Goal: Task Accomplishment & Management: Use online tool/utility

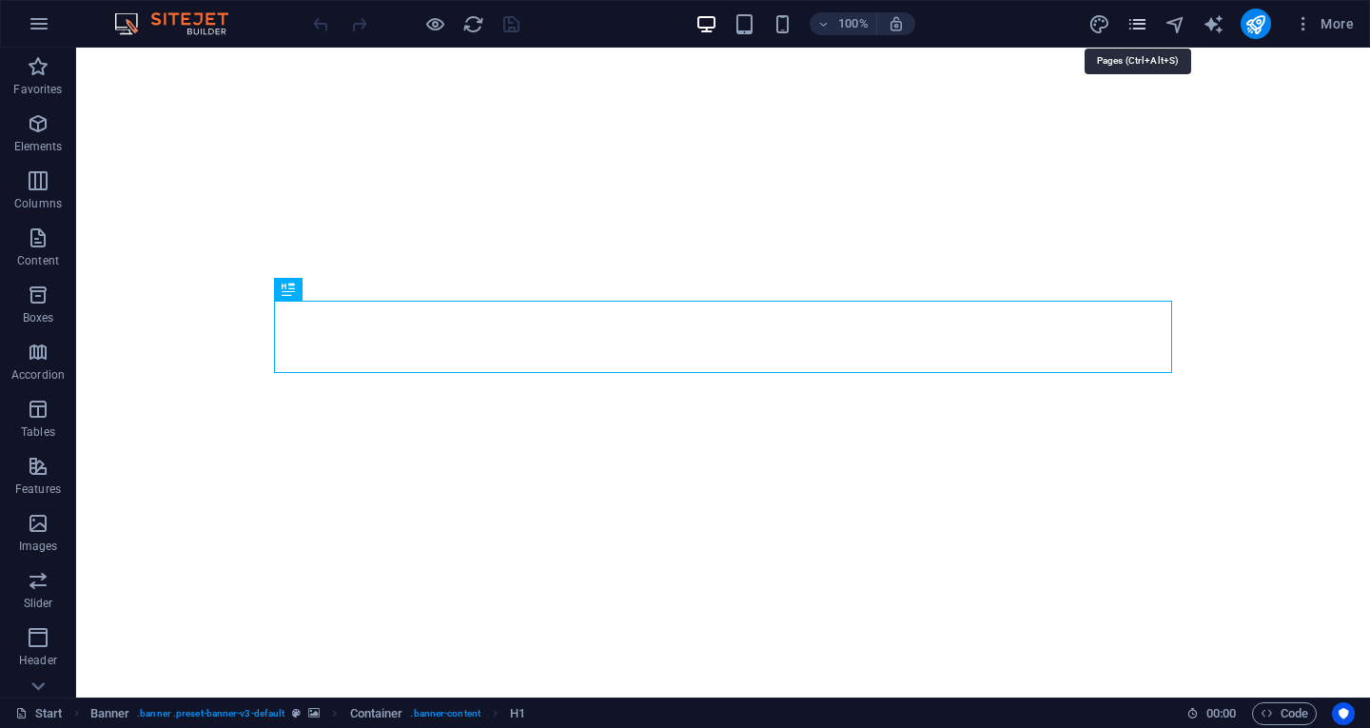
click at [1139, 29] on icon "pages" at bounding box center [1138, 24] width 22 height 22
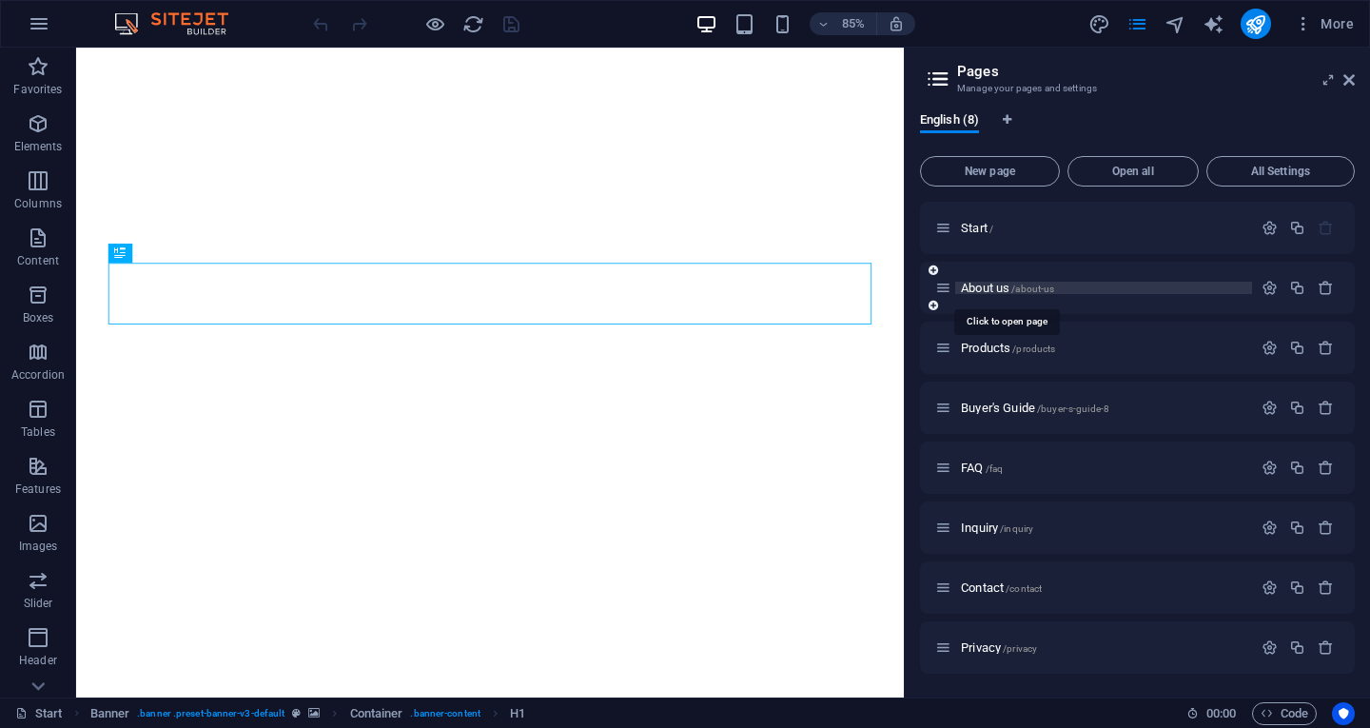
click at [1011, 286] on span "About us /about-us" at bounding box center [1007, 288] width 93 height 14
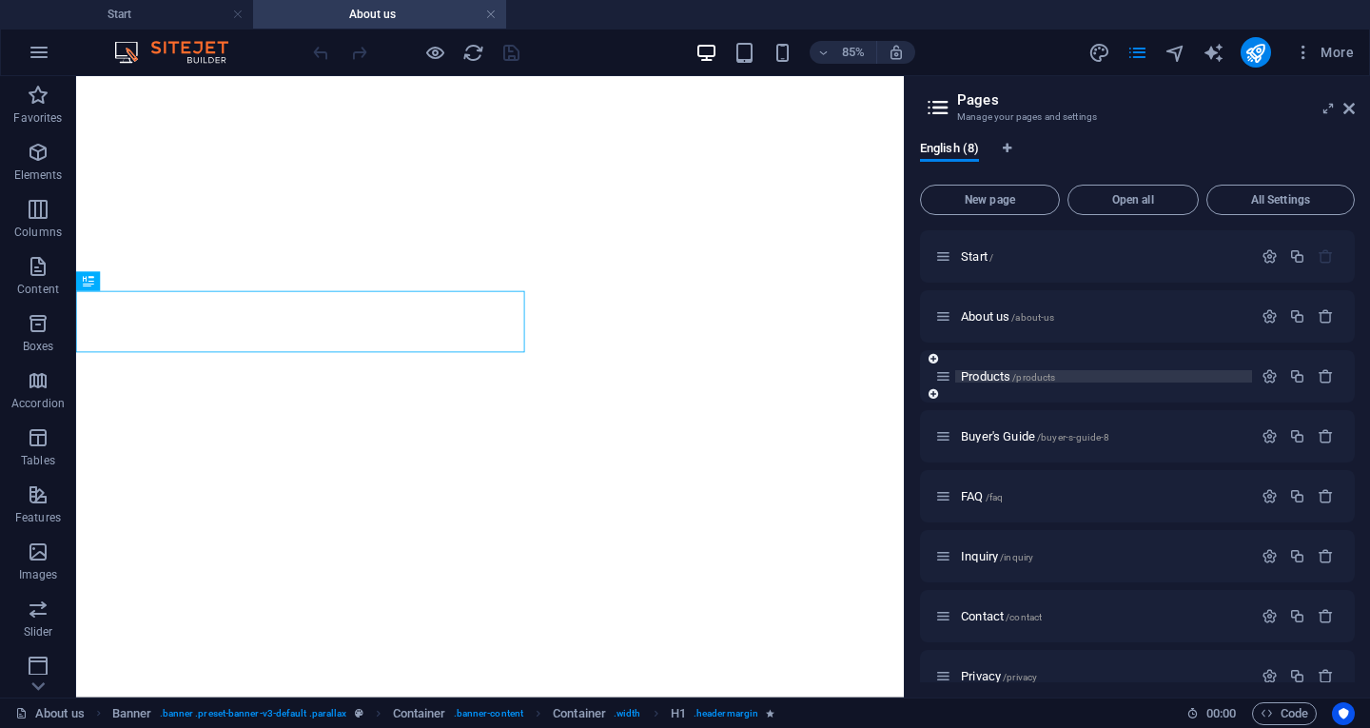
click at [983, 326] on div "About us /about-us" at bounding box center [1093, 316] width 317 height 22
click at [984, 381] on span "Products /products" at bounding box center [1008, 376] width 94 height 14
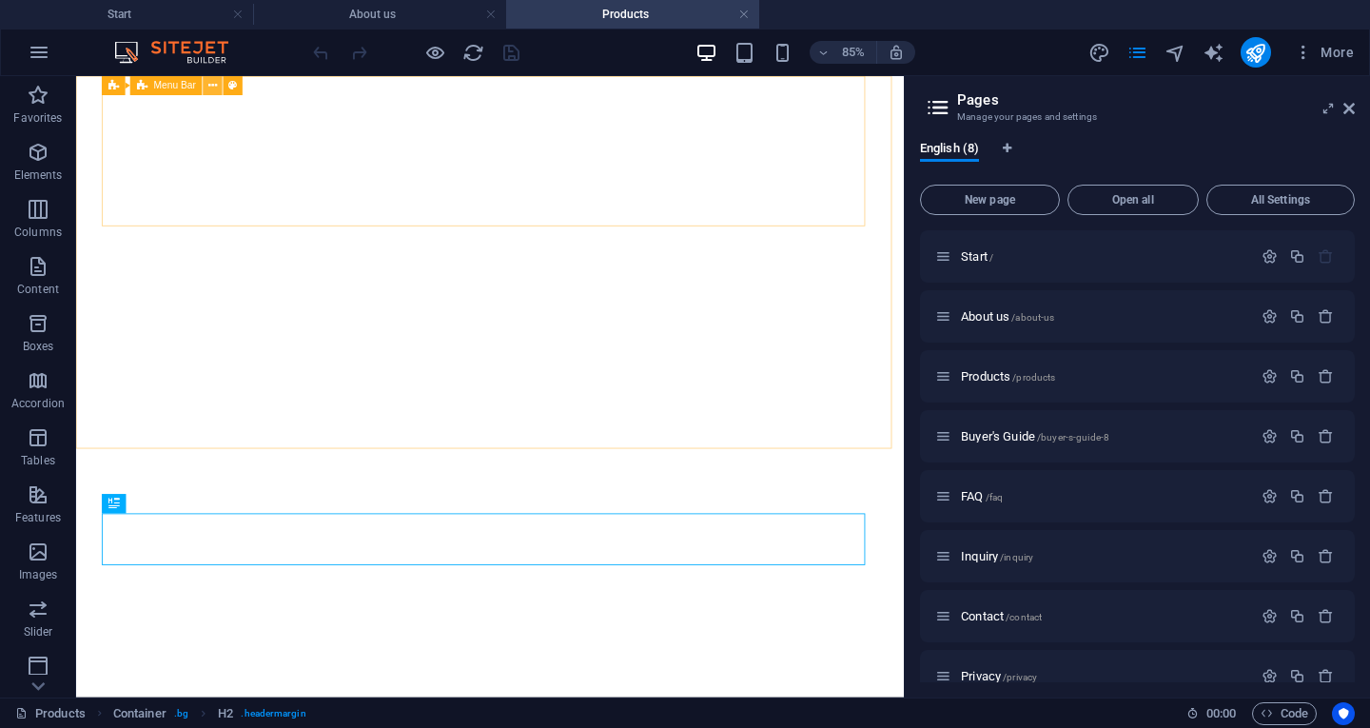
click at [218, 84] on button at bounding box center [213, 85] width 19 height 19
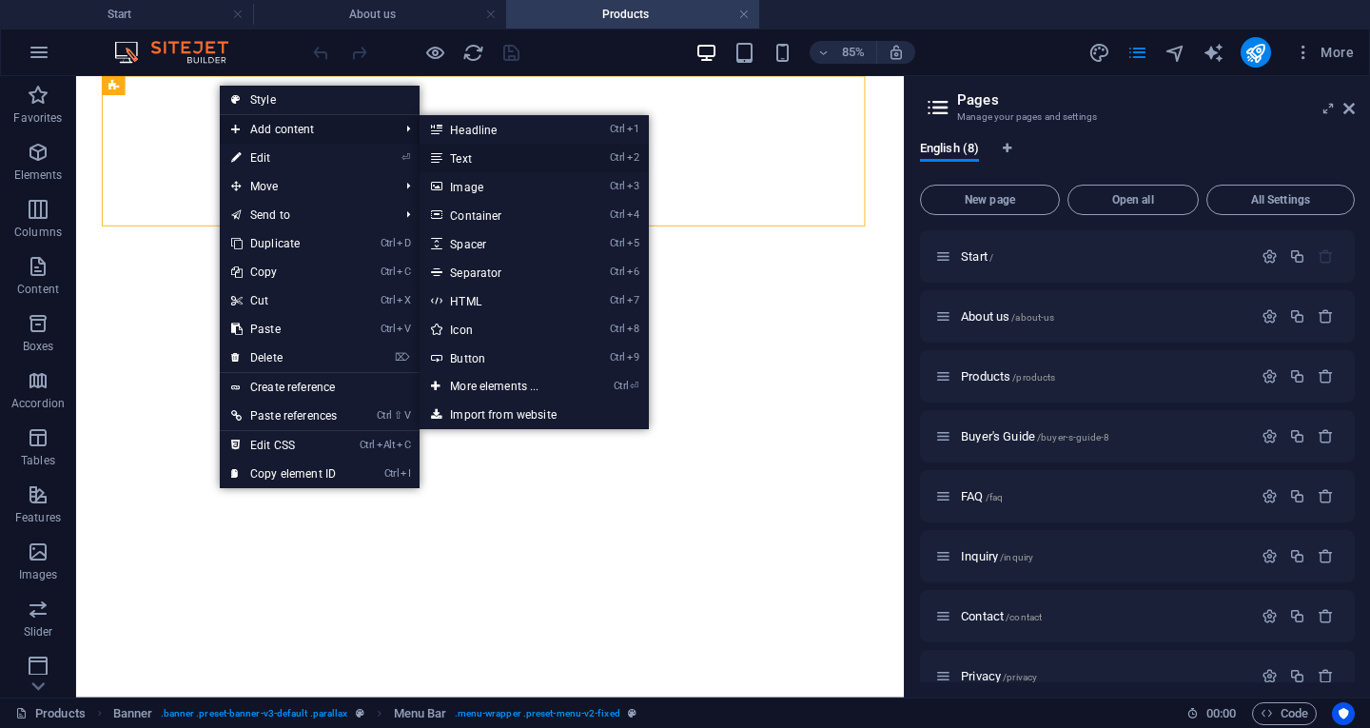
click at [459, 151] on link "Ctrl 2 Text" at bounding box center [498, 158] width 157 height 29
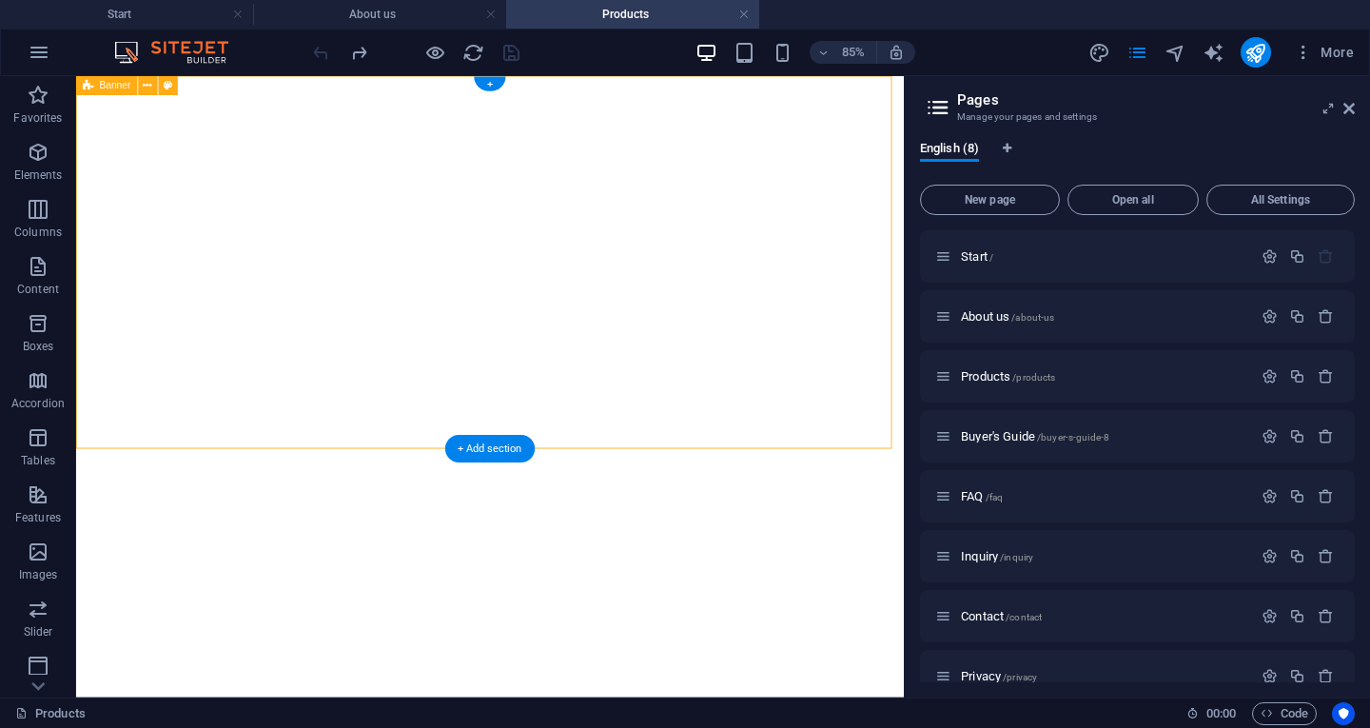
select select "vh"
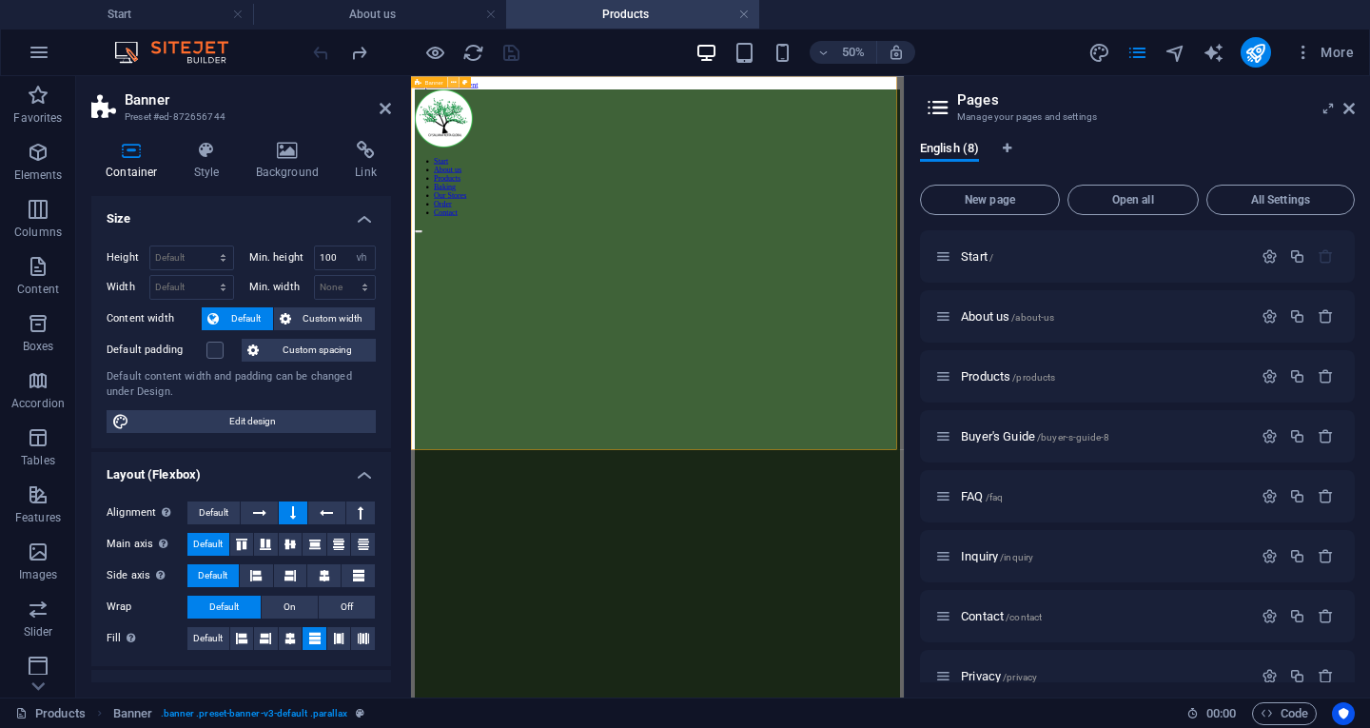
click at [454, 84] on icon at bounding box center [454, 82] width 6 height 10
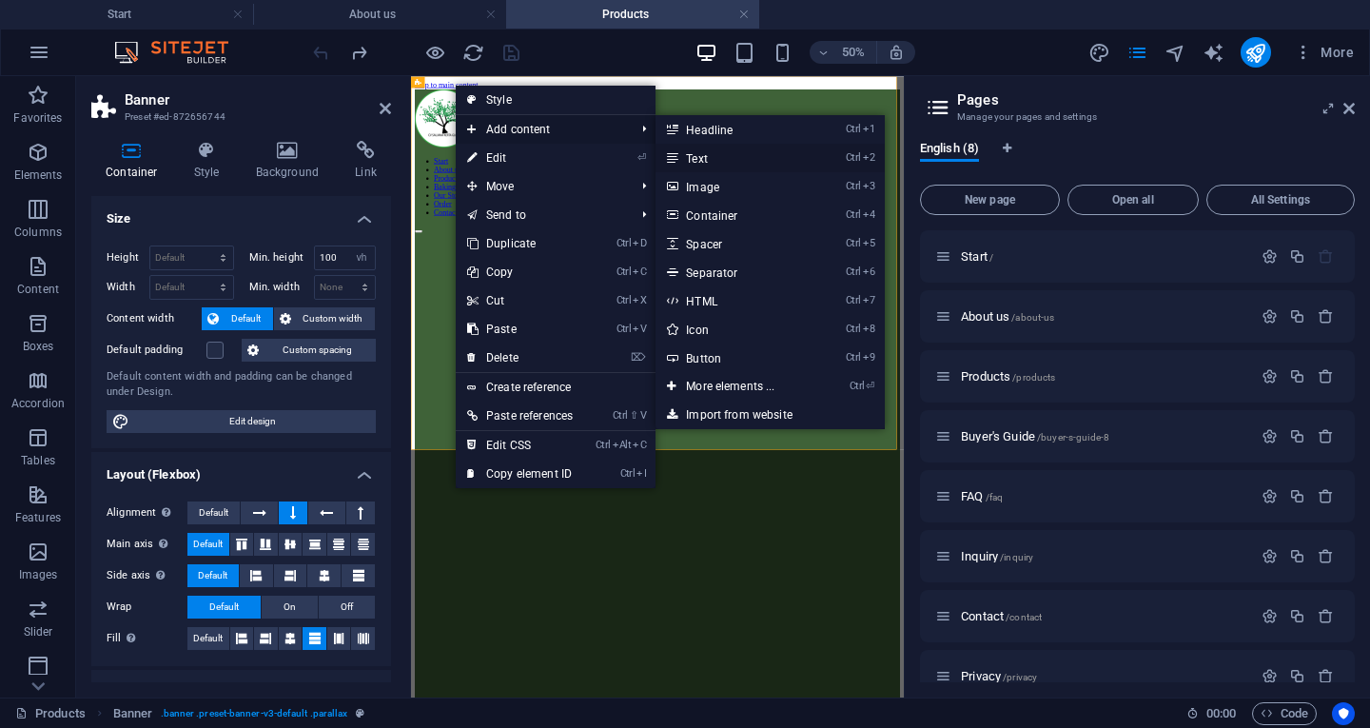
click at [677, 152] on icon at bounding box center [672, 158] width 10 height 29
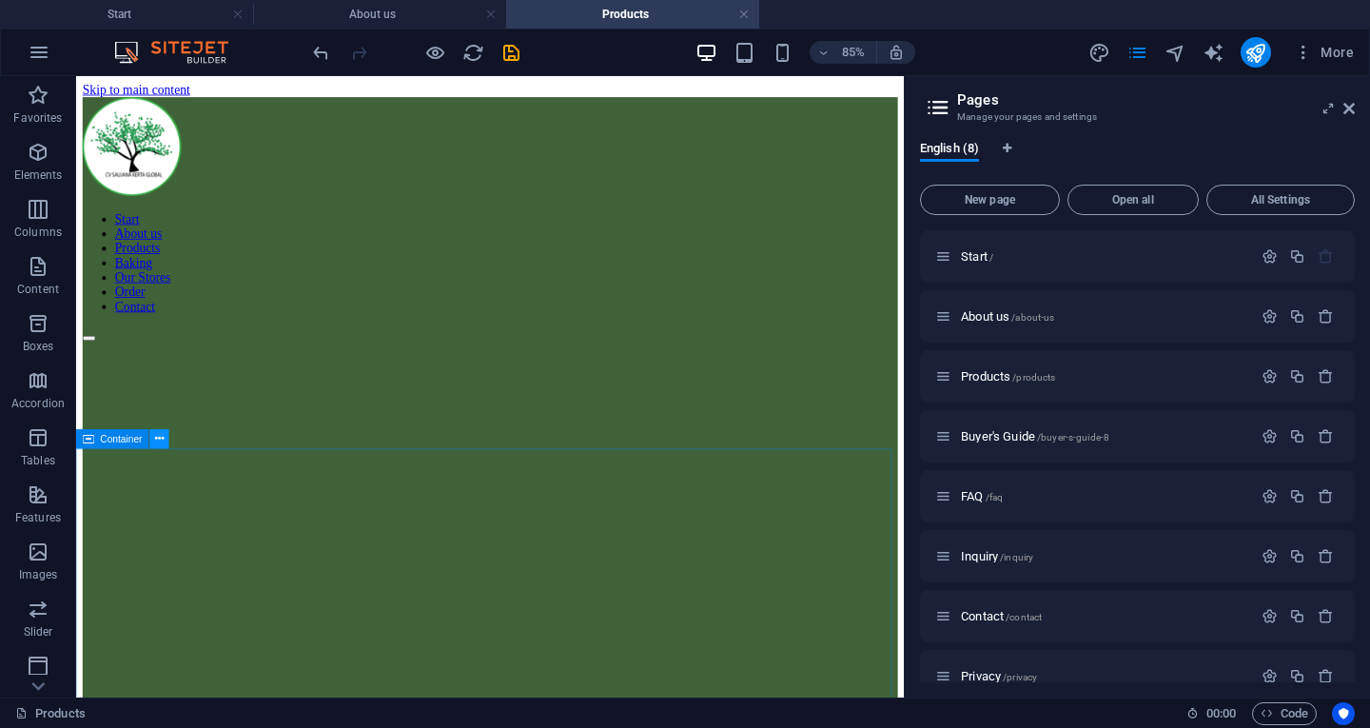
click at [160, 435] on icon at bounding box center [159, 439] width 9 height 17
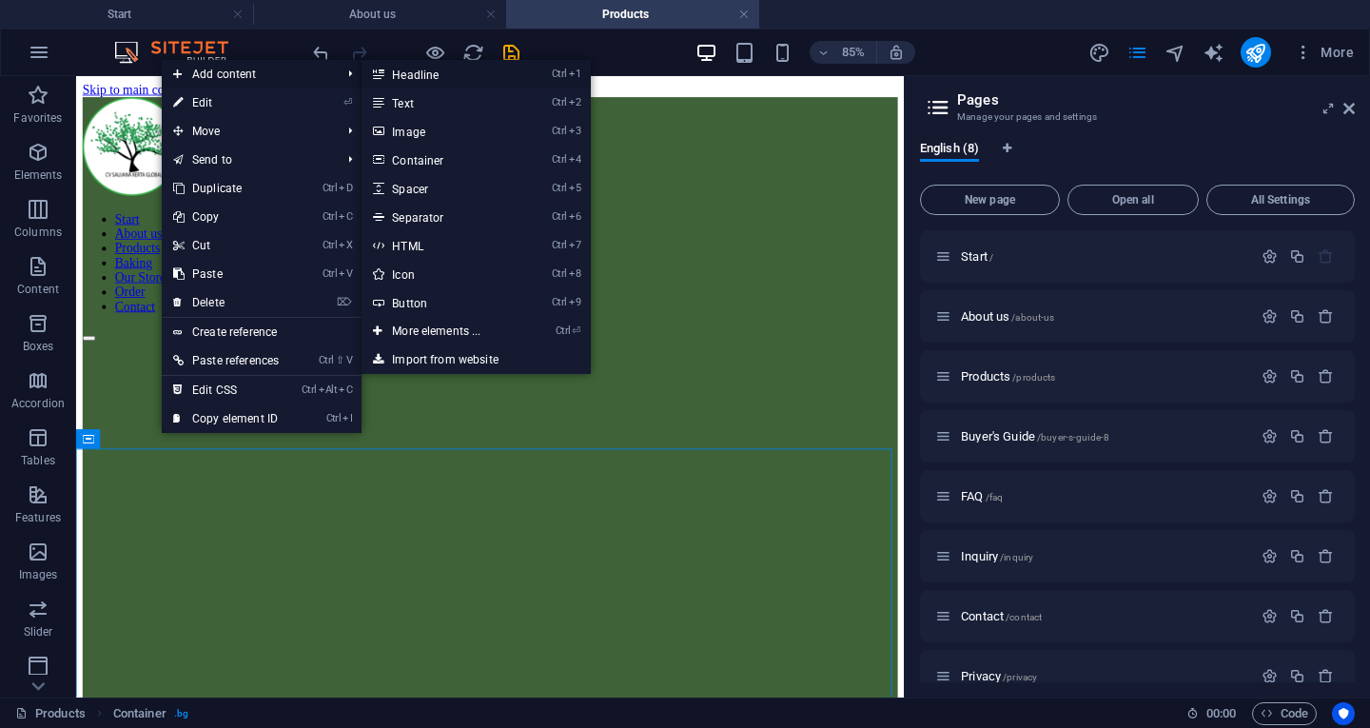
click at [427, 80] on link "Ctrl 1 Headline" at bounding box center [440, 74] width 157 height 29
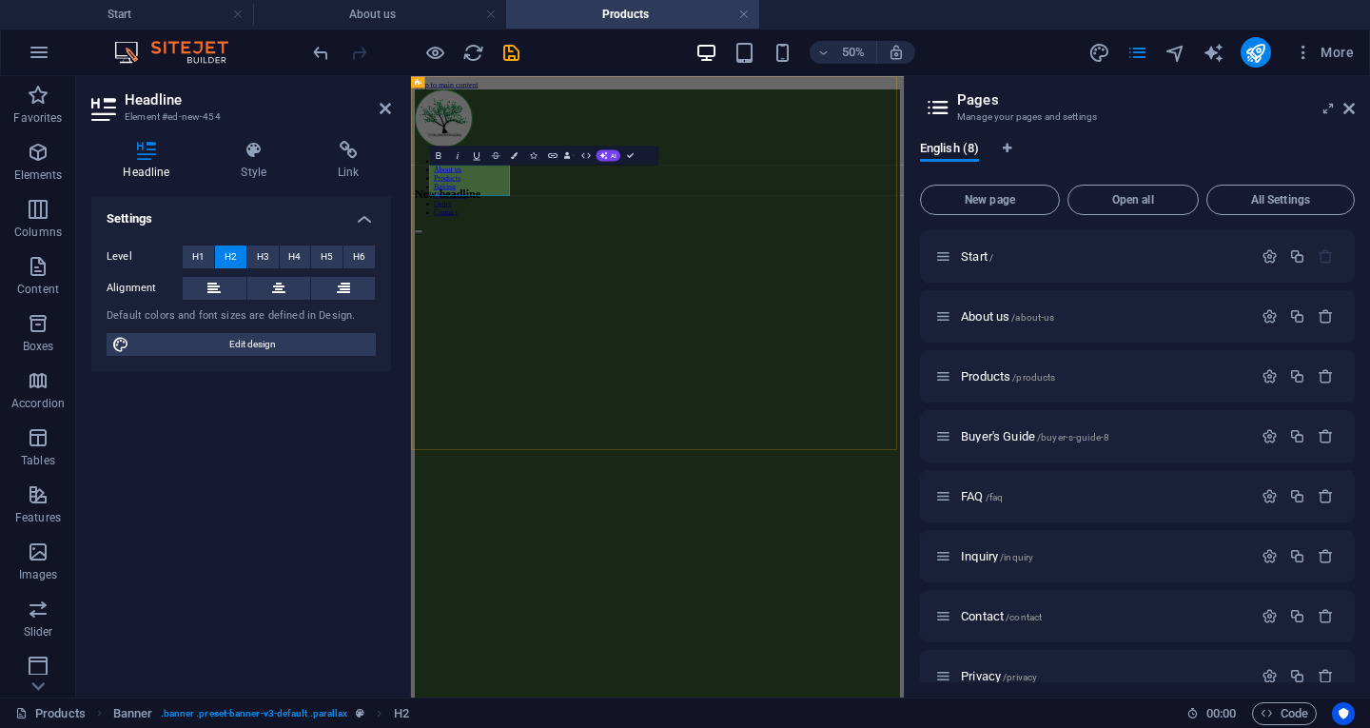
click at [529, 297] on h2 "New headline" at bounding box center [904, 310] width 971 height 26
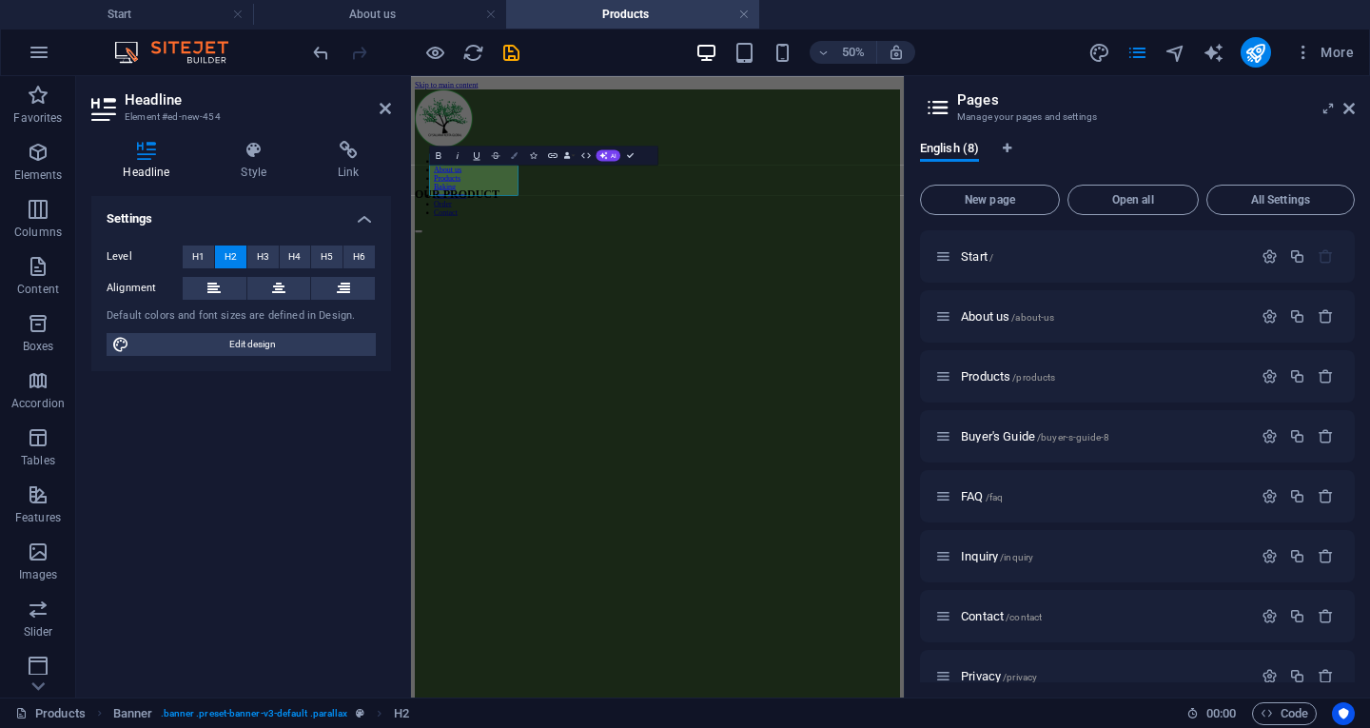
click at [516, 153] on icon "button" at bounding box center [514, 155] width 7 height 7
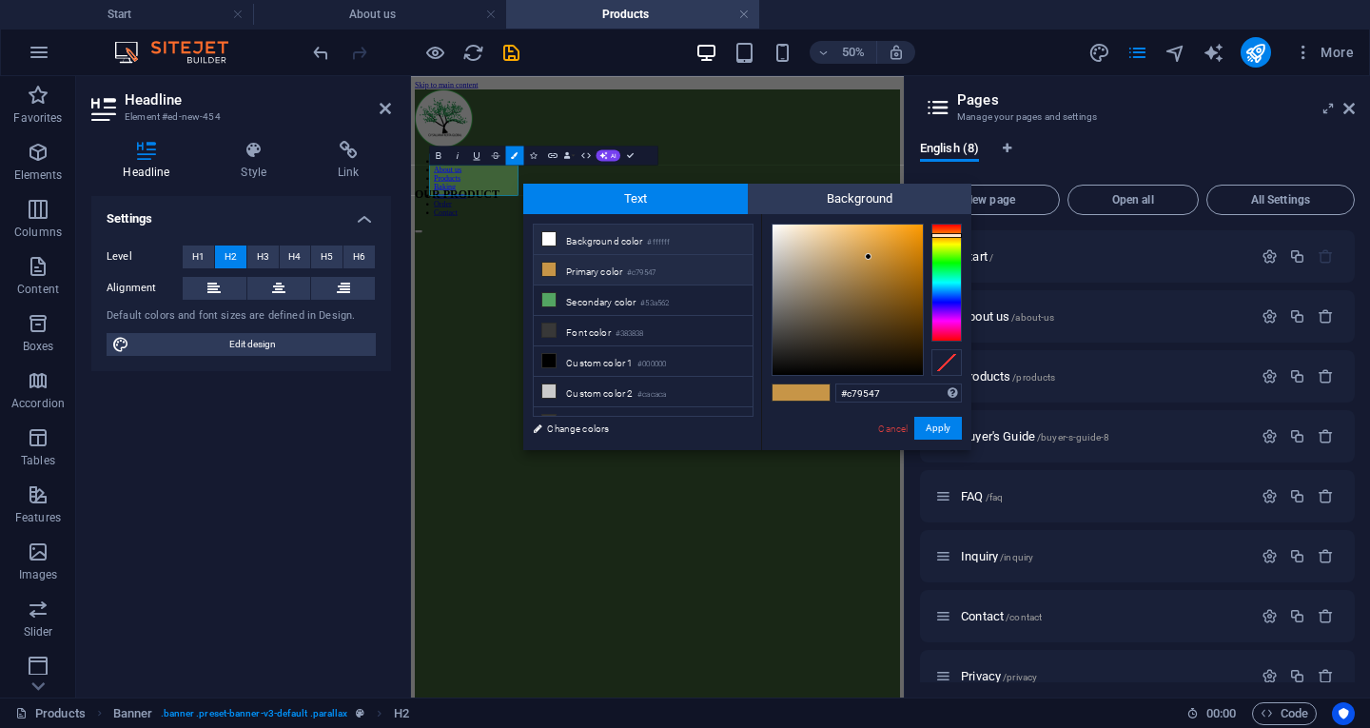
click at [659, 241] on small "#ffffff" at bounding box center [658, 242] width 23 height 13
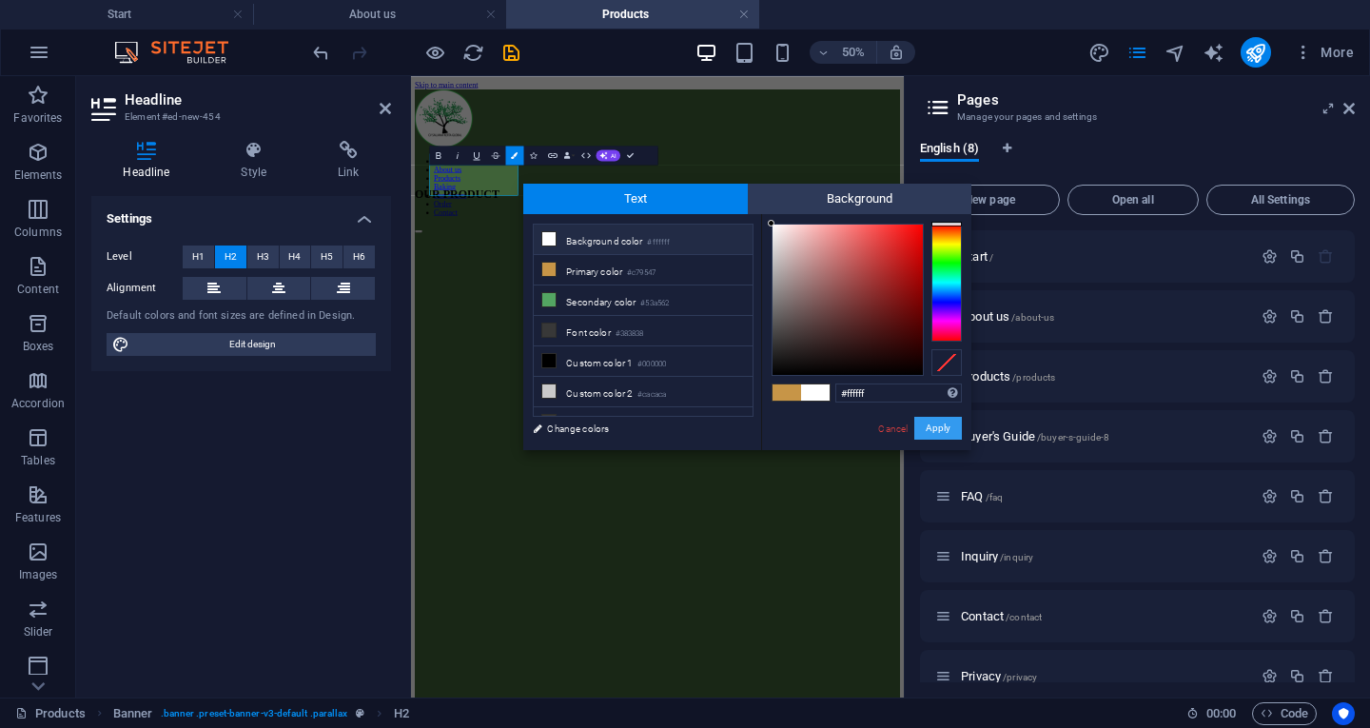
click at [941, 436] on button "Apply" at bounding box center [938, 428] width 48 height 23
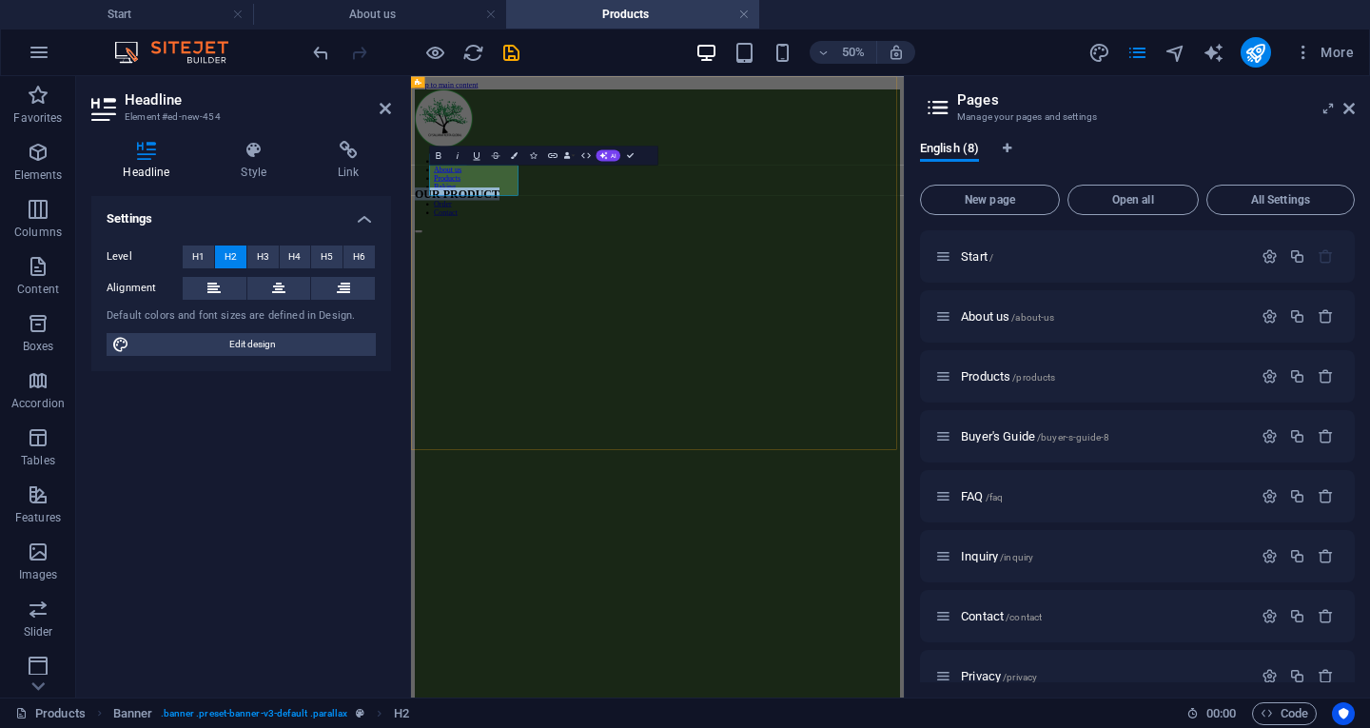
drag, startPoint x: 619, startPoint y: 284, endPoint x: 453, endPoint y: 277, distance: 165.7
click at [453, 297] on h2 "OUR PRODUCT​ ​" at bounding box center [904, 310] width 971 height 26
click at [514, 155] on icon "button" at bounding box center [514, 155] width 7 height 7
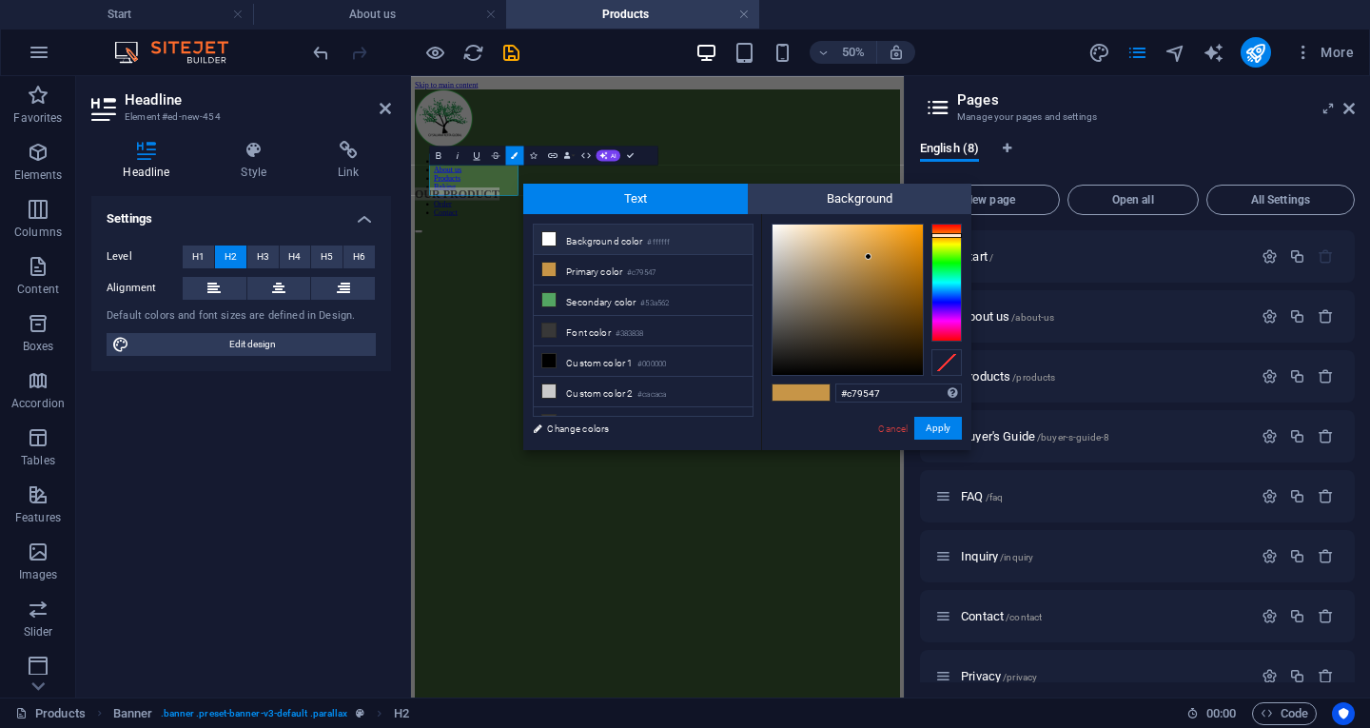
click at [602, 236] on li "Background color #ffffff" at bounding box center [643, 240] width 219 height 30
type input "#ffffff"
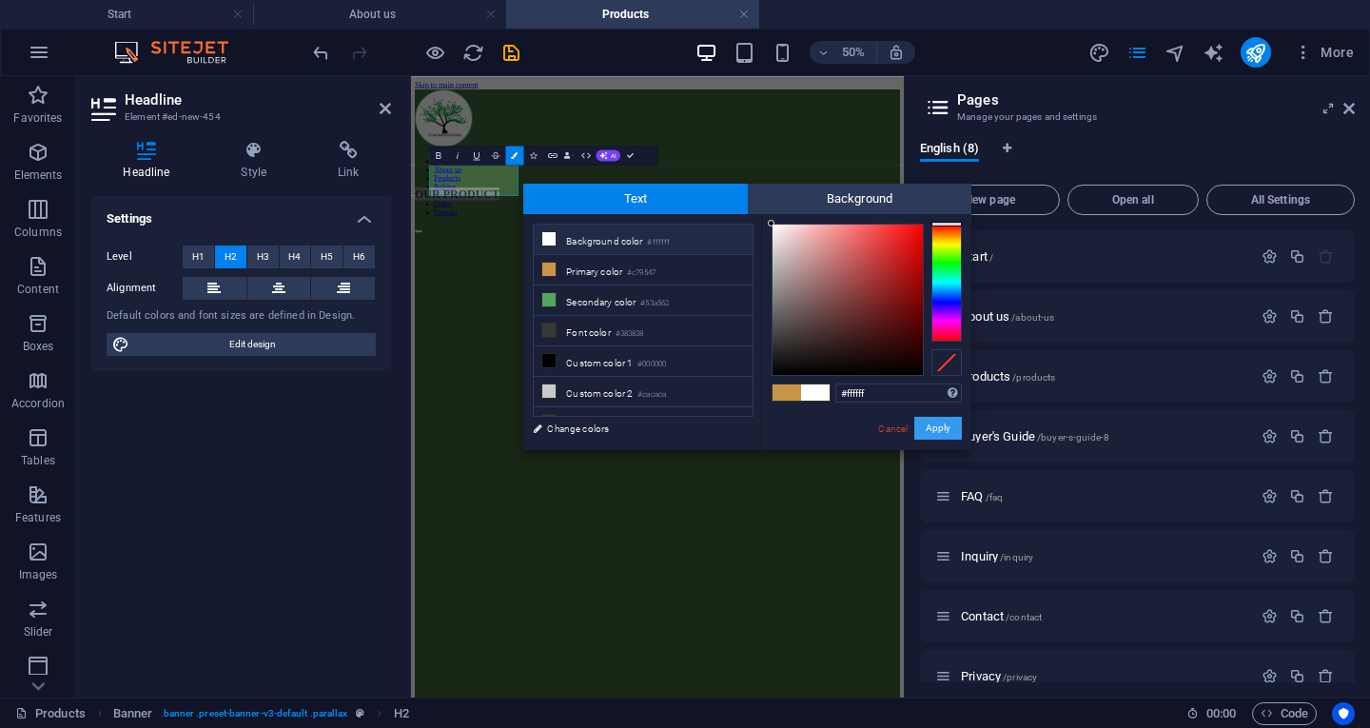
click at [937, 432] on button "Apply" at bounding box center [938, 428] width 48 height 23
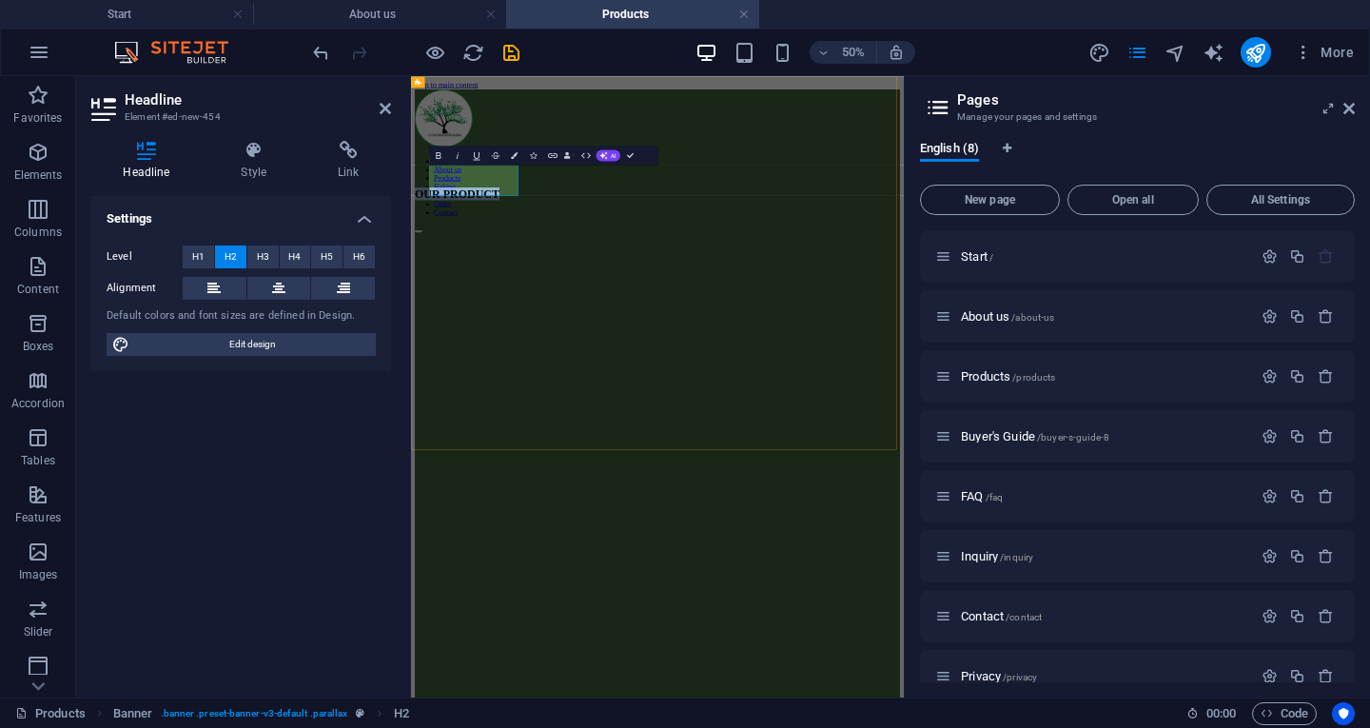
click at [590, 298] on h2 "​ OUR PRODUCT ​​​" at bounding box center [904, 310] width 971 height 26
drag, startPoint x: 617, startPoint y: 282, endPoint x: 449, endPoint y: 284, distance: 167.5
click at [449, 297] on span "OUR PRODUCT" at bounding box center [503, 309] width 169 height 25
drag, startPoint x: 618, startPoint y: 278, endPoint x: 454, endPoint y: 277, distance: 163.7
click at [454, 297] on span "OUR PRODUCT" at bounding box center [503, 309] width 169 height 25
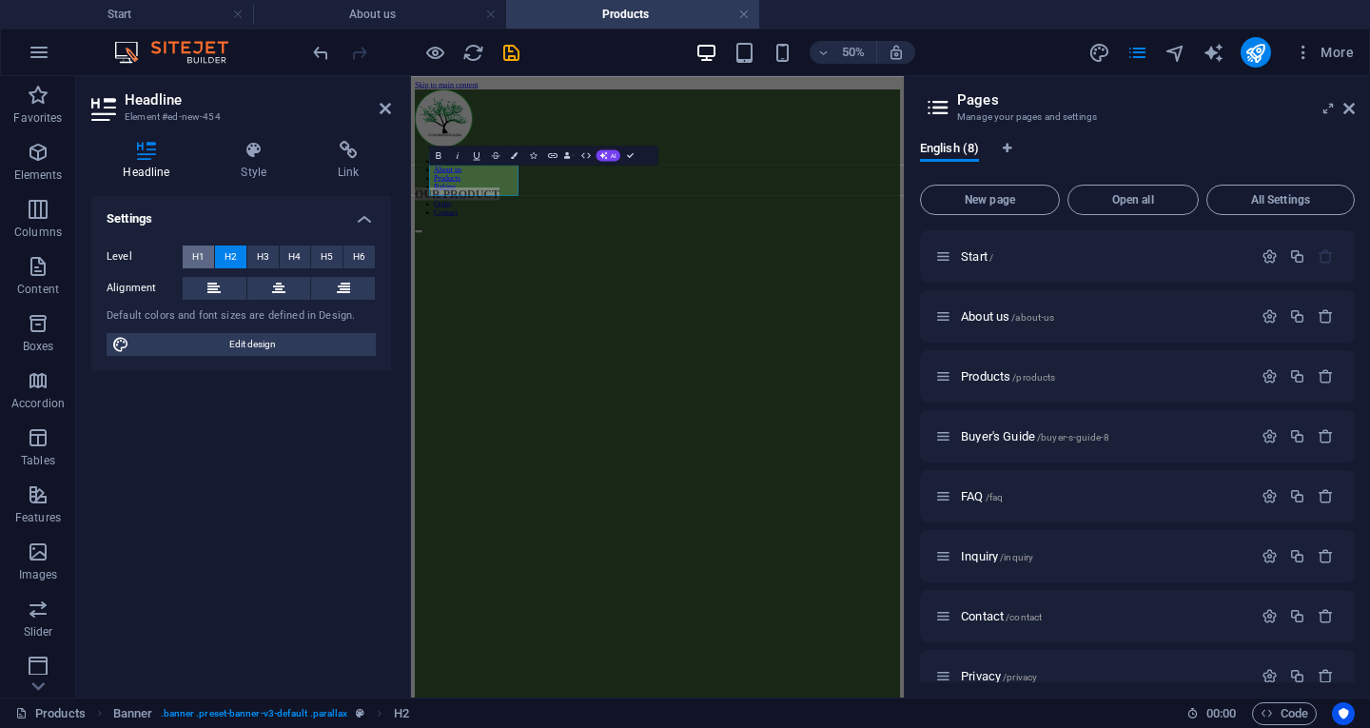
click at [199, 255] on span "H1" at bounding box center [198, 257] width 12 height 23
click at [268, 153] on icon at bounding box center [253, 150] width 89 height 19
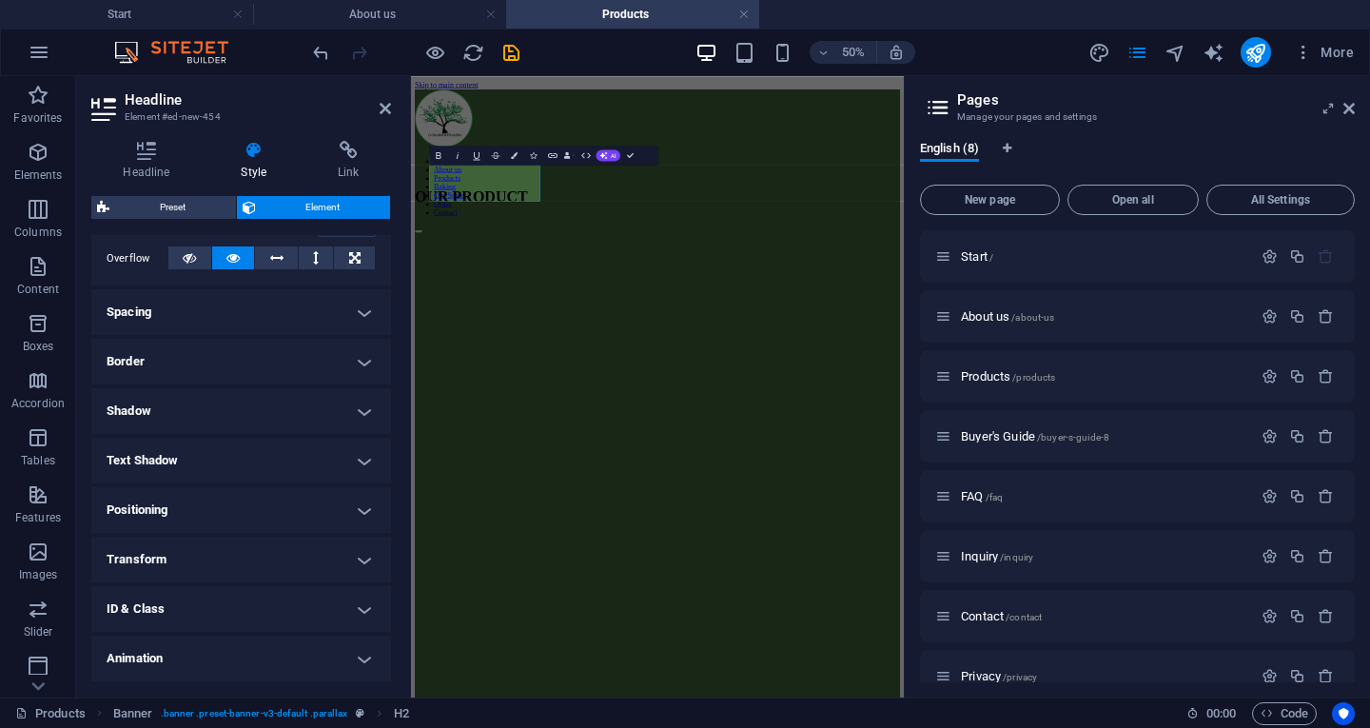
scroll to position [357, 0]
click at [199, 477] on h4 "Positioning" at bounding box center [241, 462] width 300 height 46
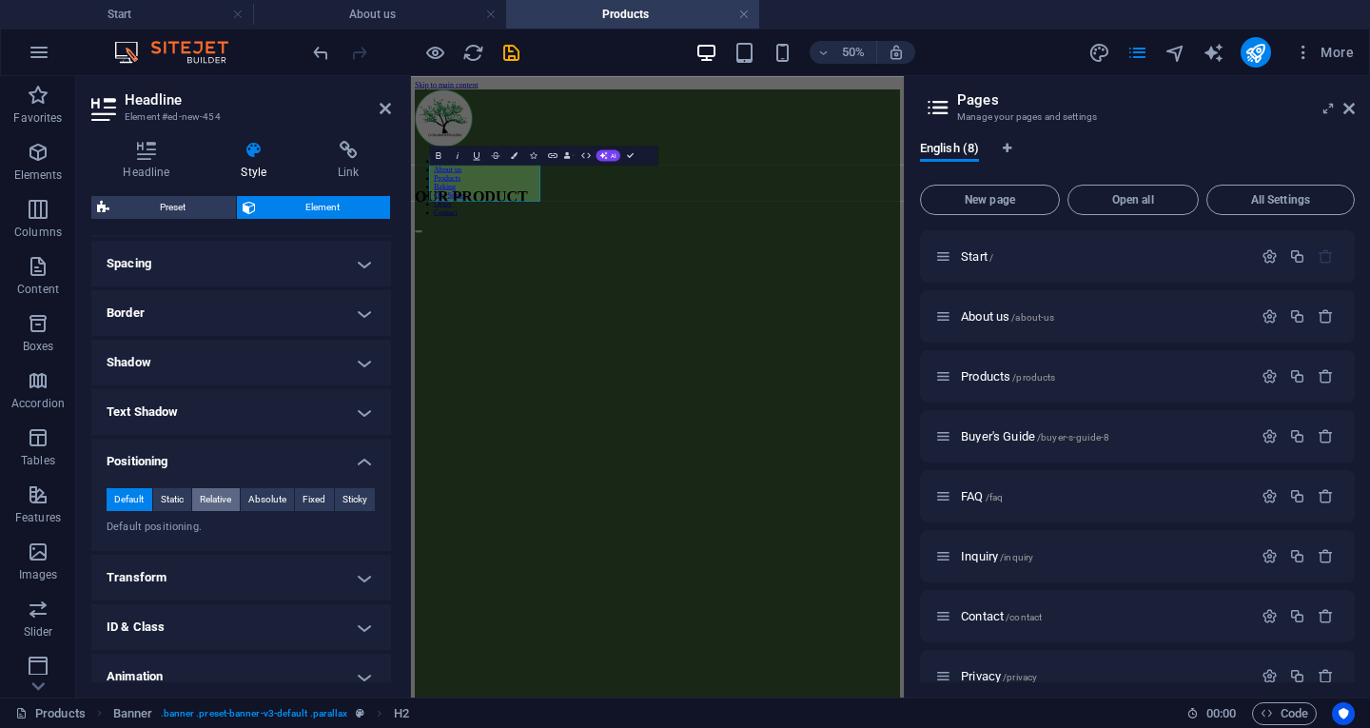
click at [222, 510] on span "Relative" at bounding box center [215, 499] width 31 height 23
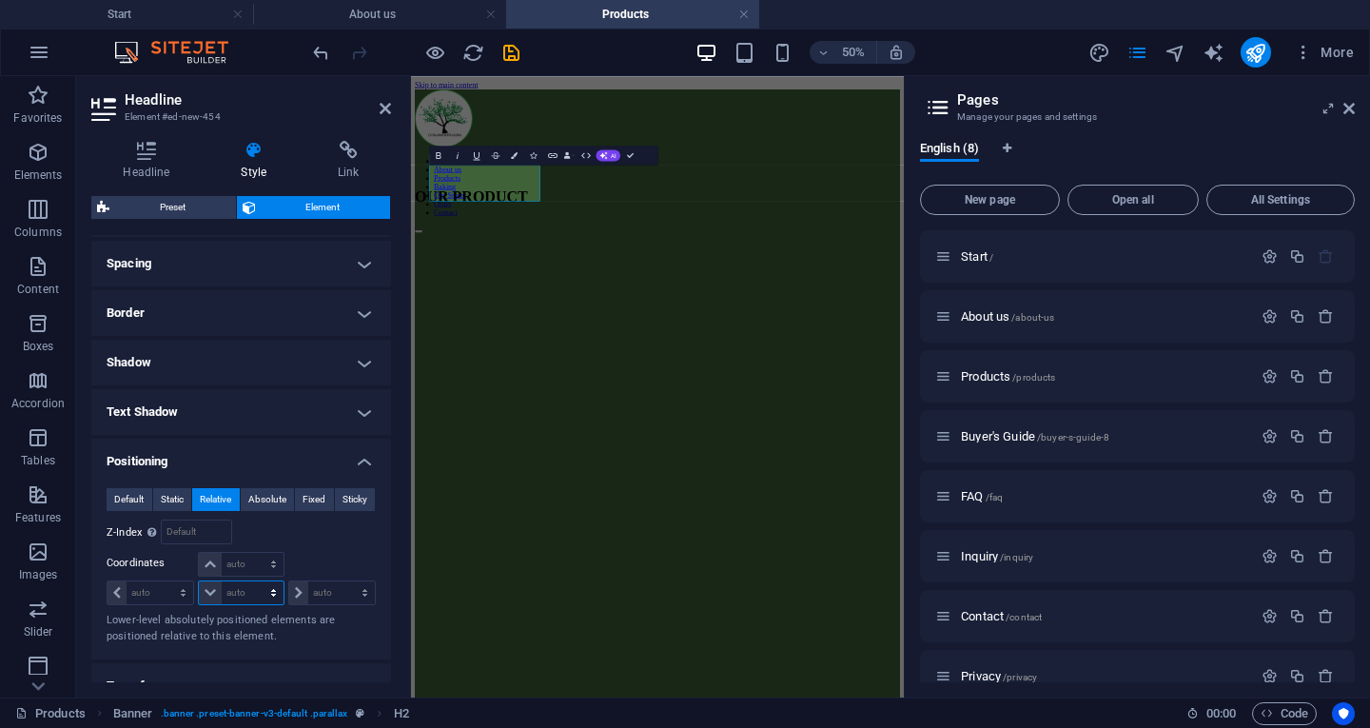
click at [250, 587] on select "auto px rem % em" at bounding box center [241, 592] width 84 height 23
click at [249, 554] on select "auto px rem % em" at bounding box center [241, 564] width 84 height 23
click at [199, 553] on select "auto px rem % em" at bounding box center [241, 564] width 84 height 23
click at [246, 560] on select "auto px rem % em" at bounding box center [241, 564] width 84 height 23
select select "px"
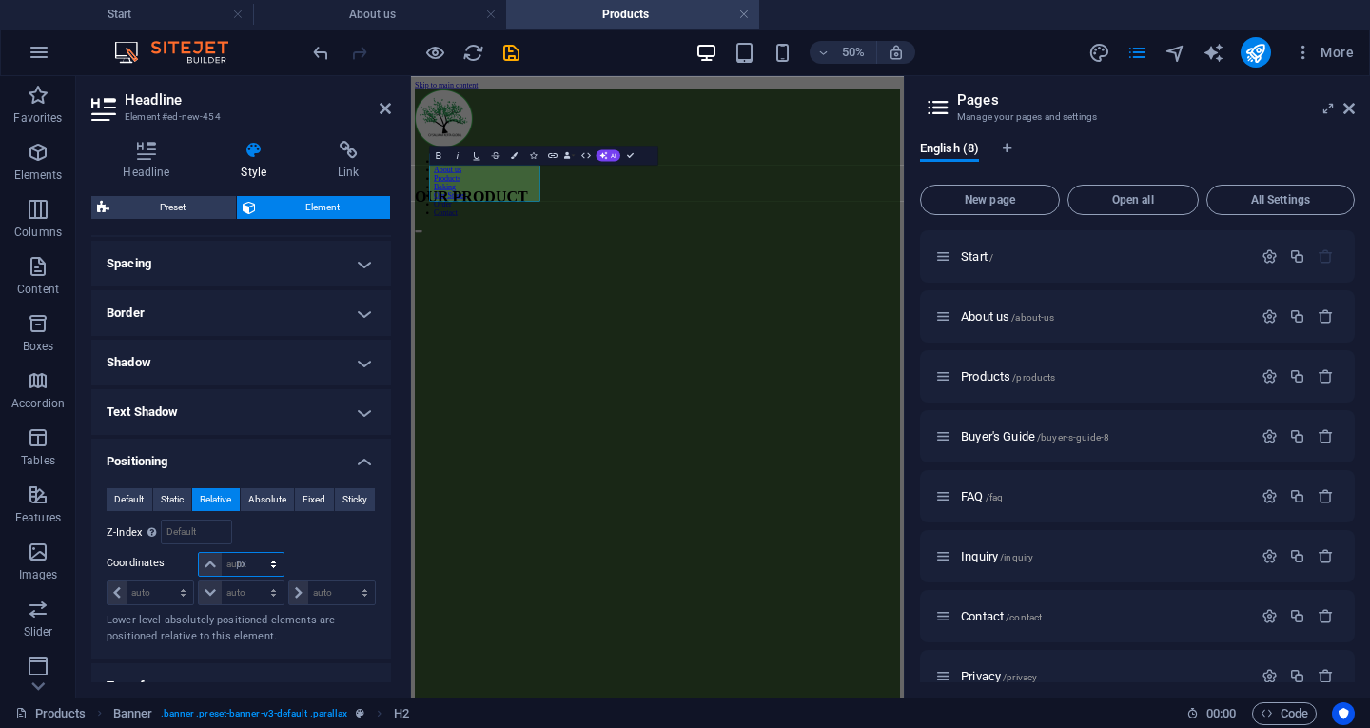
click at [254, 553] on select "auto px rem % em" at bounding box center [241, 564] width 84 height 23
type input "5"
type input "300"
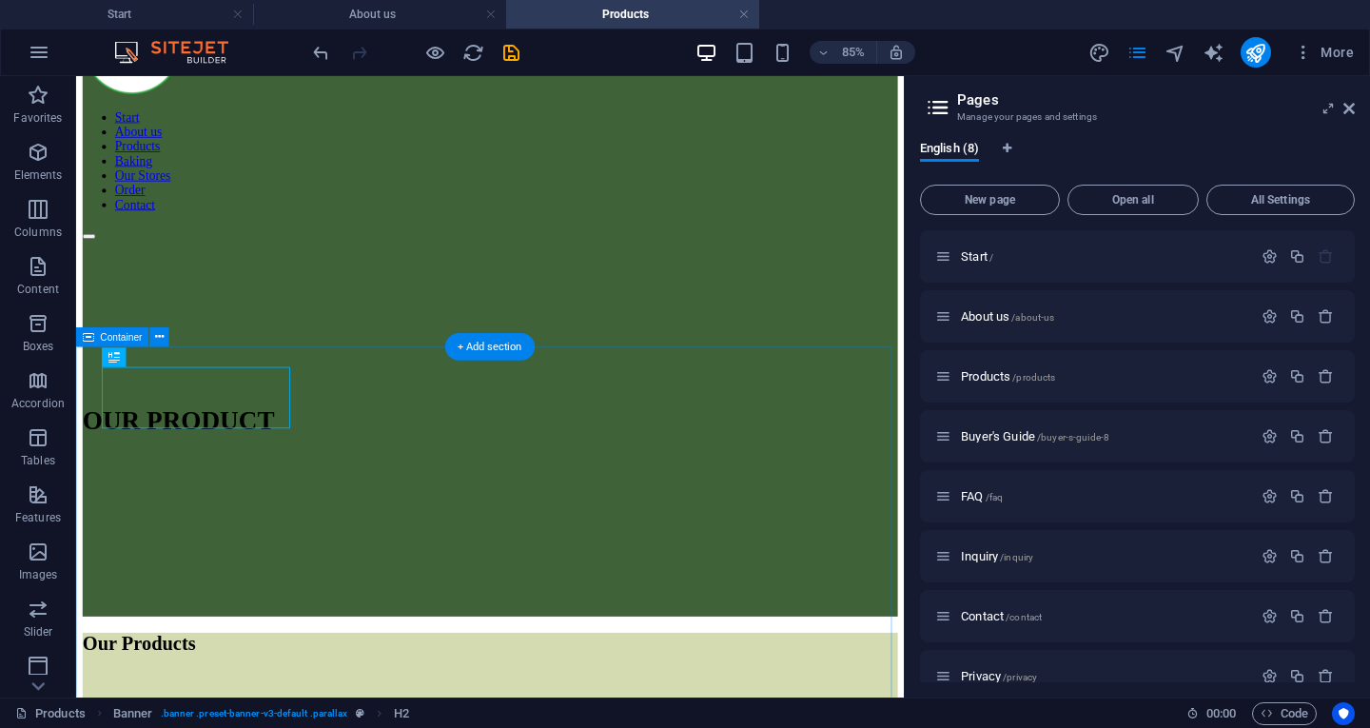
scroll to position [0, 0]
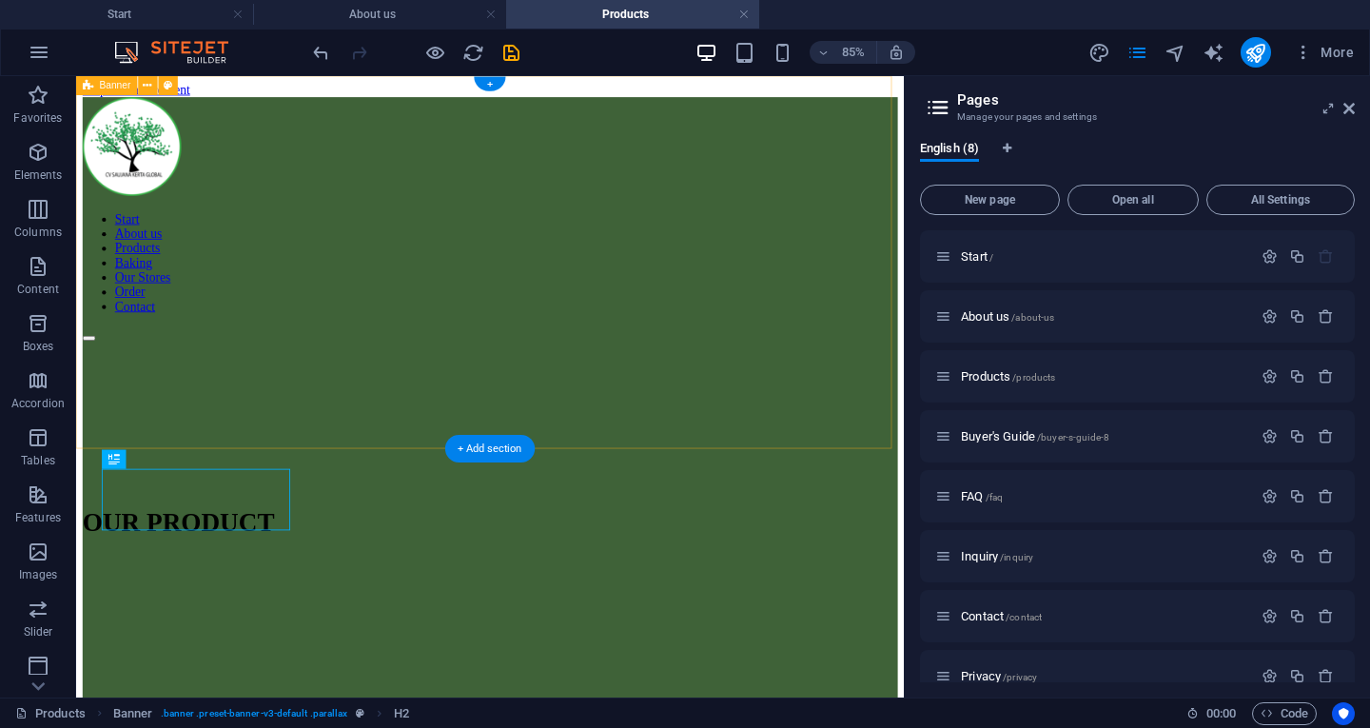
click at [135, 462] on div "Start About us Products Baking Our Stores Order Contact OUR PRODUCT" at bounding box center [563, 466] width 959 height 731
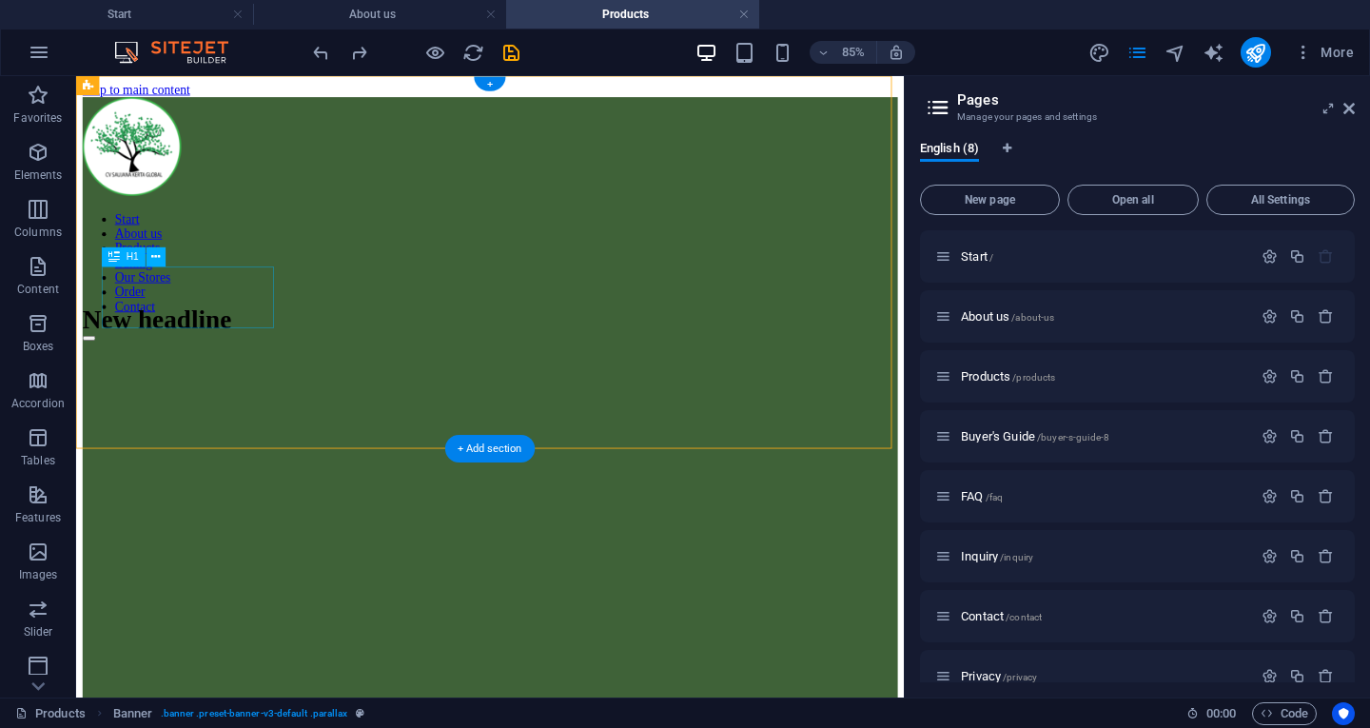
click at [265, 345] on div "New headline" at bounding box center [563, 362] width 959 height 35
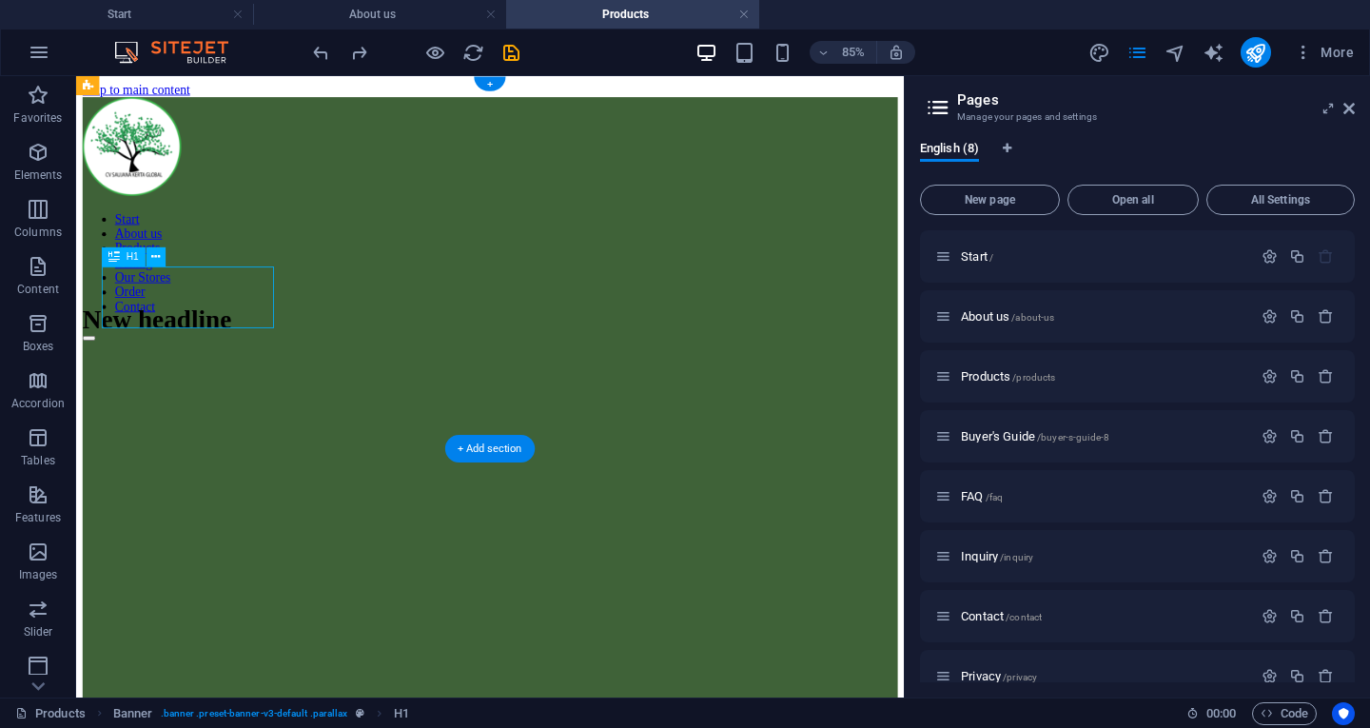
click at [265, 345] on div "New headline" at bounding box center [563, 362] width 959 height 35
select select "px"
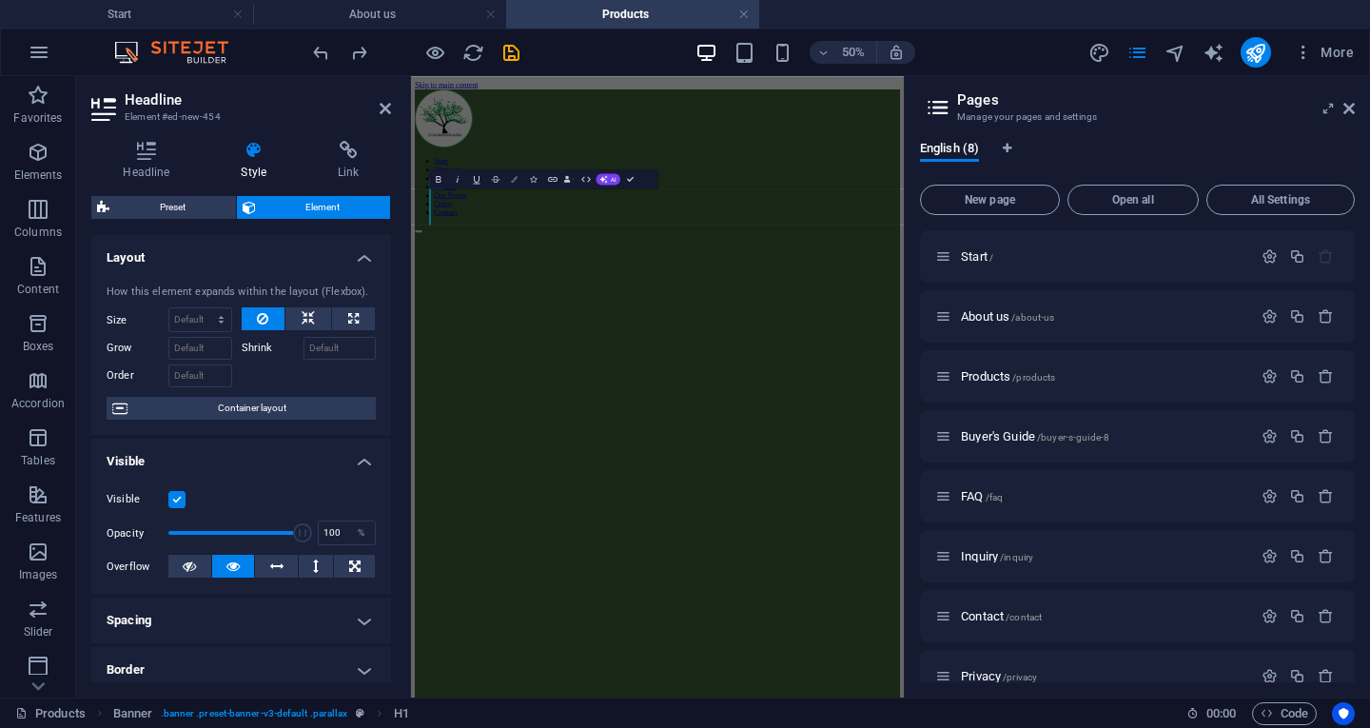
click at [516, 176] on icon "button" at bounding box center [514, 179] width 7 height 7
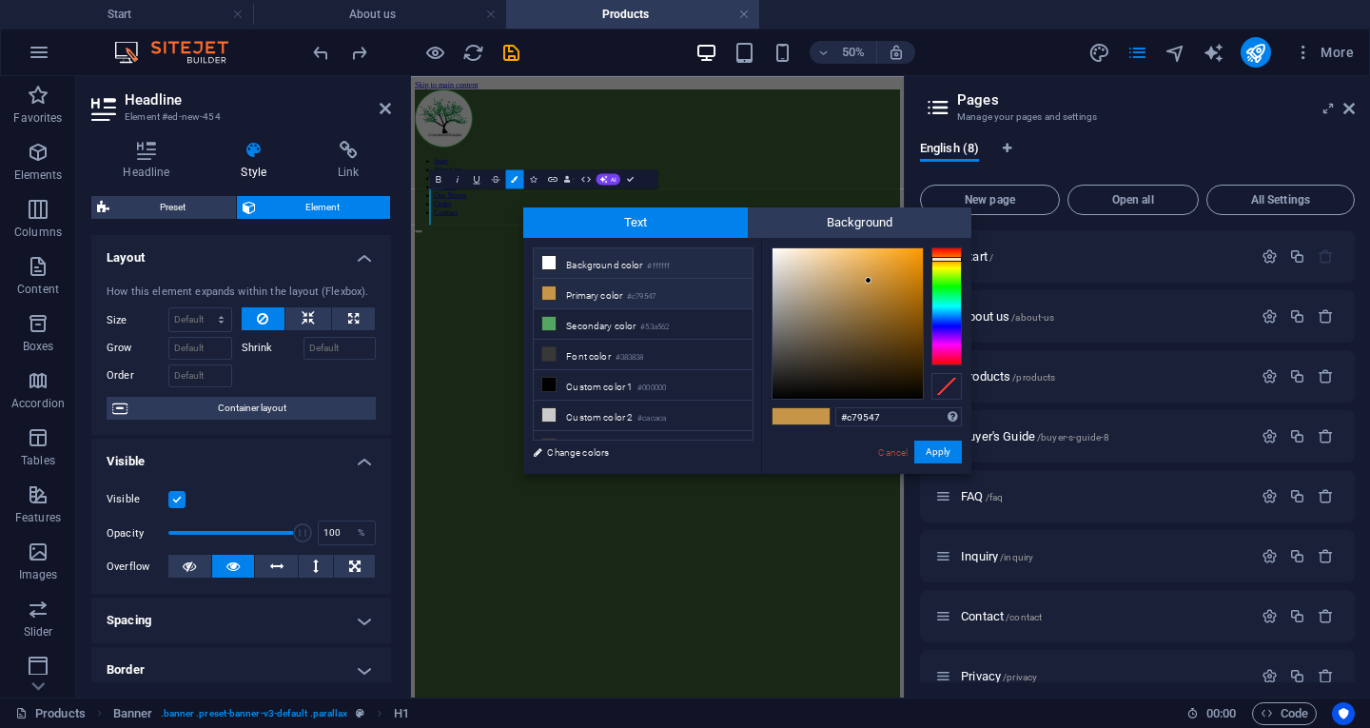
click at [620, 259] on li "Background color #ffffff" at bounding box center [643, 263] width 219 height 30
type input "#ffffff"
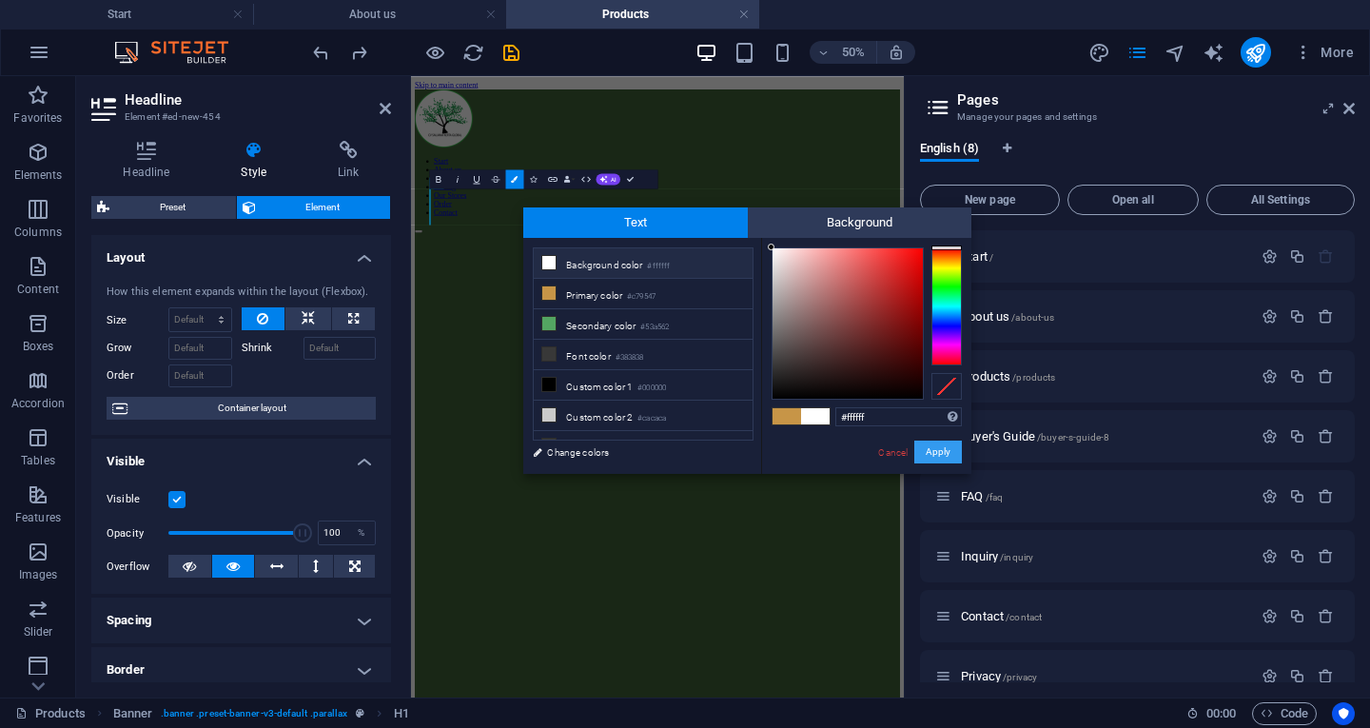
click at [951, 444] on button "Apply" at bounding box center [938, 452] width 48 height 23
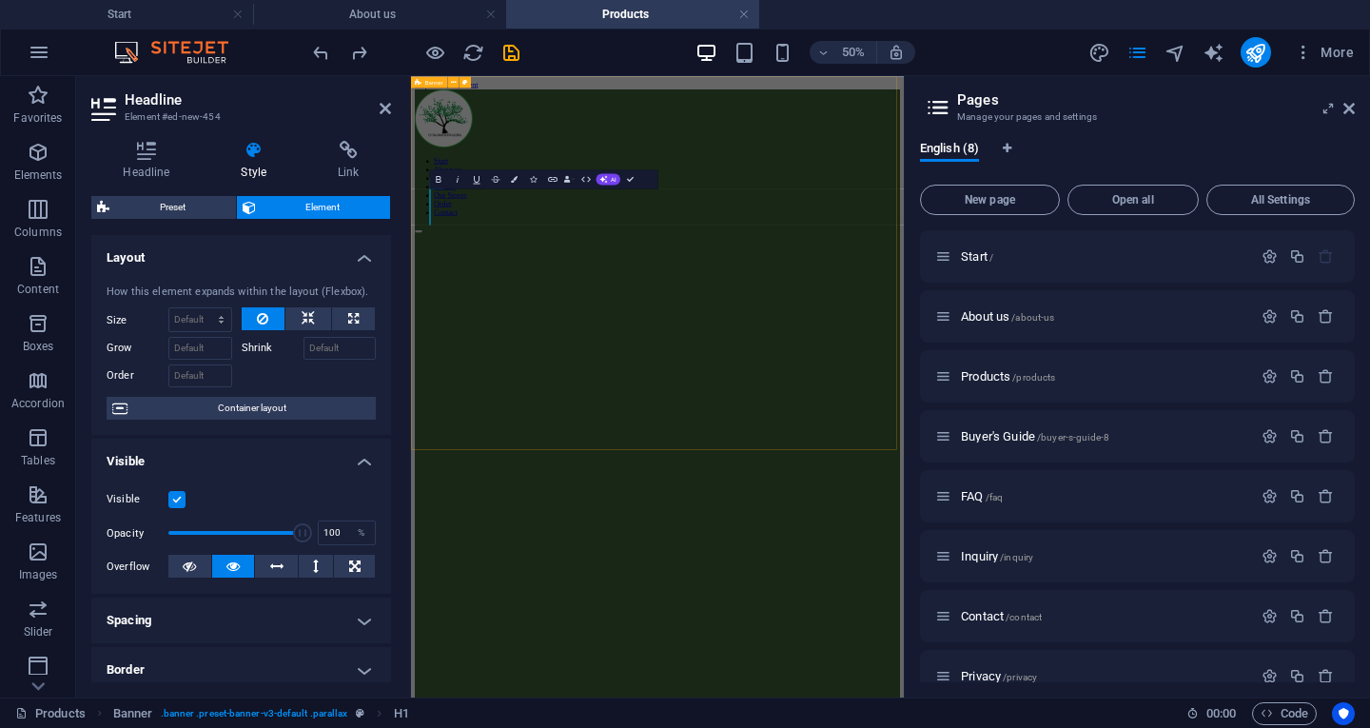
click at [494, 331] on div "Start About us Products Baking Our Stores Order Contact ​​ ​" at bounding box center [904, 722] width 971 height 1243
select select "vh"
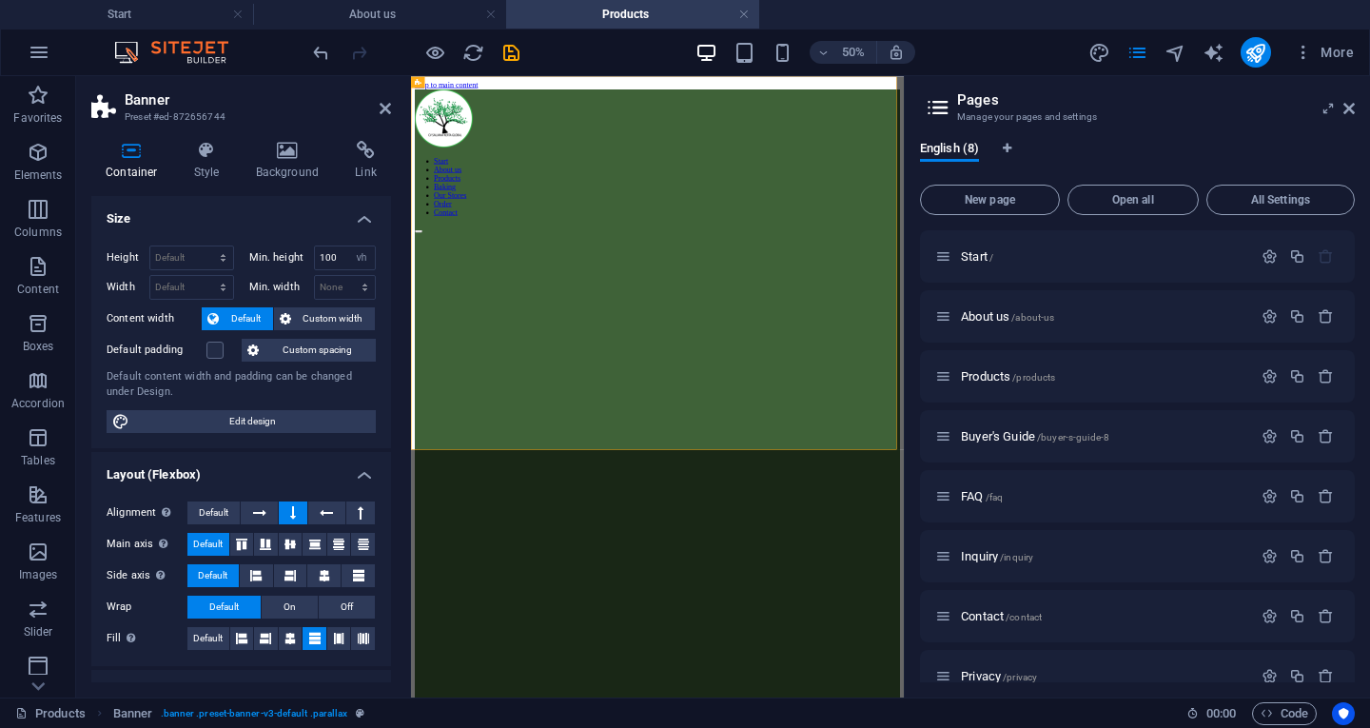
click at [444, 331] on div "Start About us Products Baking Our Stores Order Contact" at bounding box center [904, 722] width 971 height 1243
click at [448, 323] on div "Start About us Products Baking Our Stores Order Contact" at bounding box center [904, 722] width 971 height 1243
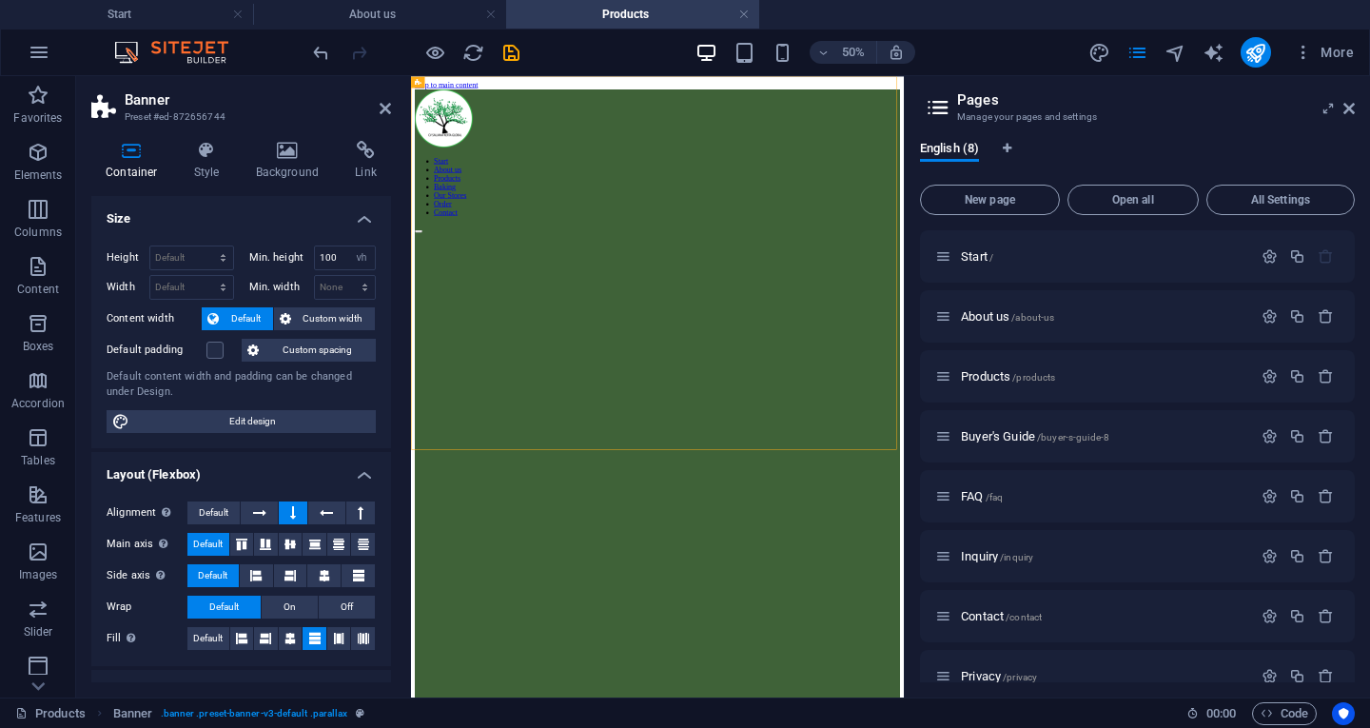
drag, startPoint x: 448, startPoint y: 323, endPoint x: 794, endPoint y: 187, distance: 371.3
click at [383, 110] on icon at bounding box center [385, 108] width 11 height 15
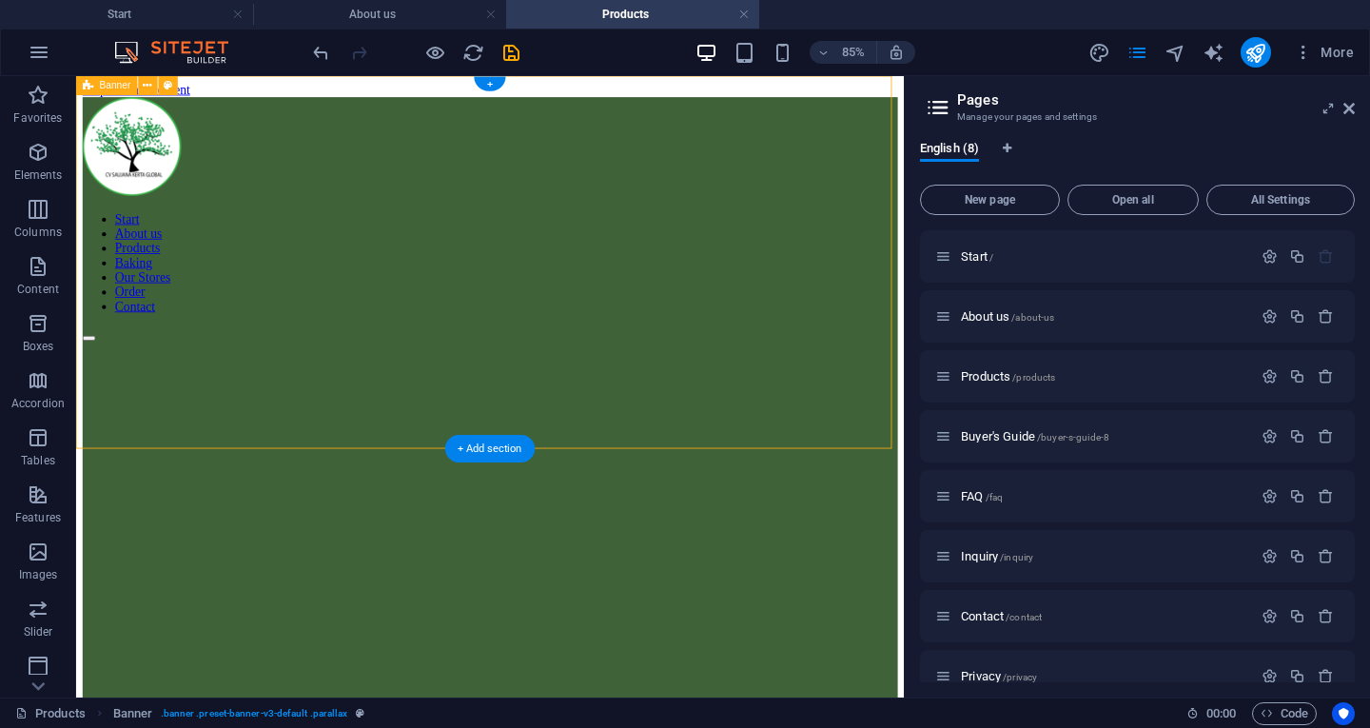
click at [187, 318] on div "Start About us Products Baking Our Stores Order Contact" at bounding box center [563, 466] width 959 height 731
select select "vh"
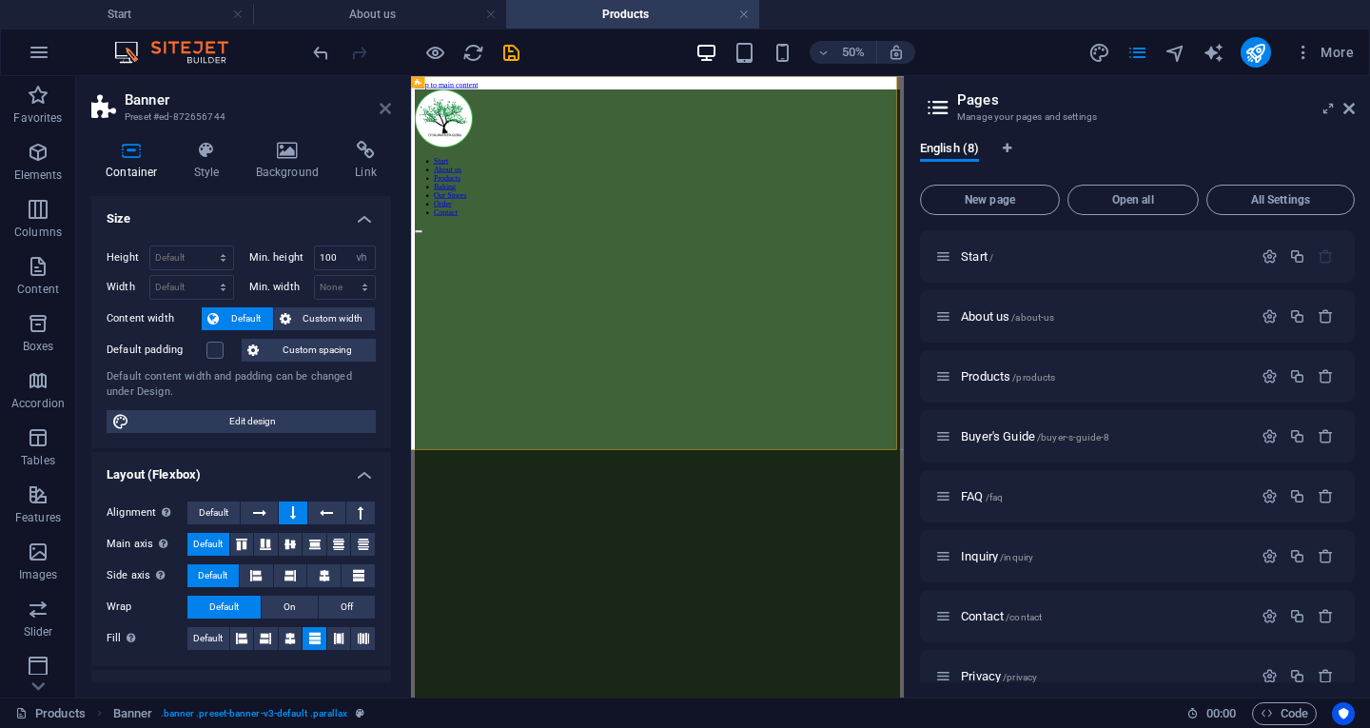
click at [383, 107] on icon at bounding box center [385, 108] width 11 height 15
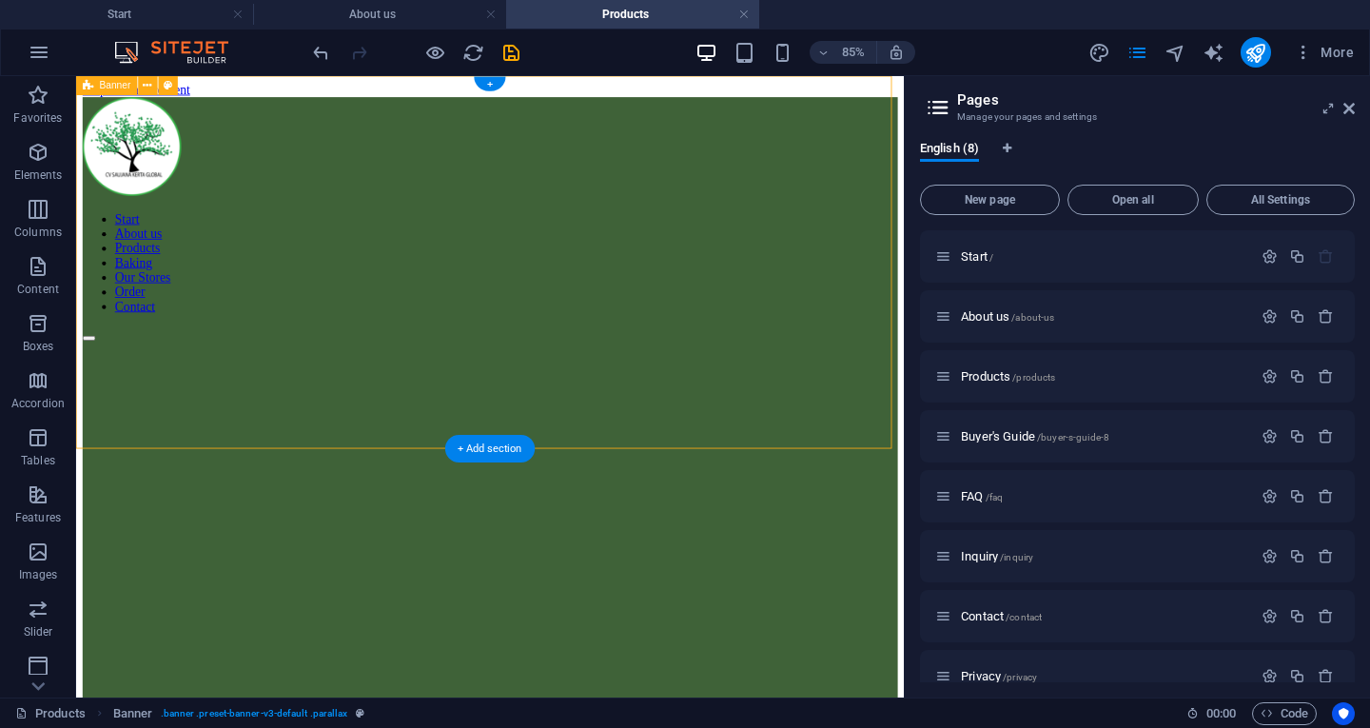
drag, startPoint x: 543, startPoint y: 498, endPoint x: 544, endPoint y: 521, distance: 22.9
click at [475, 454] on div "+ Add section" at bounding box center [489, 449] width 89 height 28
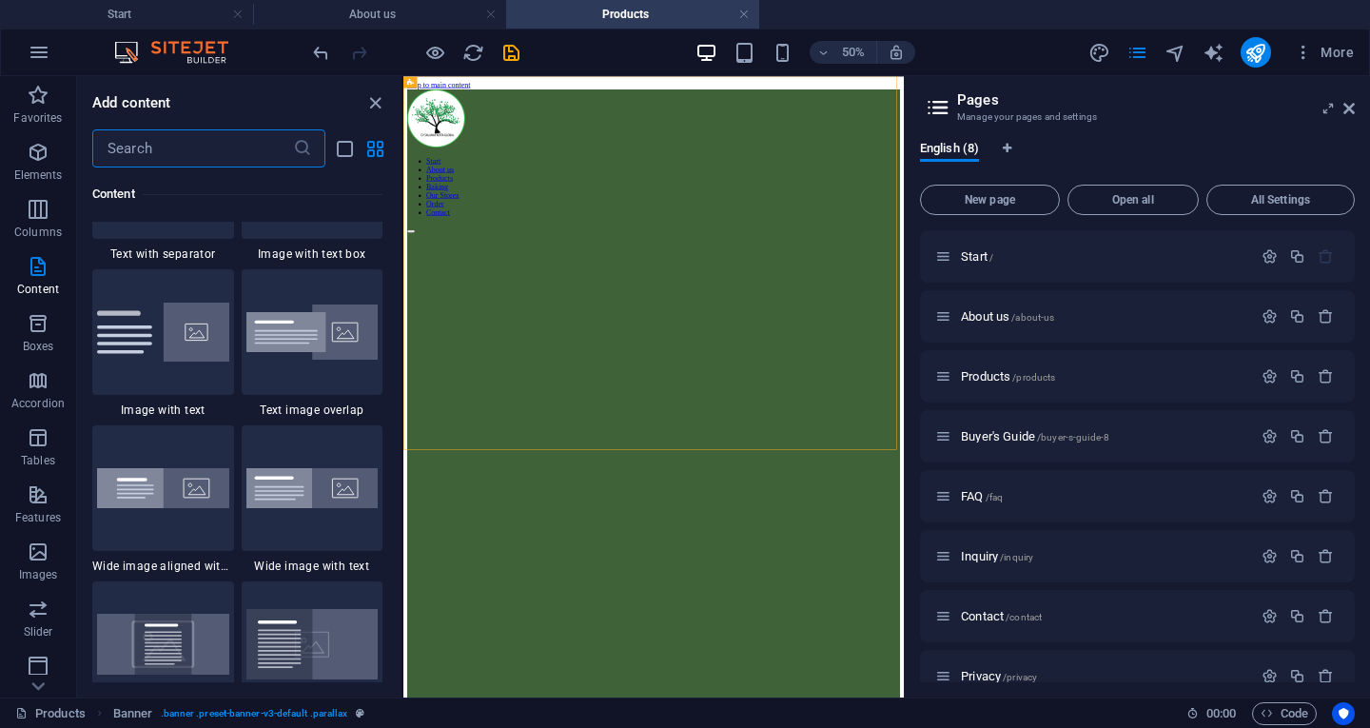
scroll to position [3595, 0]
click at [249, 155] on input "text" at bounding box center [192, 148] width 201 height 38
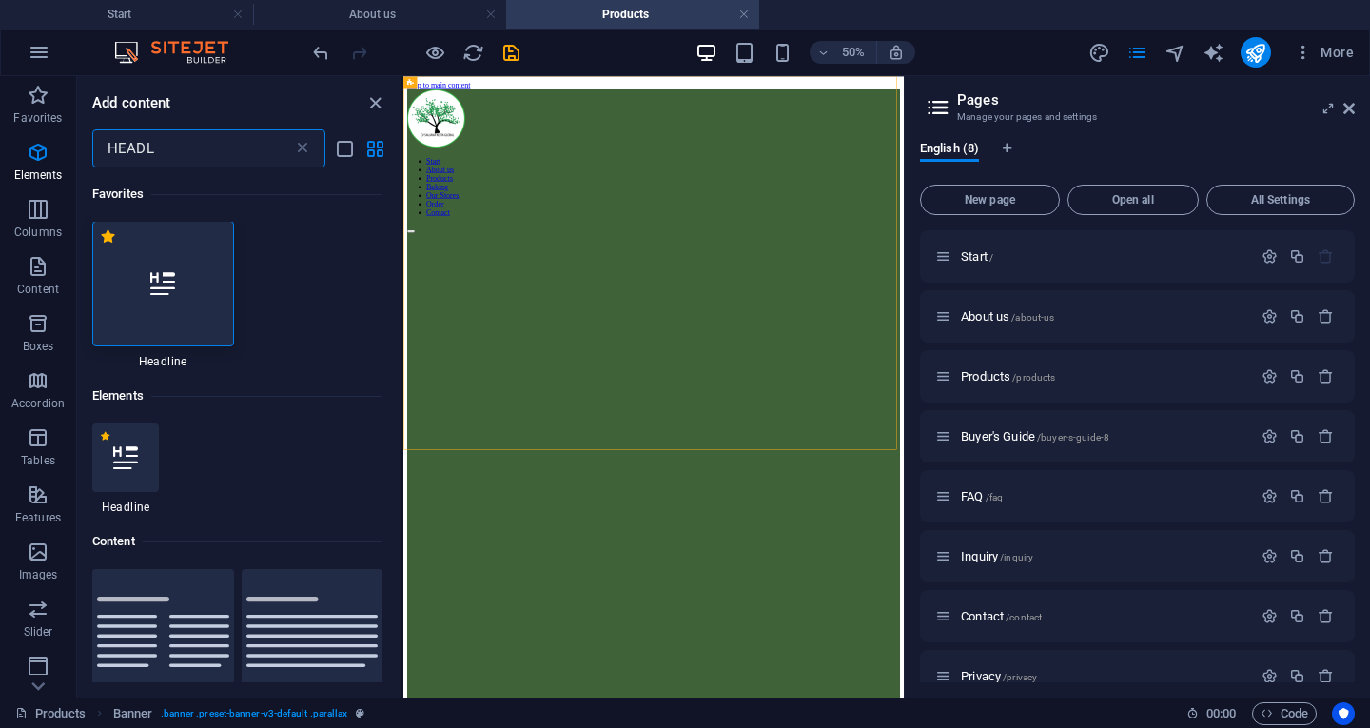
scroll to position [0, 0]
type input "HEADL"
click at [190, 287] on div at bounding box center [163, 285] width 142 height 126
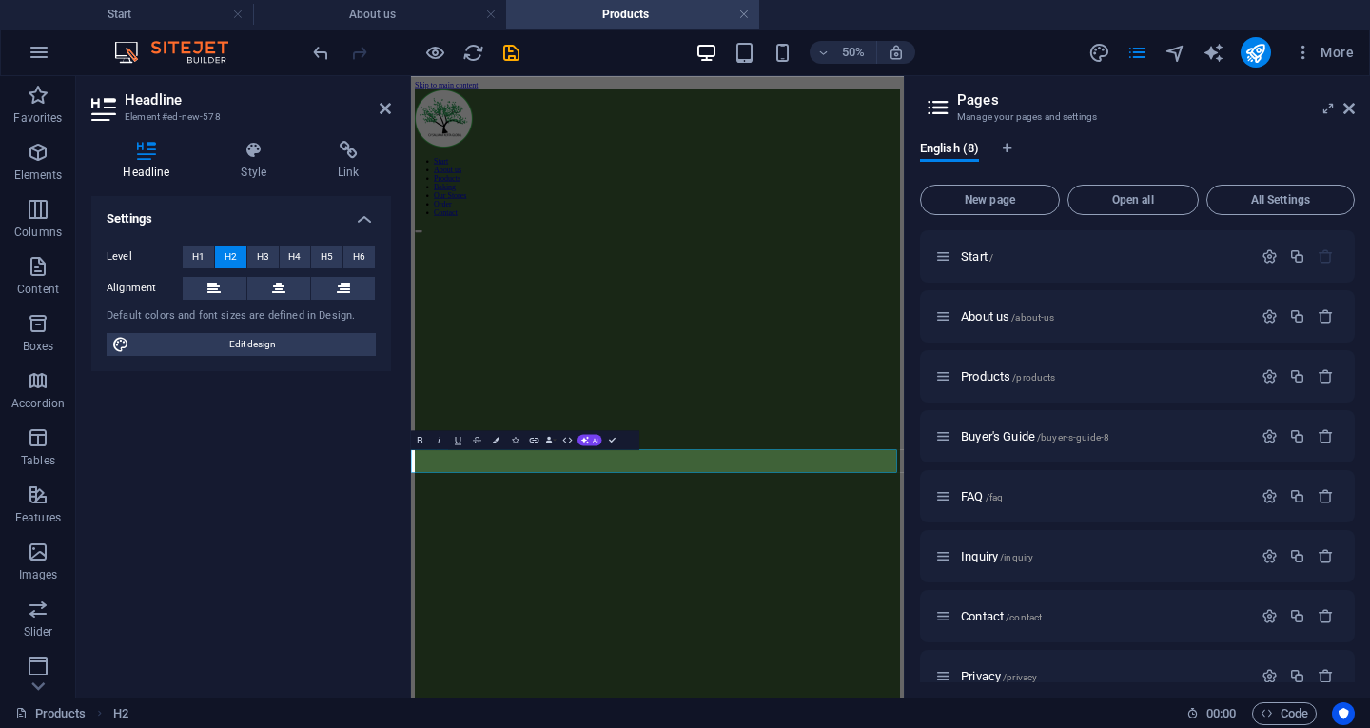
drag, startPoint x: 606, startPoint y: 847, endPoint x: 420, endPoint y: 855, distance: 186.7
click at [500, 433] on button "Colors" at bounding box center [496, 439] width 18 height 19
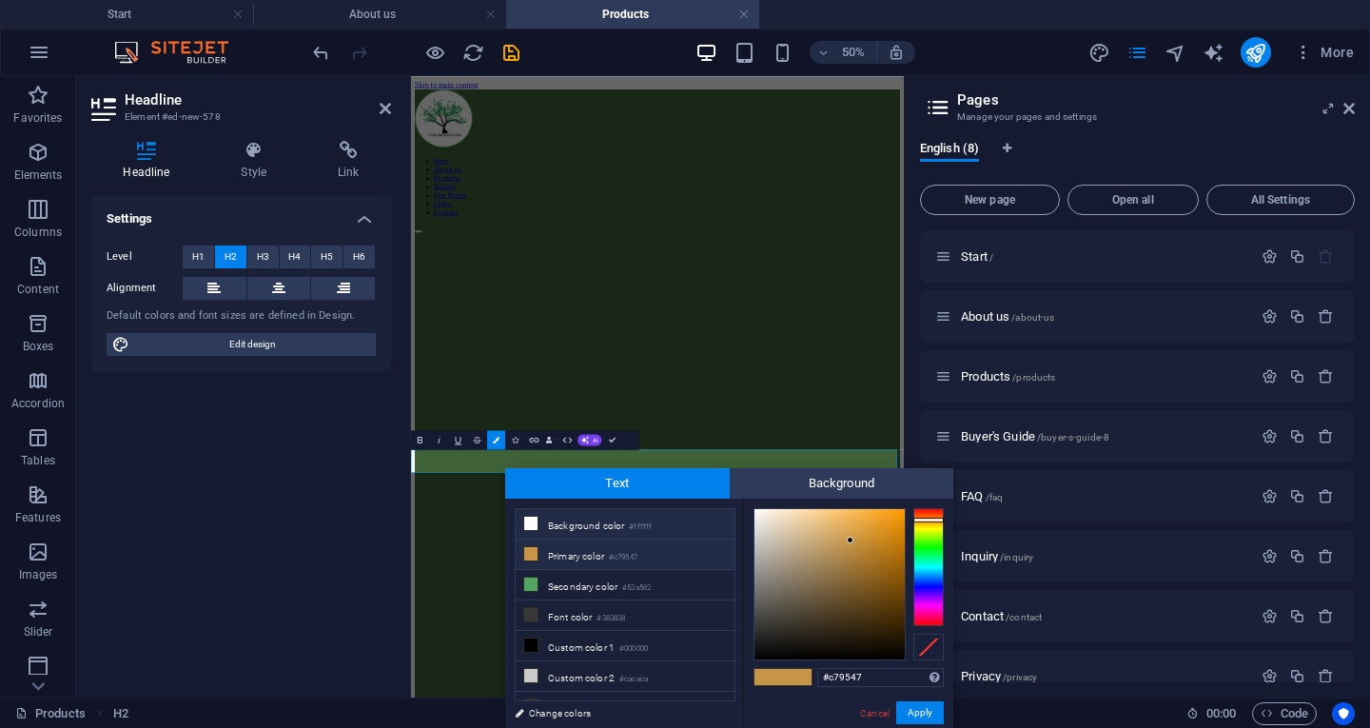
click at [621, 520] on li "Background color #ffffff" at bounding box center [625, 524] width 219 height 30
type input "#ffffff"
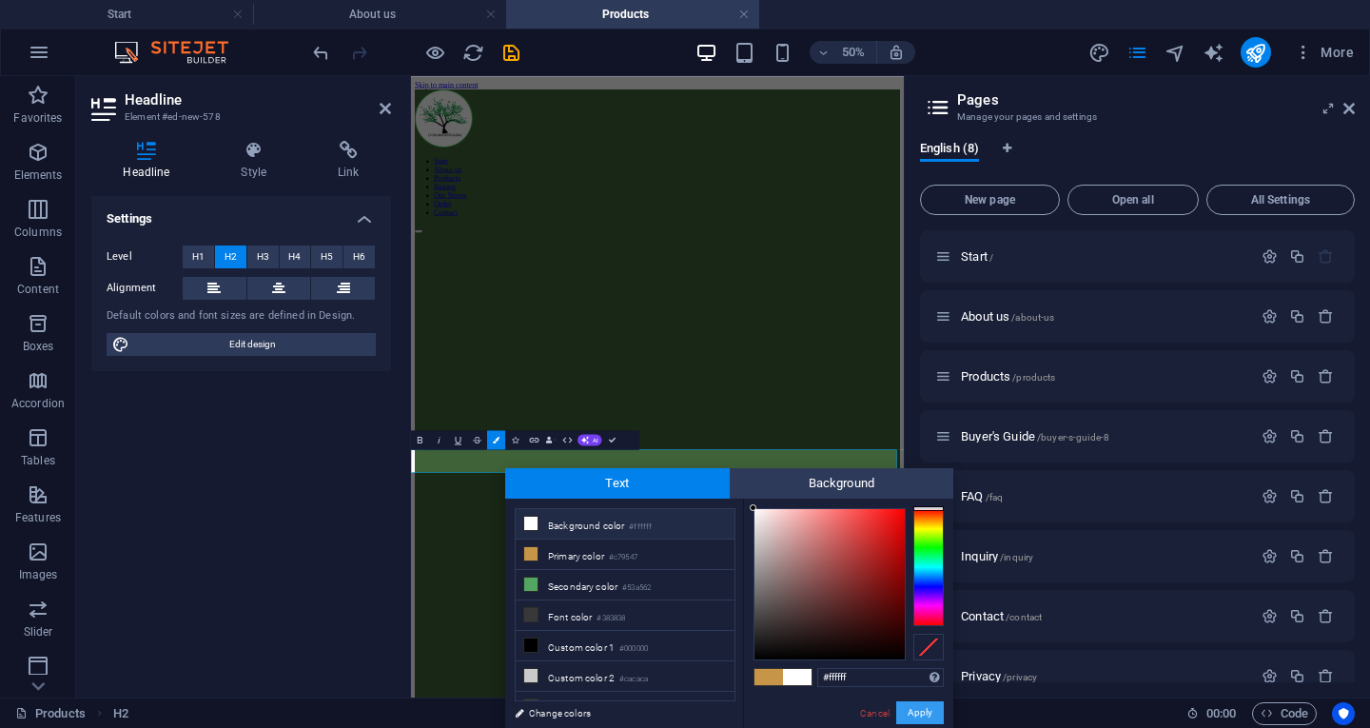
click at [919, 712] on button "Apply" at bounding box center [920, 712] width 48 height 23
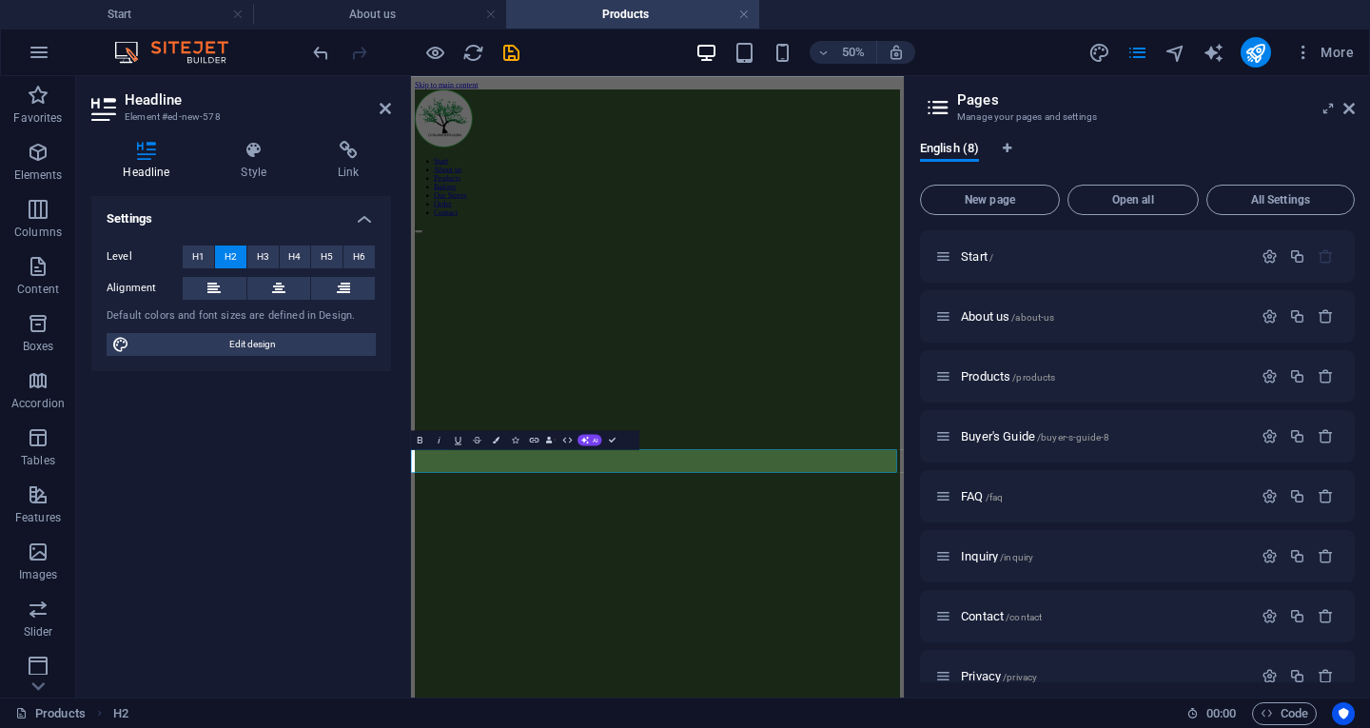
click at [204, 249] on span "H1" at bounding box center [198, 257] width 12 height 23
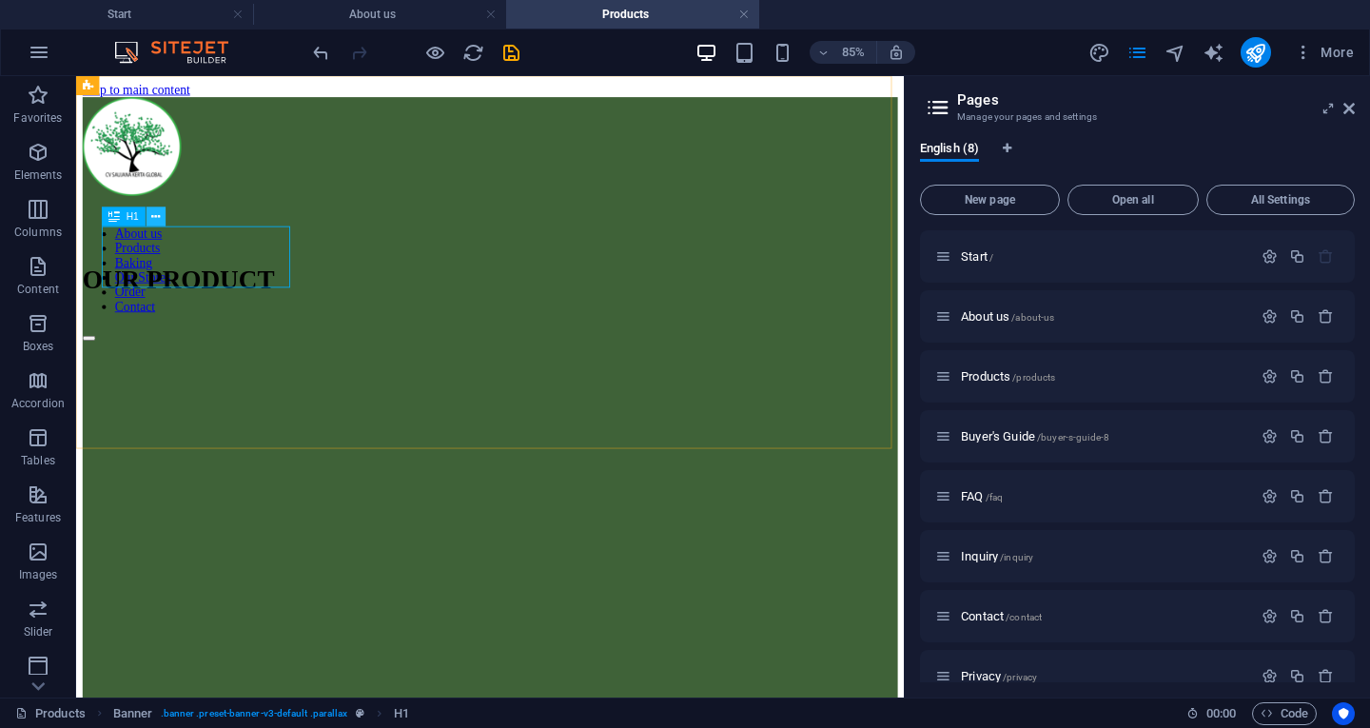
click at [148, 212] on button at bounding box center [156, 216] width 19 height 19
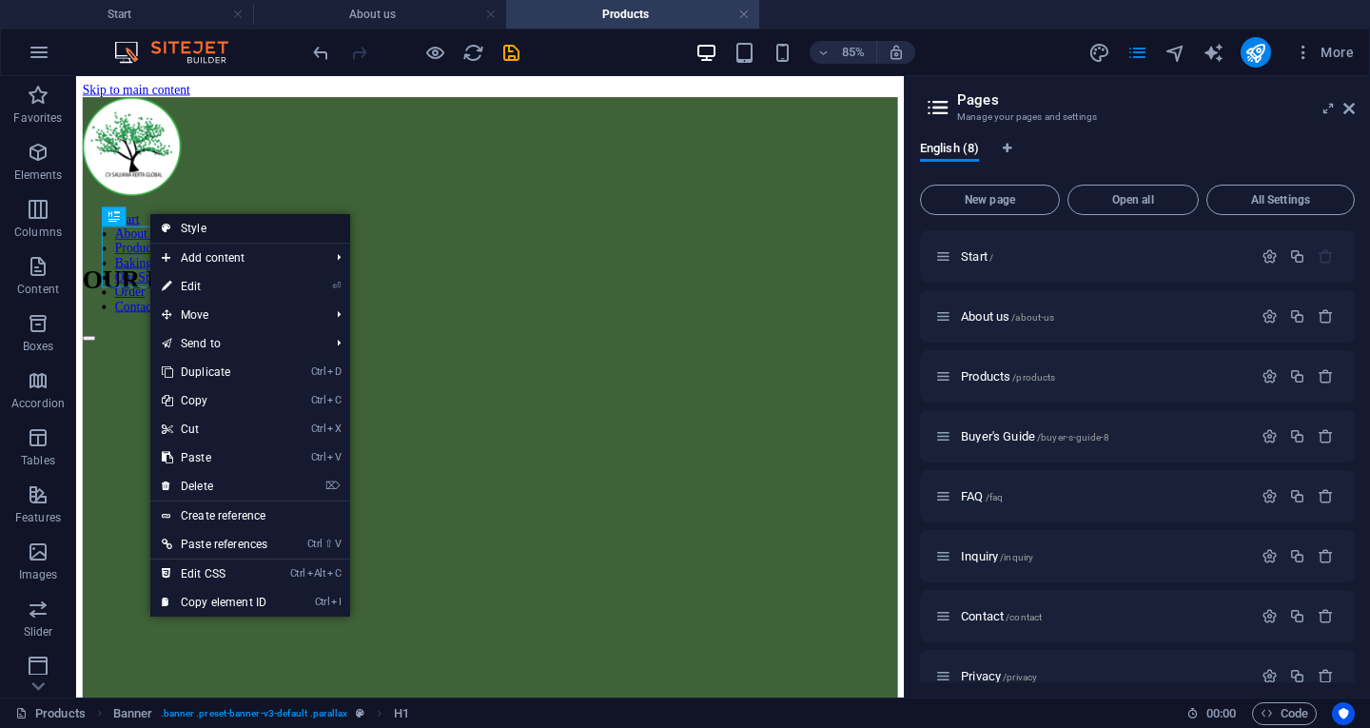
click at [284, 218] on link "Style" at bounding box center [250, 228] width 200 height 29
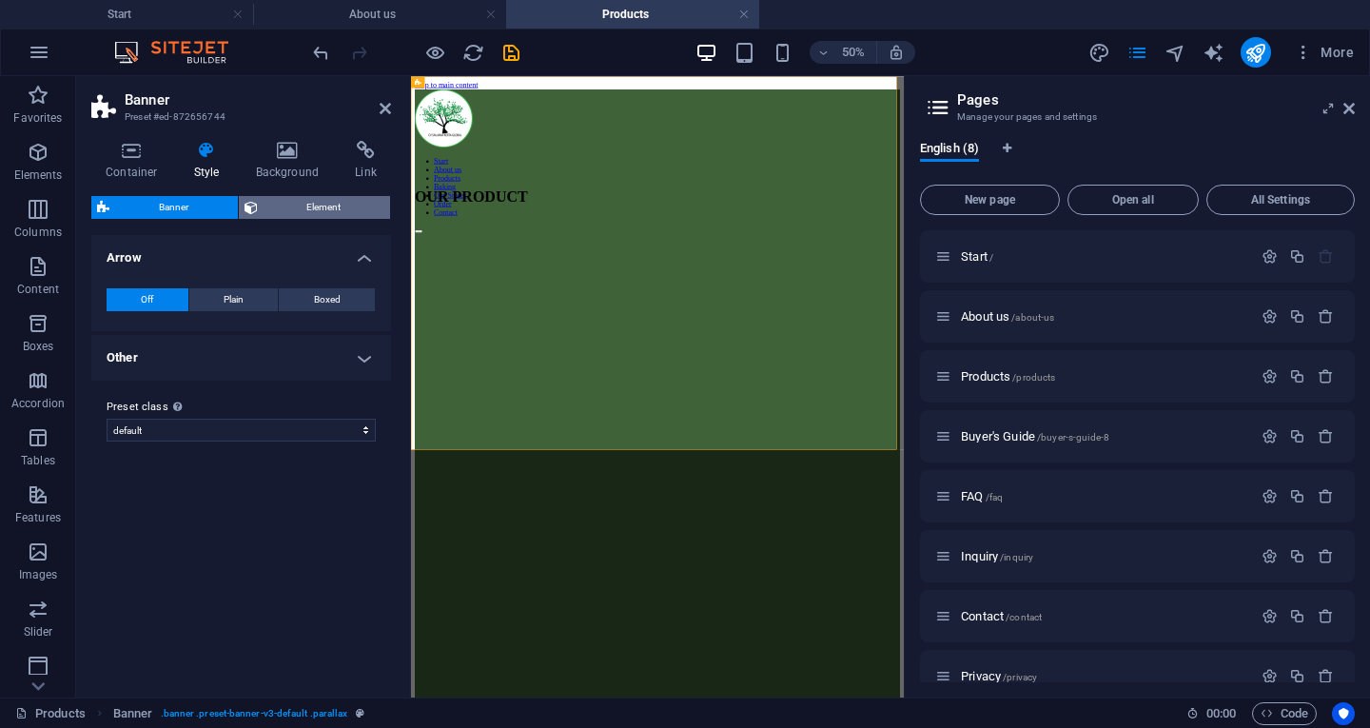
click at [333, 204] on span "Element" at bounding box center [325, 207] width 122 height 23
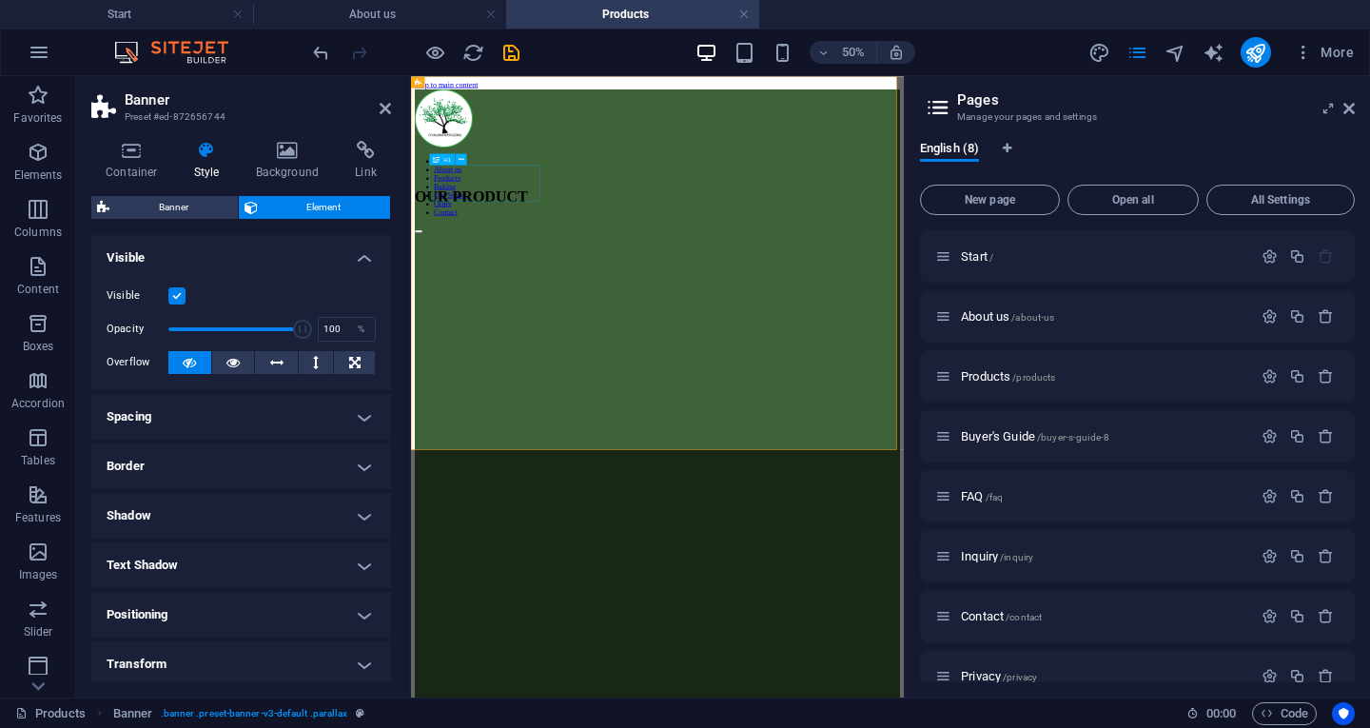
click at [559, 298] on div "OUR PRODUCT" at bounding box center [904, 315] width 971 height 35
click at [181, 605] on h4 "Positioning" at bounding box center [241, 615] width 300 height 46
click at [603, 298] on div "OUR PRODUCT" at bounding box center [904, 315] width 971 height 35
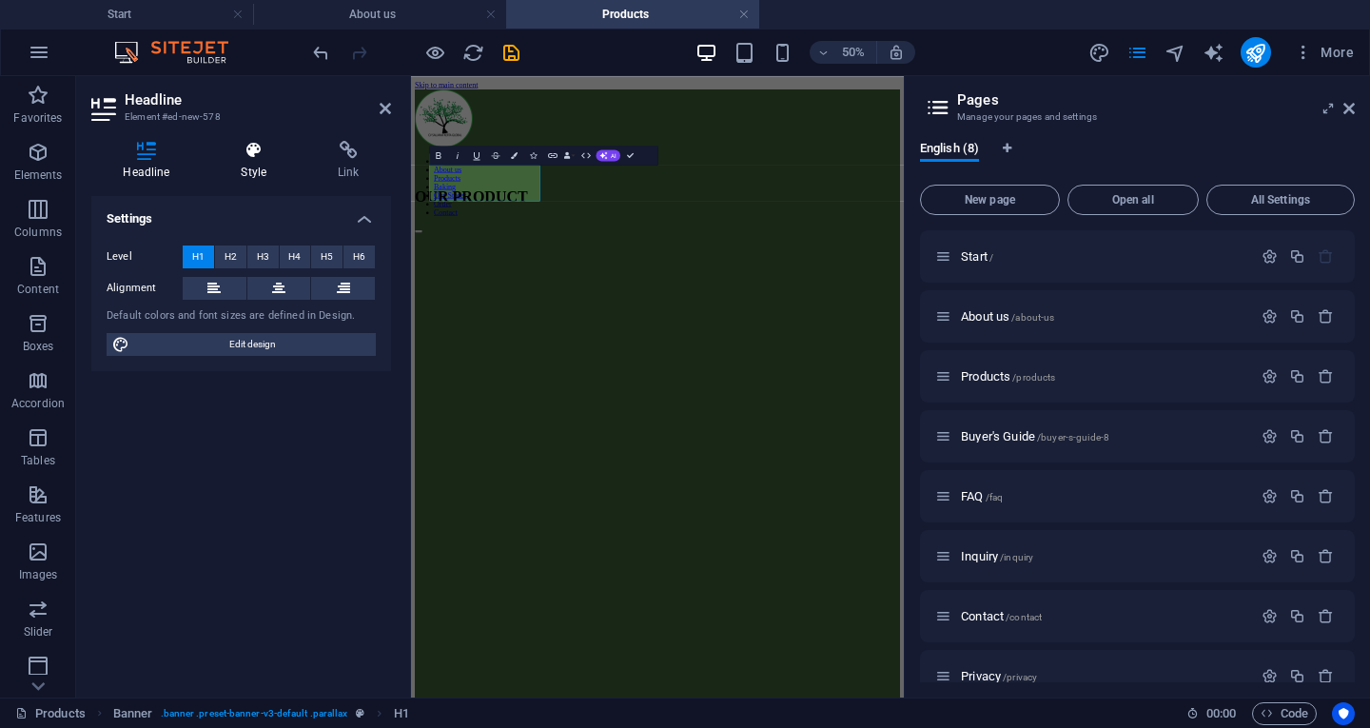
click at [265, 175] on h4 "Style" at bounding box center [257, 161] width 97 height 40
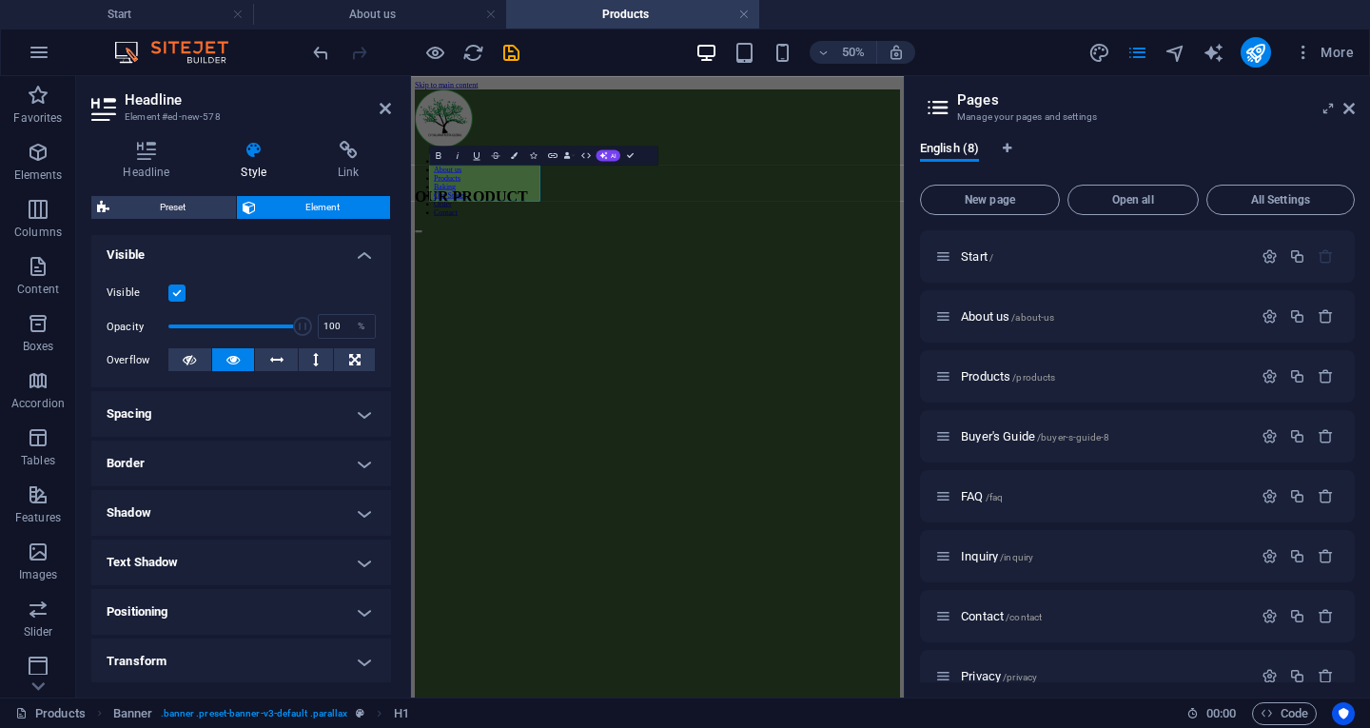
scroll to position [207, 0]
click at [208, 607] on h4 "Positioning" at bounding box center [241, 611] width 300 height 46
click at [218, 654] on span "Relative" at bounding box center [215, 649] width 31 height 23
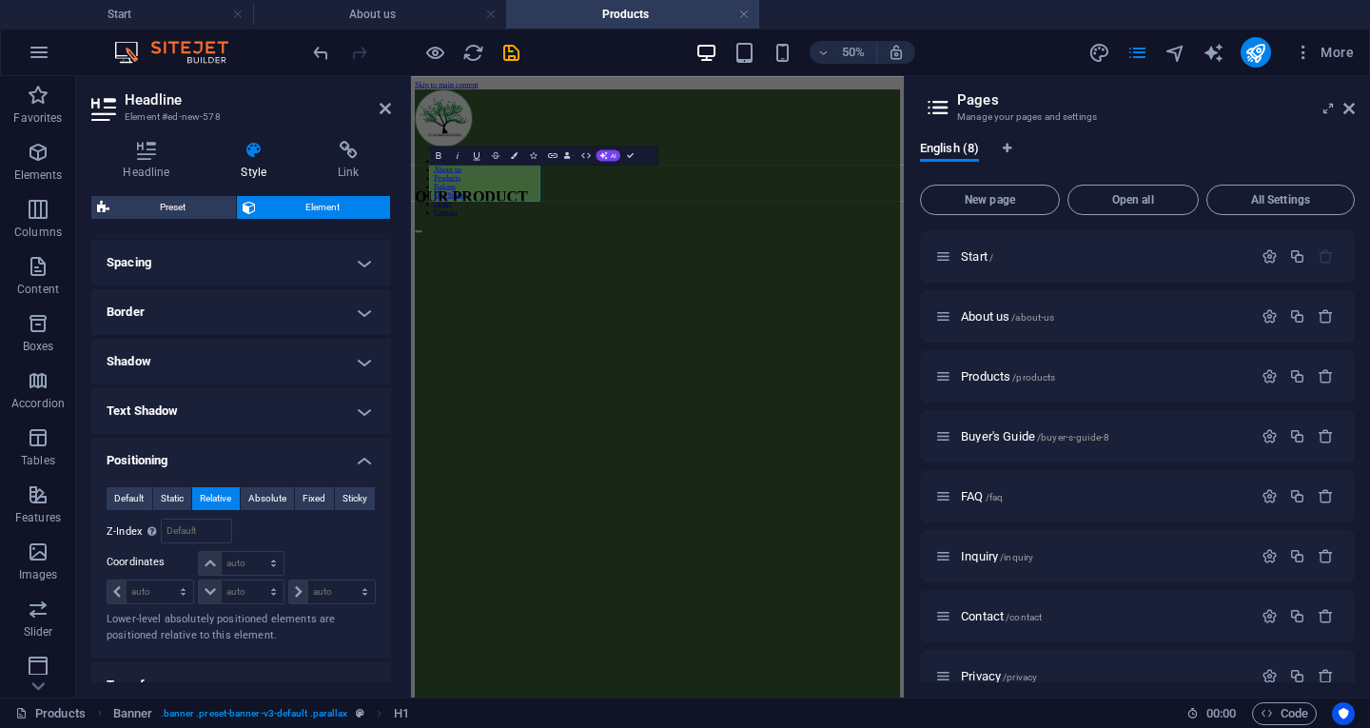
scroll to position [364, 0]
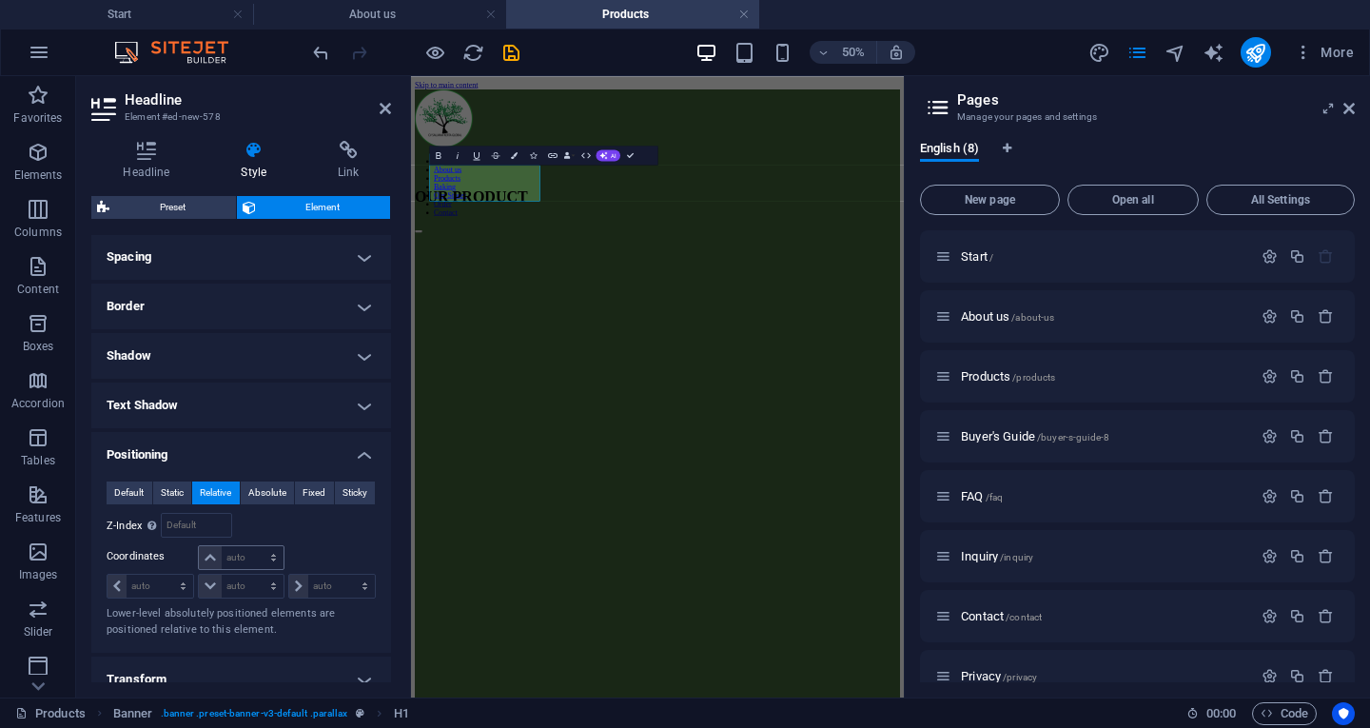
click at [247, 545] on div "auto px rem % em" at bounding box center [241, 557] width 86 height 25
click at [249, 554] on select "auto px rem % em" at bounding box center [241, 557] width 84 height 23
select select "px"
click at [254, 546] on select "auto px rem % em" at bounding box center [241, 557] width 84 height 23
type input "2"
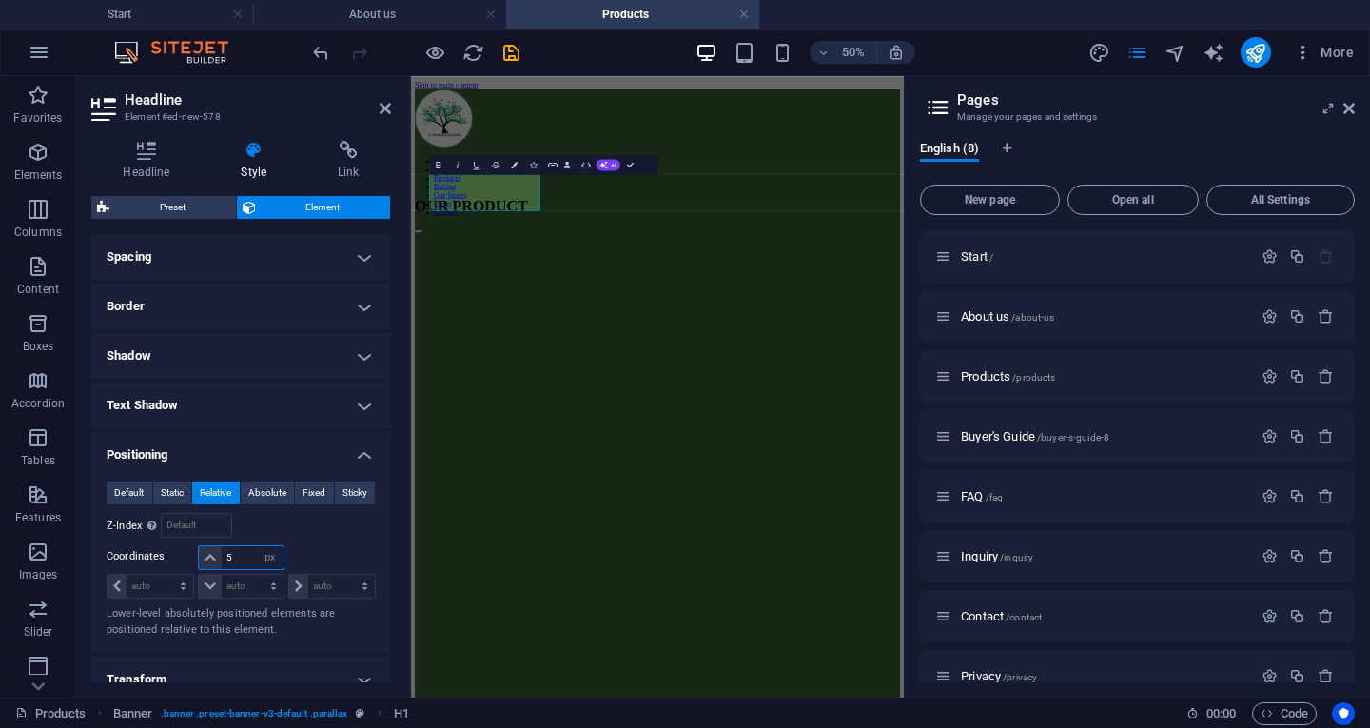
type input "50"
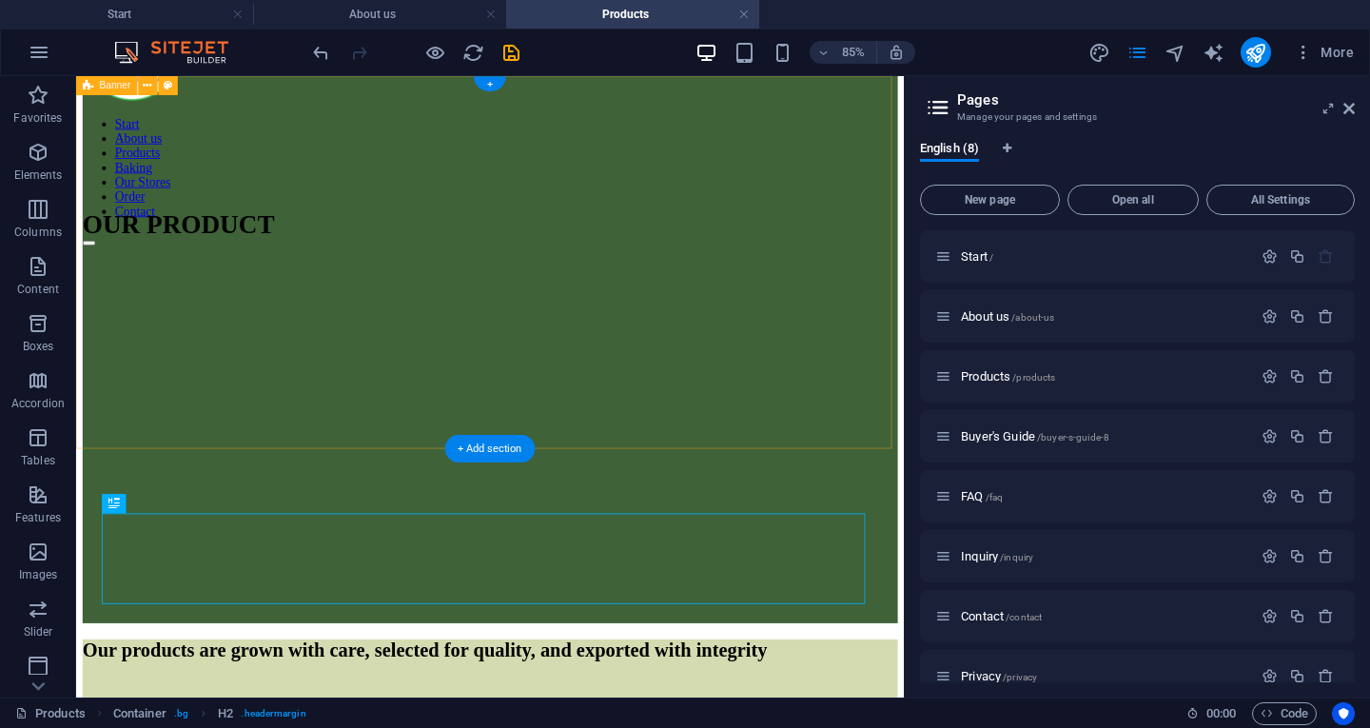
scroll to position [0, 0]
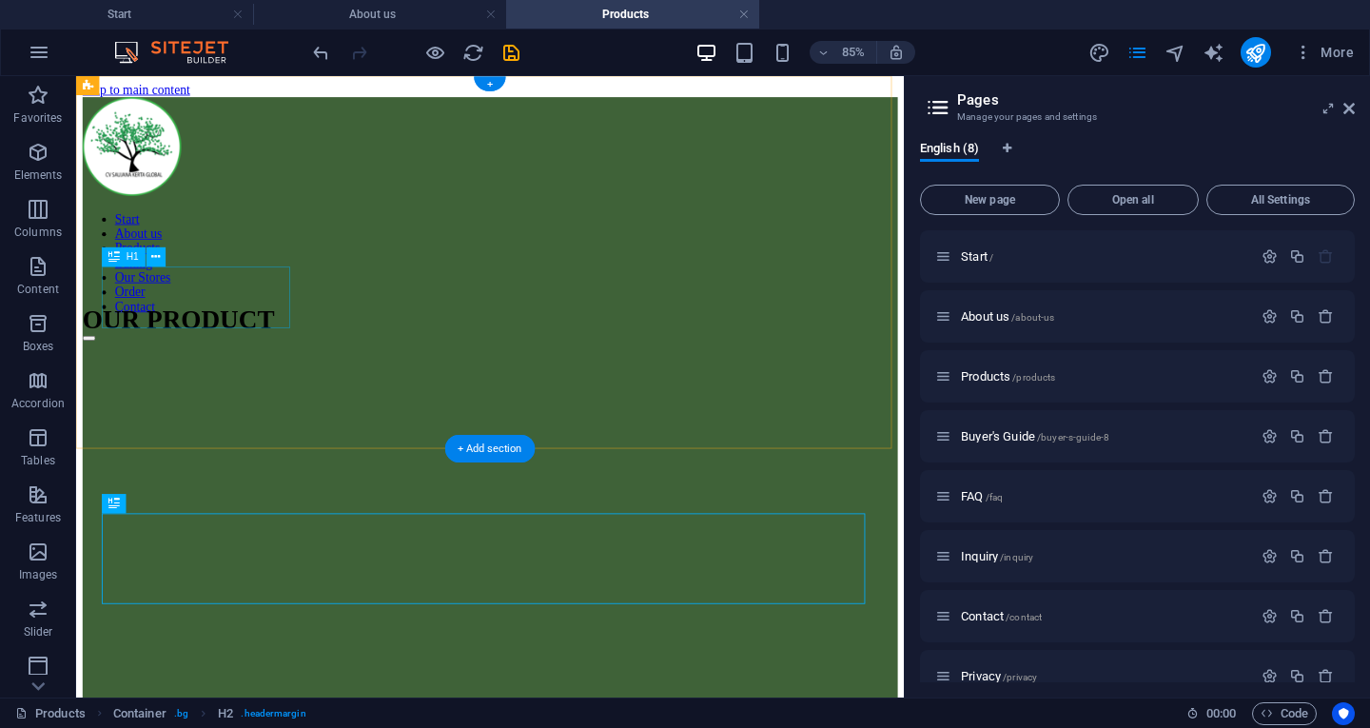
click at [297, 345] on div "OUR PRODUCT" at bounding box center [563, 362] width 959 height 35
select select "px"
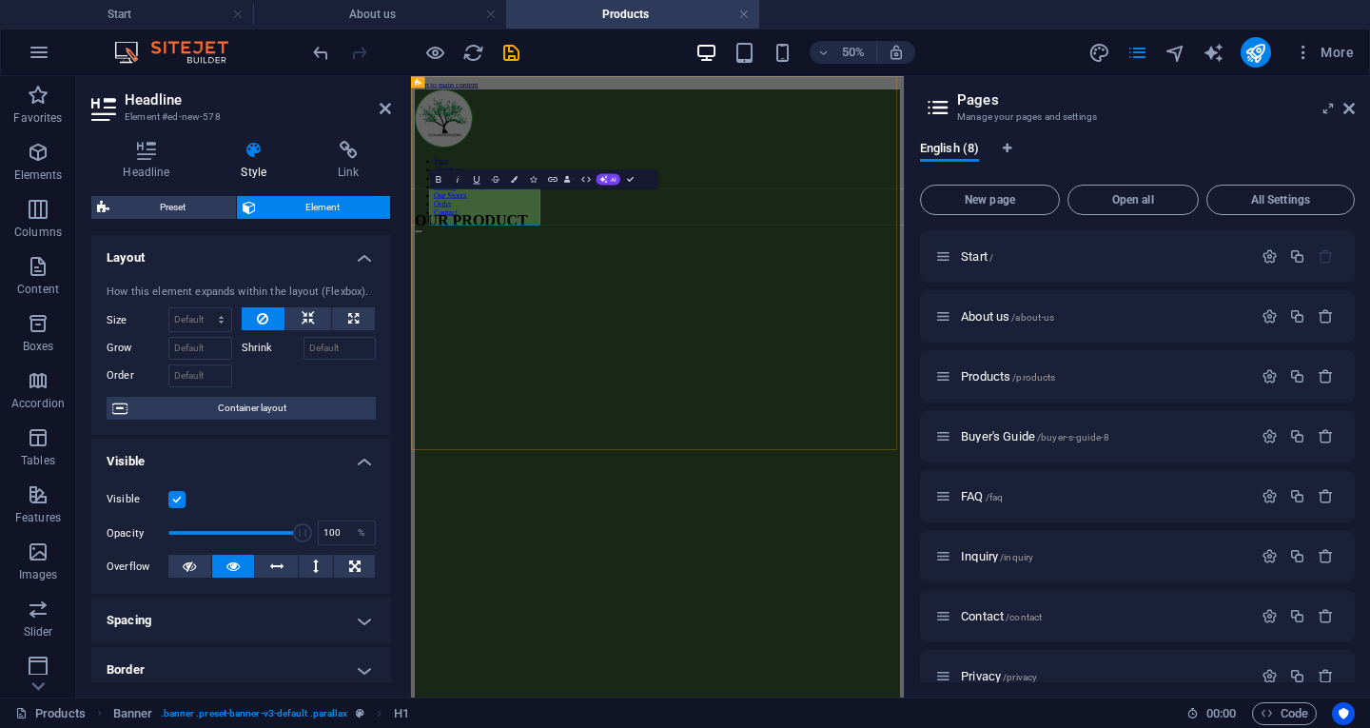
click at [492, 345] on span "OUR PRODUCT" at bounding box center [532, 362] width 226 height 34
click at [455, 345] on span "OUR PRODUCT" at bounding box center [532, 362] width 226 height 34
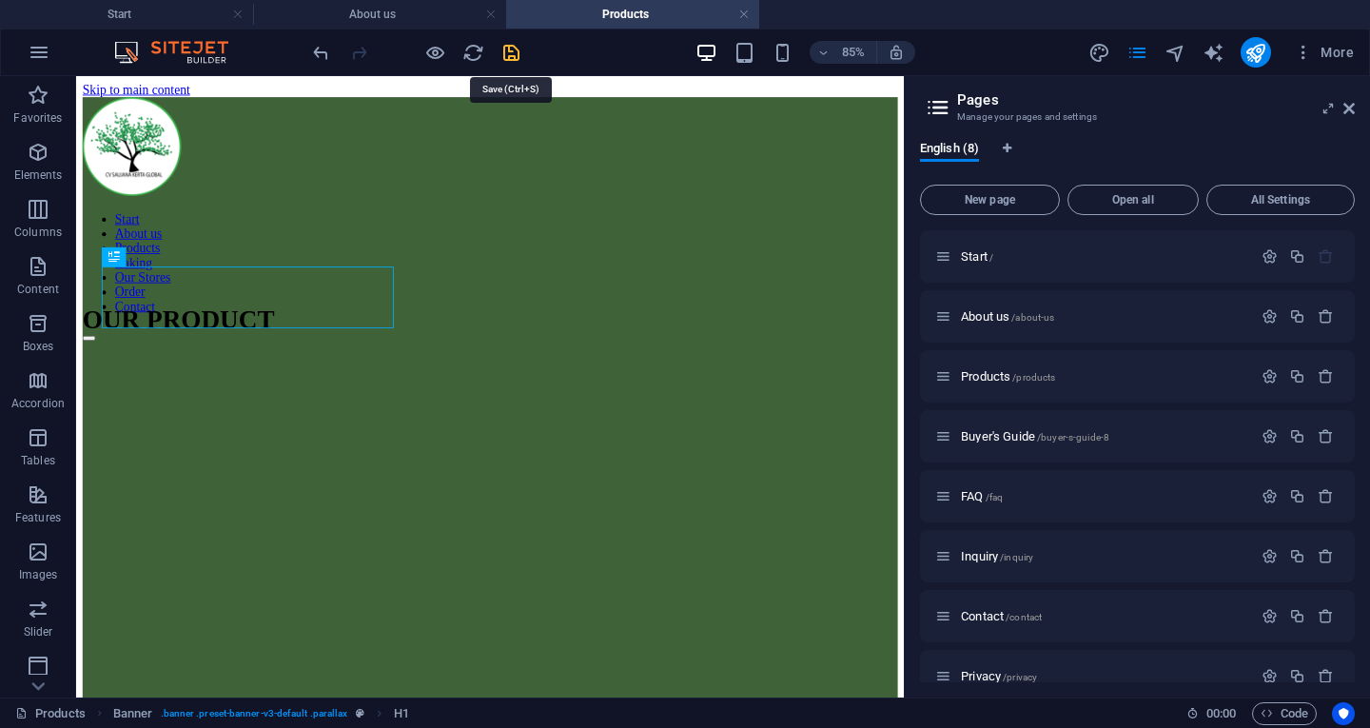
click at [520, 53] on icon "save" at bounding box center [512, 53] width 22 height 22
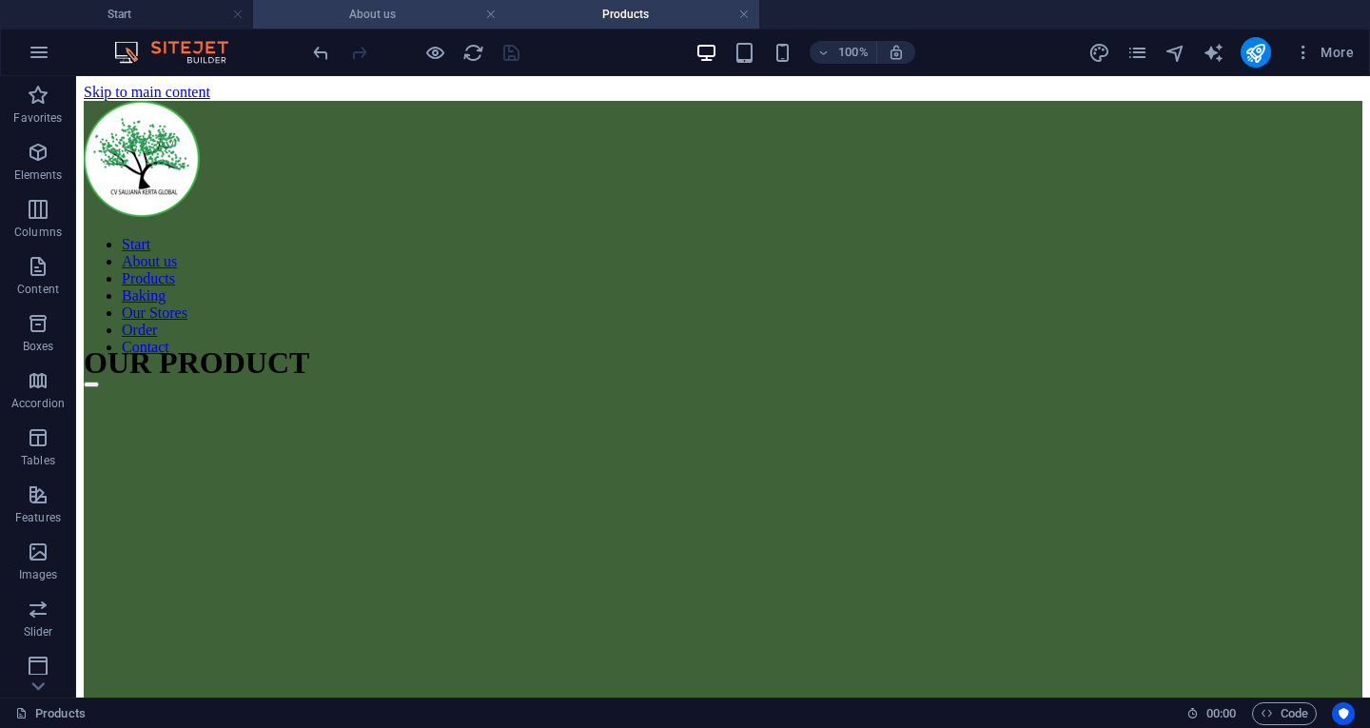
click at [409, 6] on h4 "About us" at bounding box center [379, 14] width 253 height 21
click at [599, 13] on h4 "Products" at bounding box center [632, 14] width 253 height 21
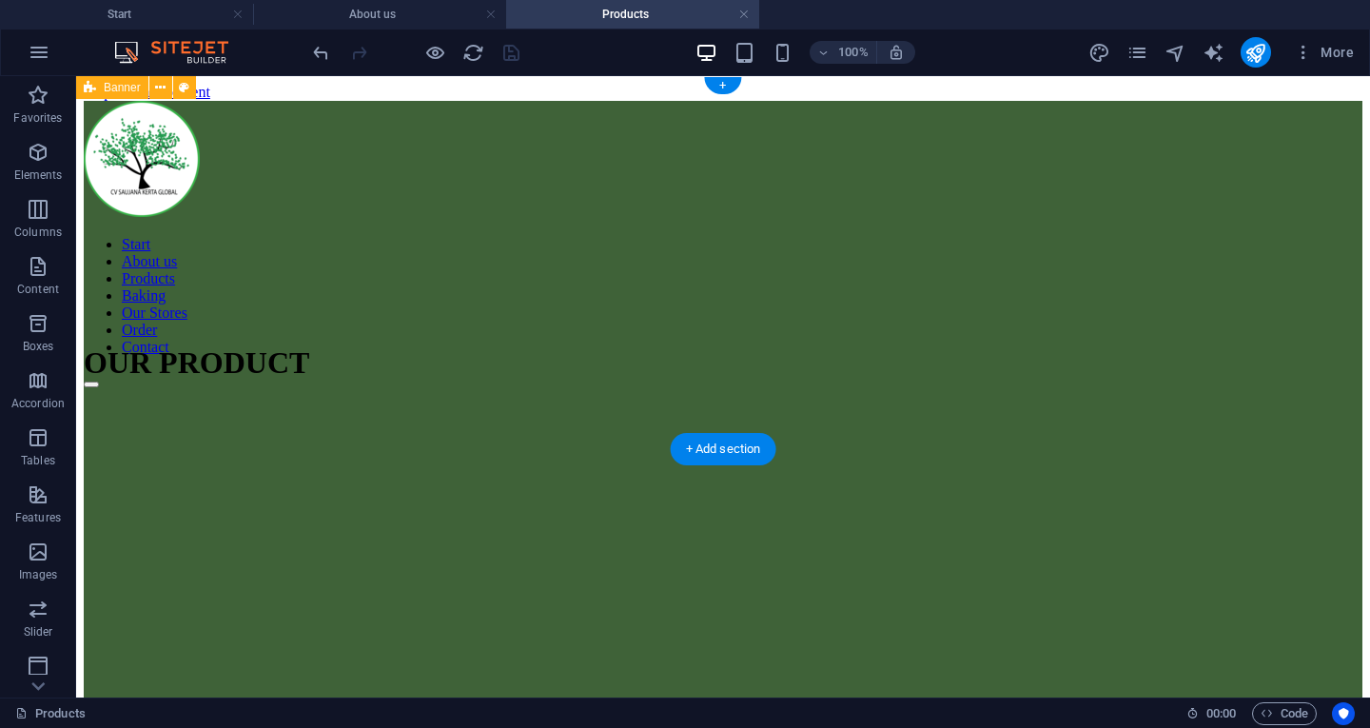
scroll to position [389, 0]
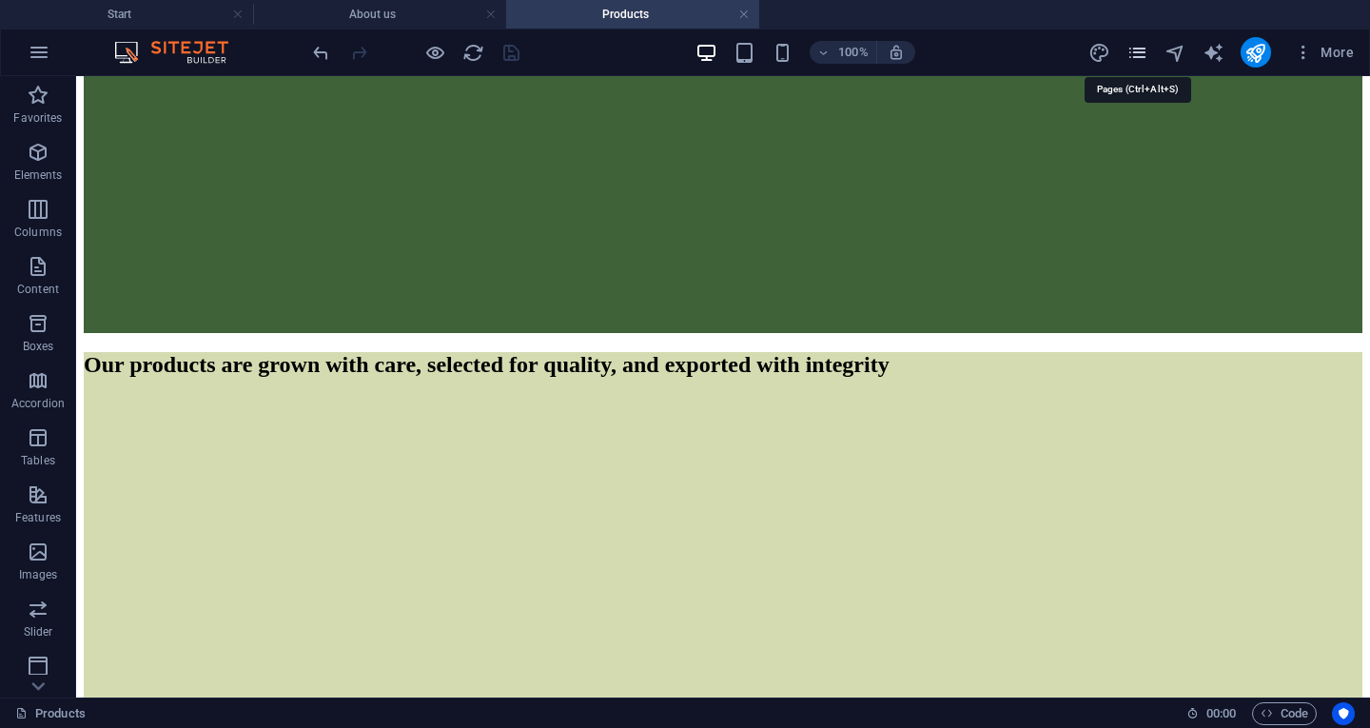
click at [1143, 60] on icon "pages" at bounding box center [1138, 53] width 22 height 22
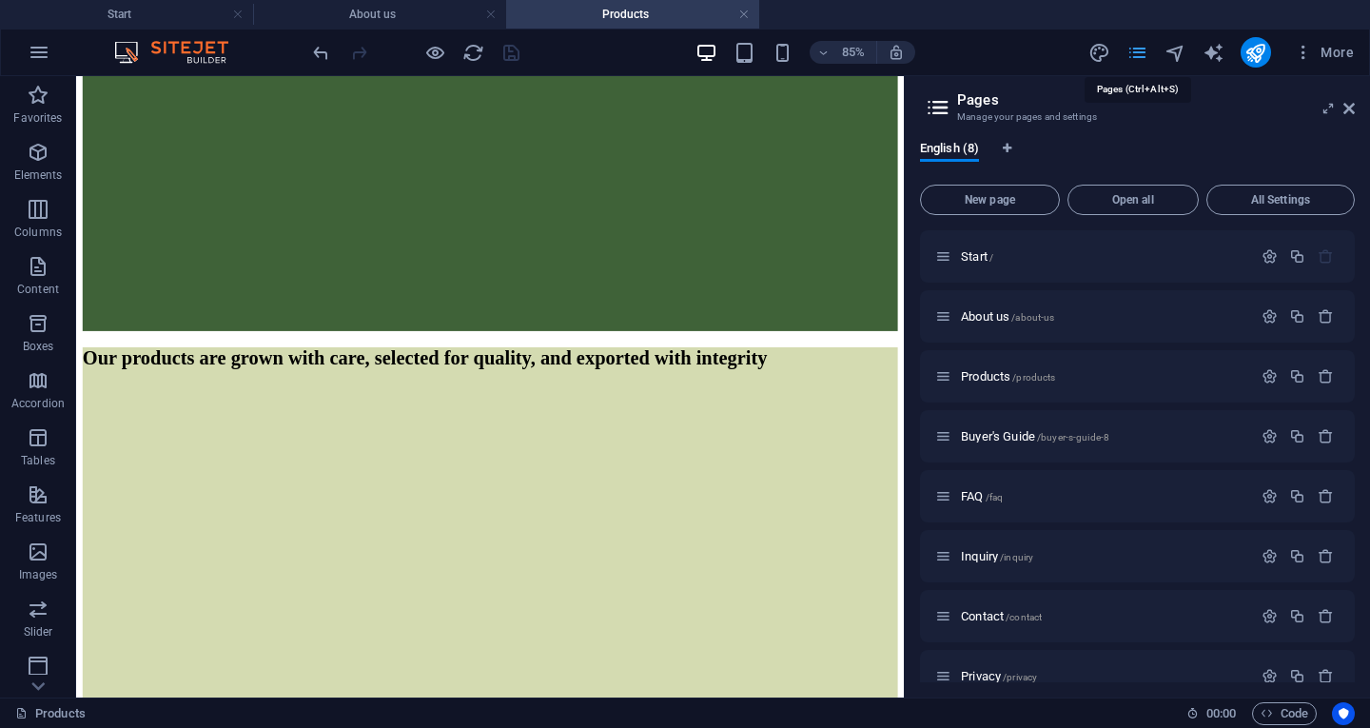
click at [1143, 60] on icon "pages" at bounding box center [1138, 53] width 22 height 22
click at [995, 437] on span "Buyer's Guide /buyer-s-guide-8" at bounding box center [1035, 436] width 148 height 14
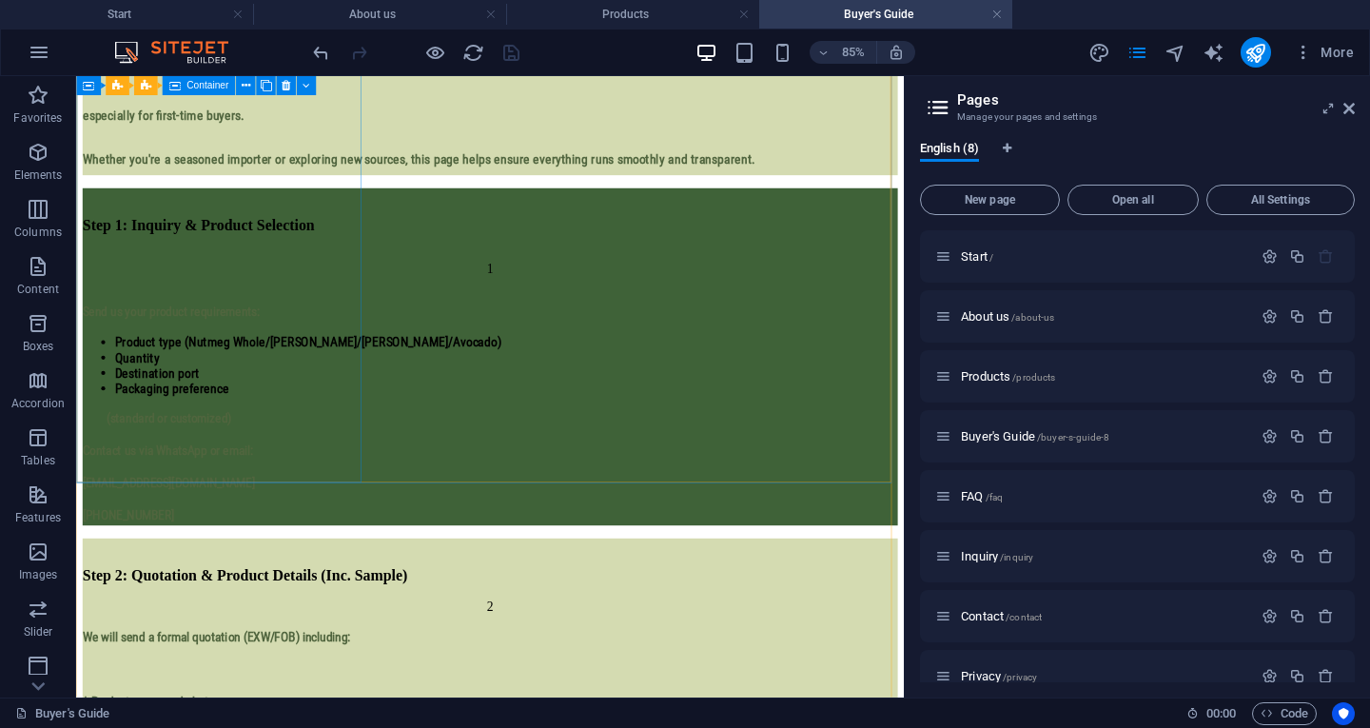
scroll to position [495, 0]
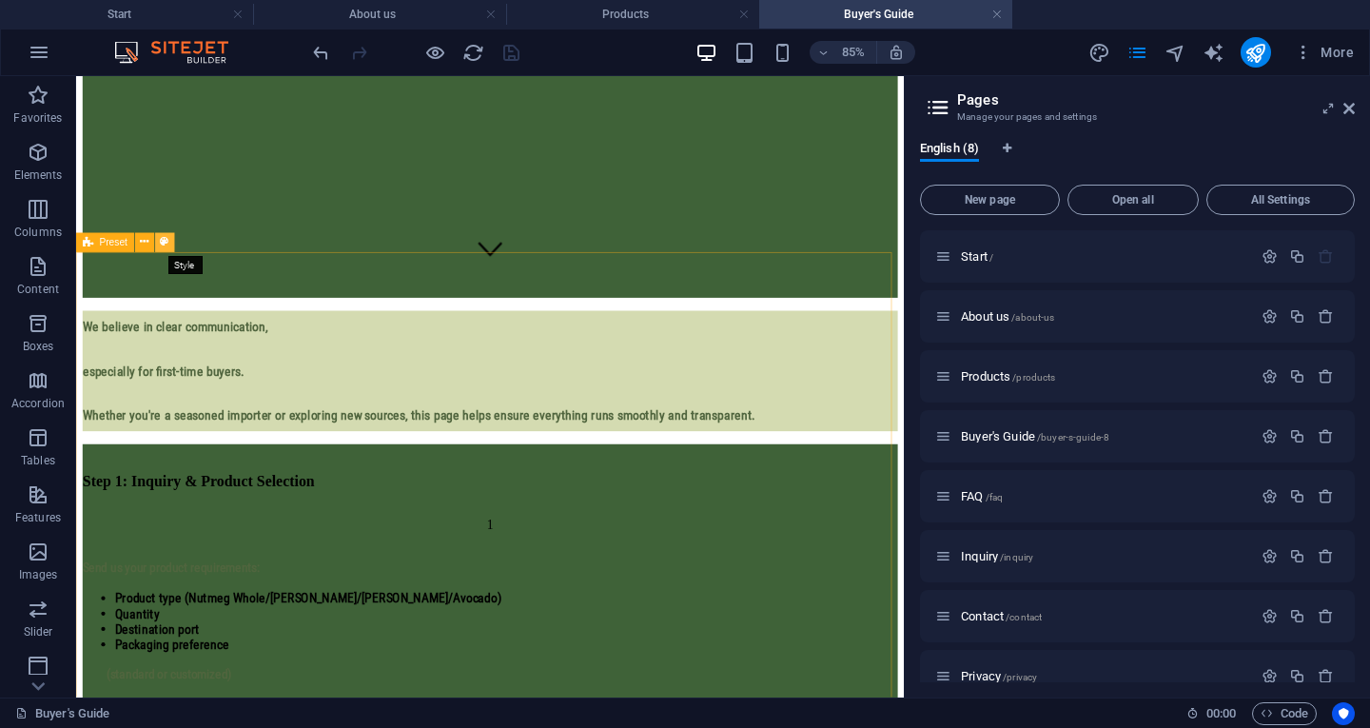
click at [161, 245] on icon at bounding box center [165, 242] width 9 height 17
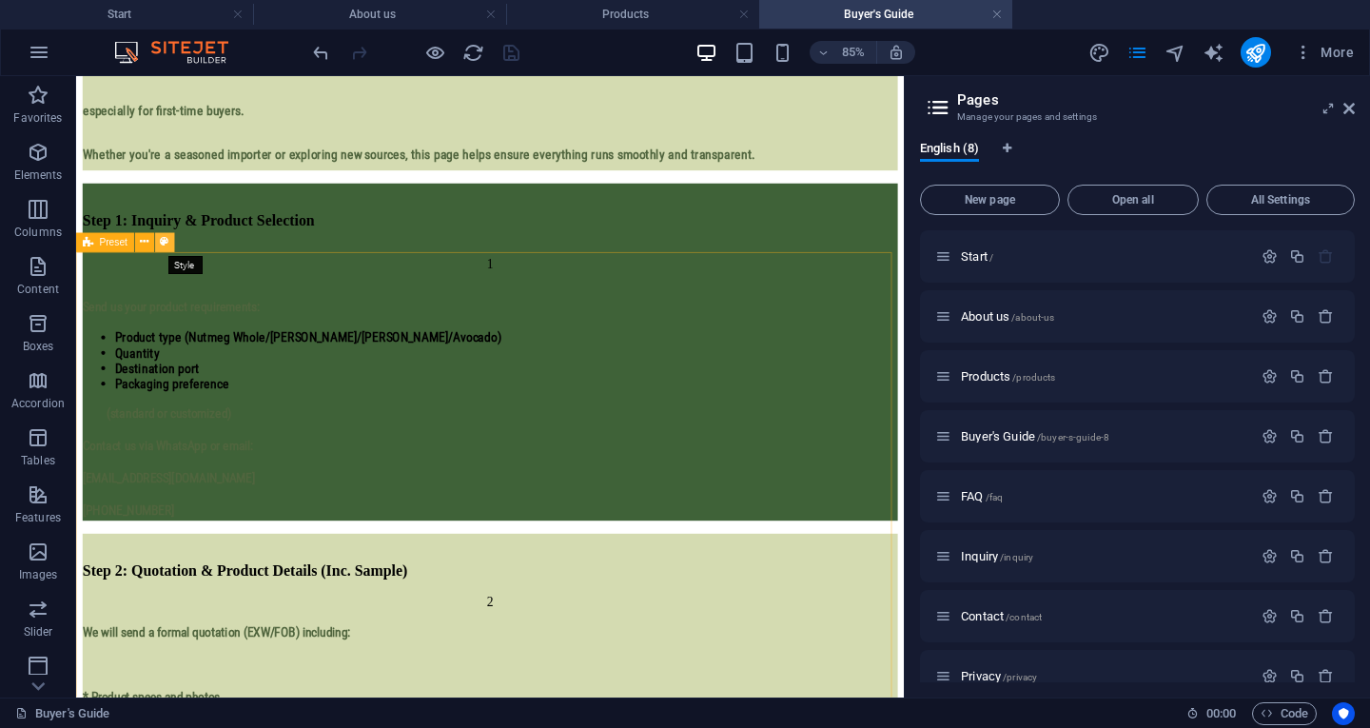
select select "px"
select select "rem"
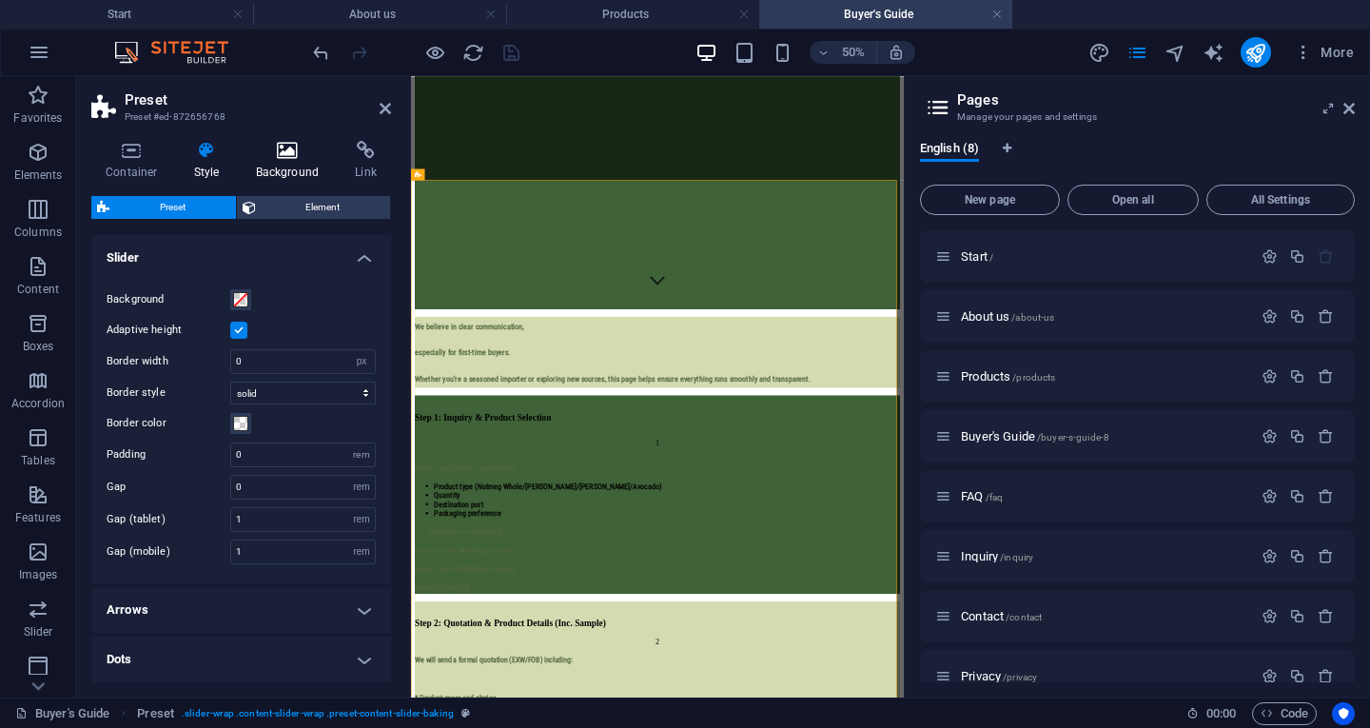
click at [291, 155] on icon at bounding box center [288, 150] width 92 height 19
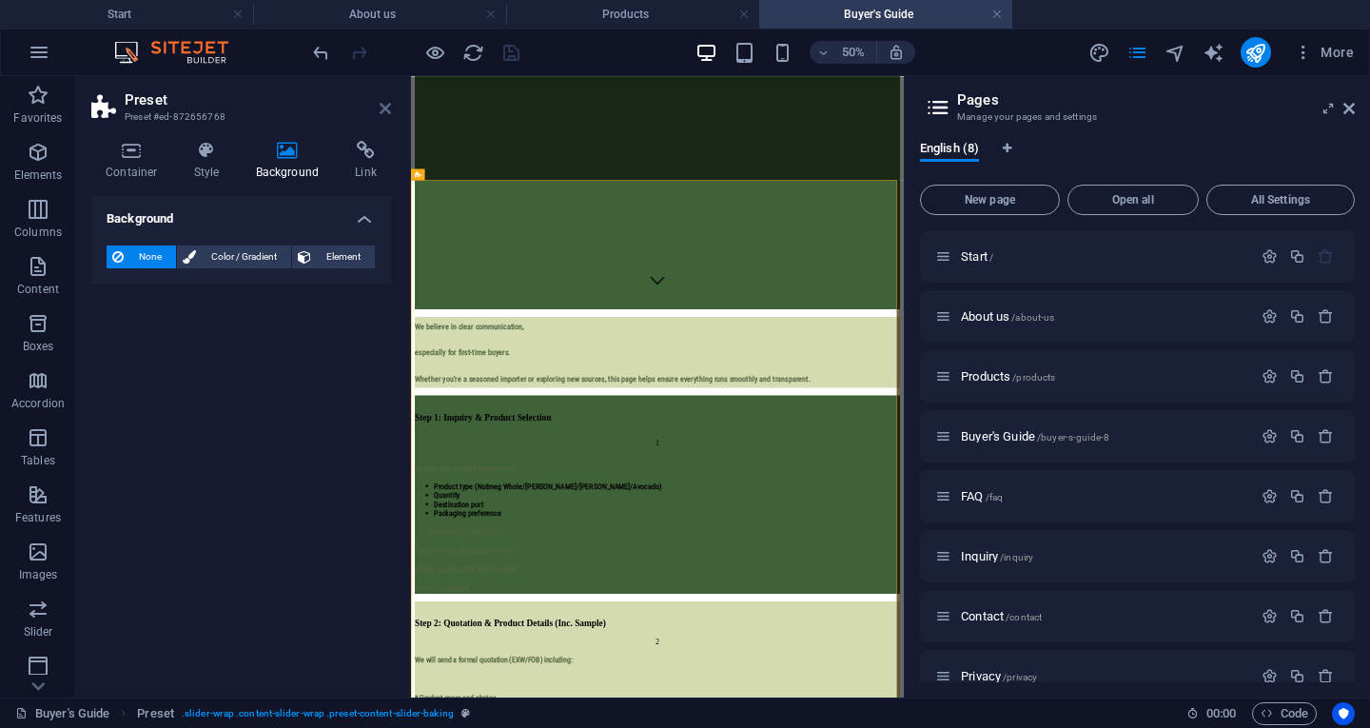
click at [383, 101] on icon at bounding box center [385, 108] width 11 height 15
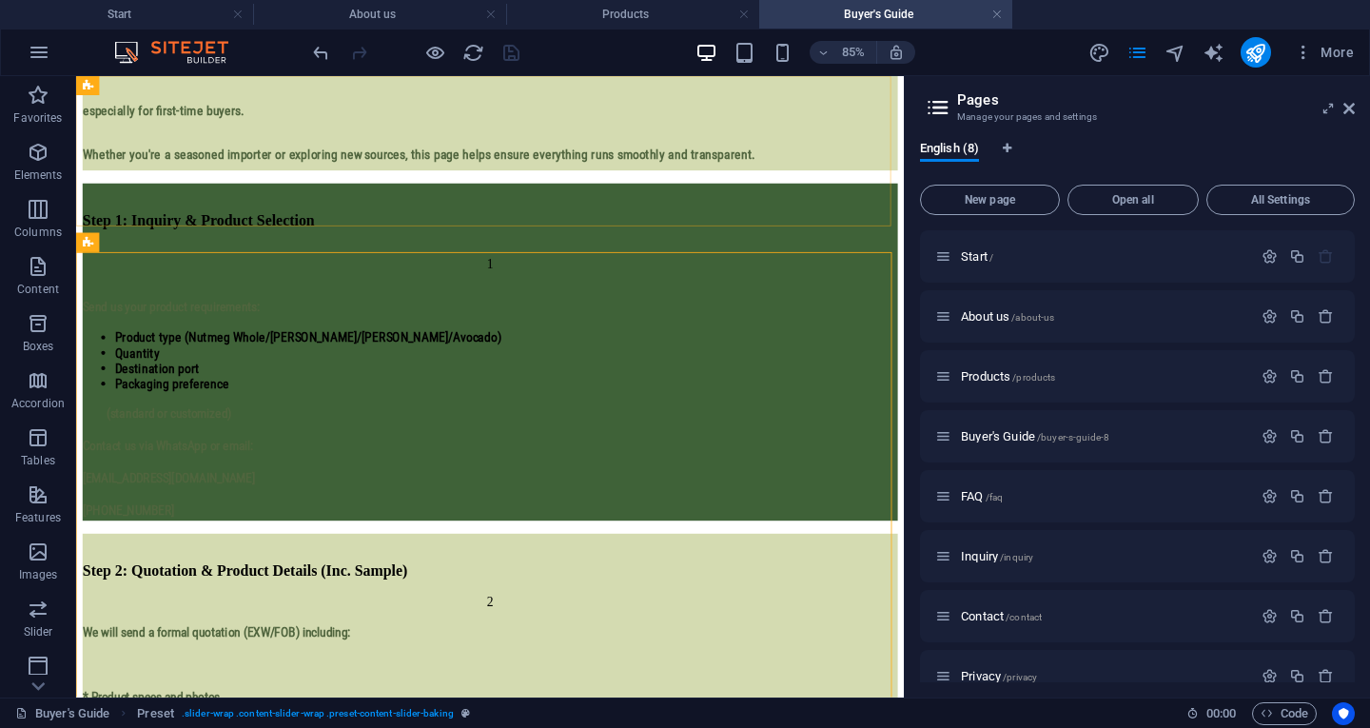
scroll to position [495, 0]
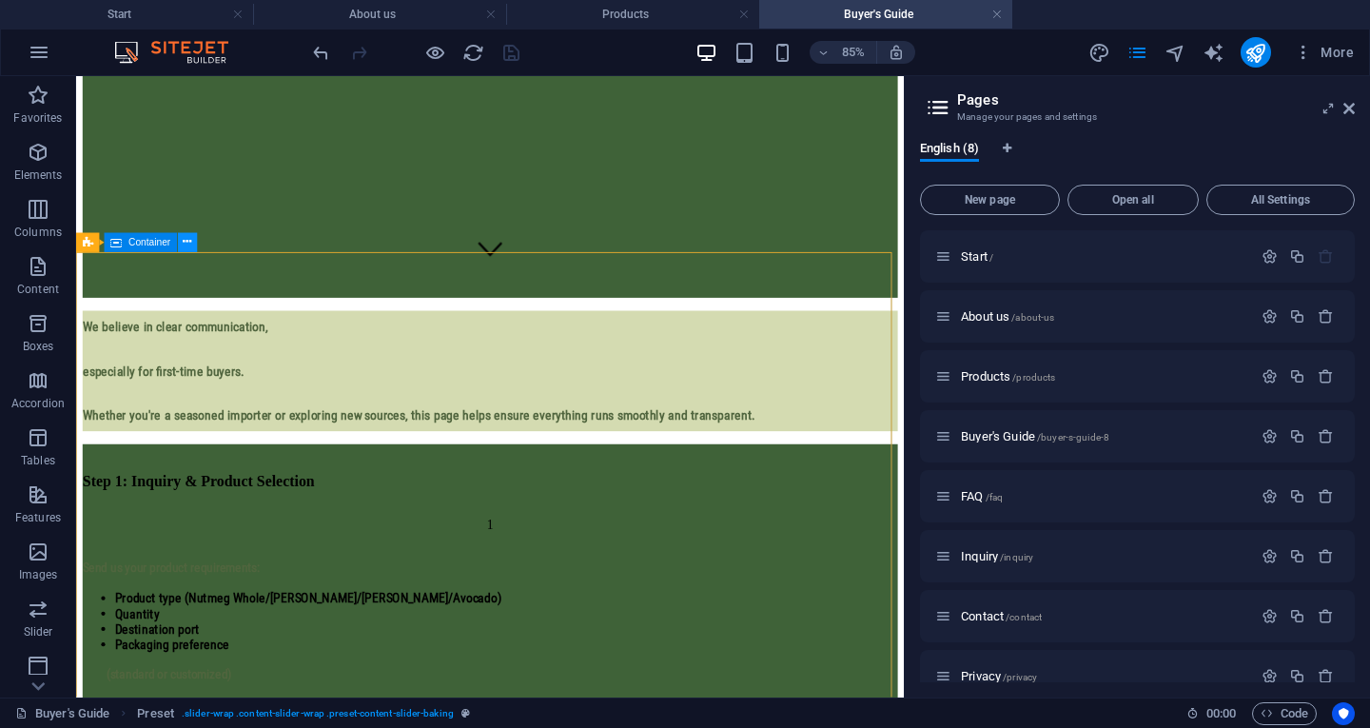
click at [184, 240] on icon at bounding box center [188, 242] width 9 height 17
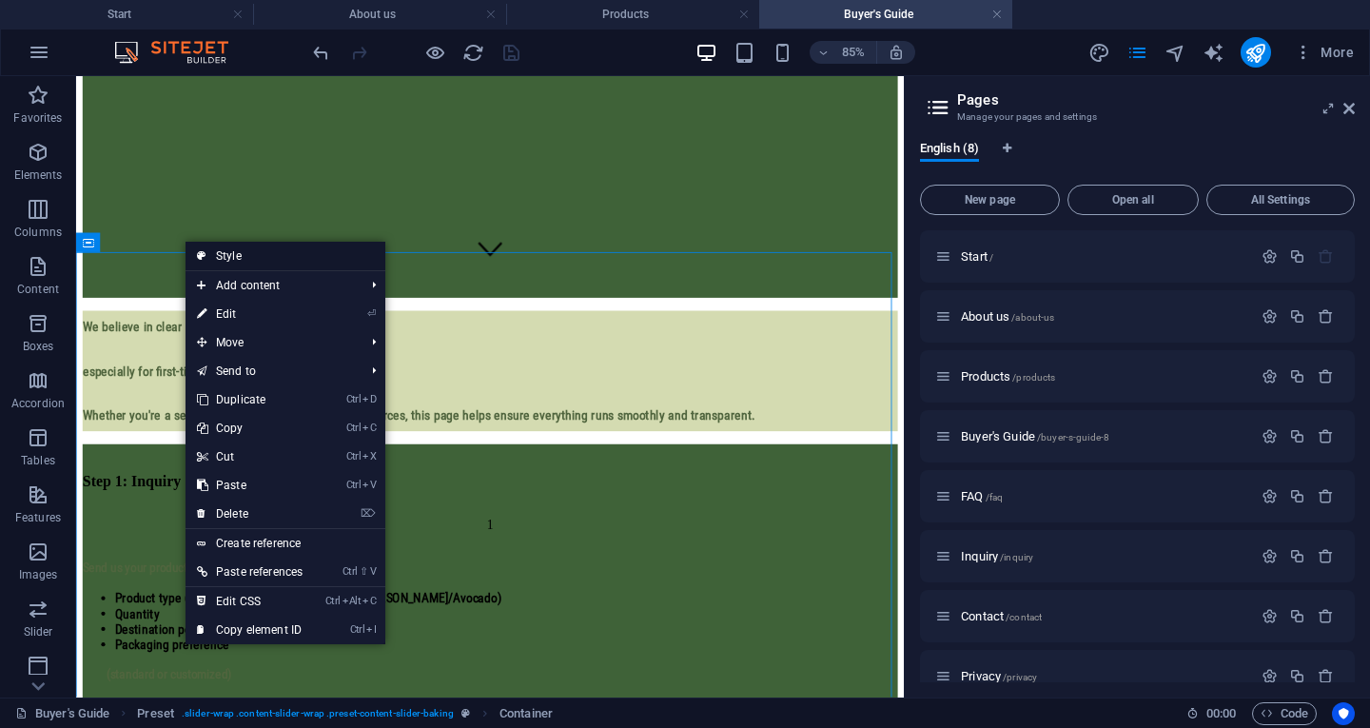
click at [234, 258] on link "Style" at bounding box center [286, 256] width 200 height 29
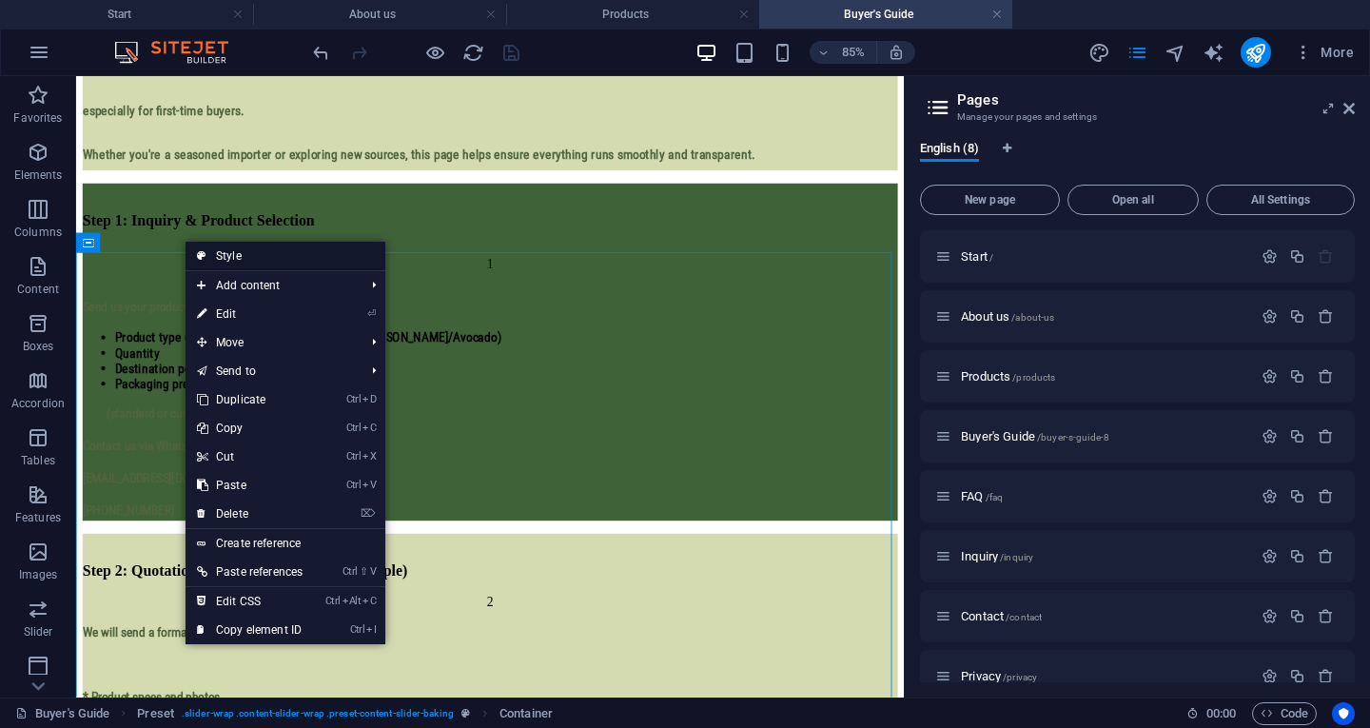
select select "px"
select select "rem"
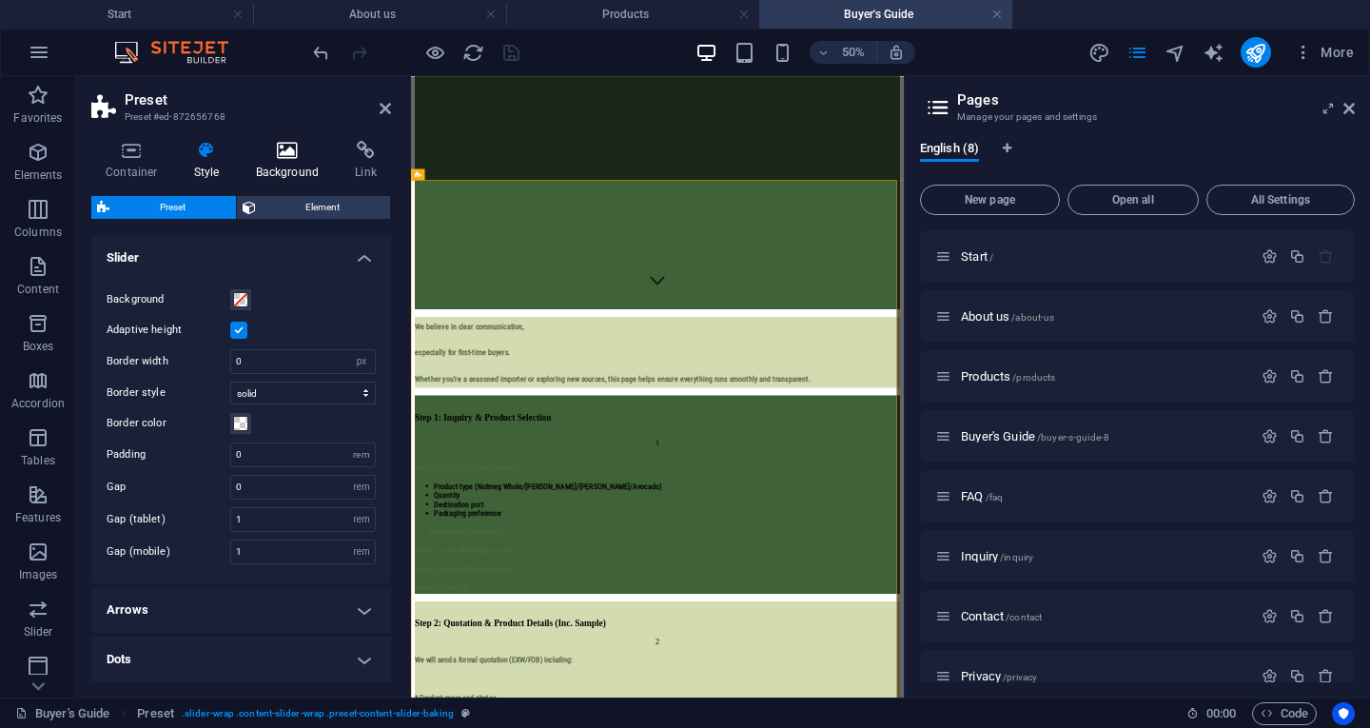
click at [292, 161] on h4 "Background" at bounding box center [292, 161] width 100 height 40
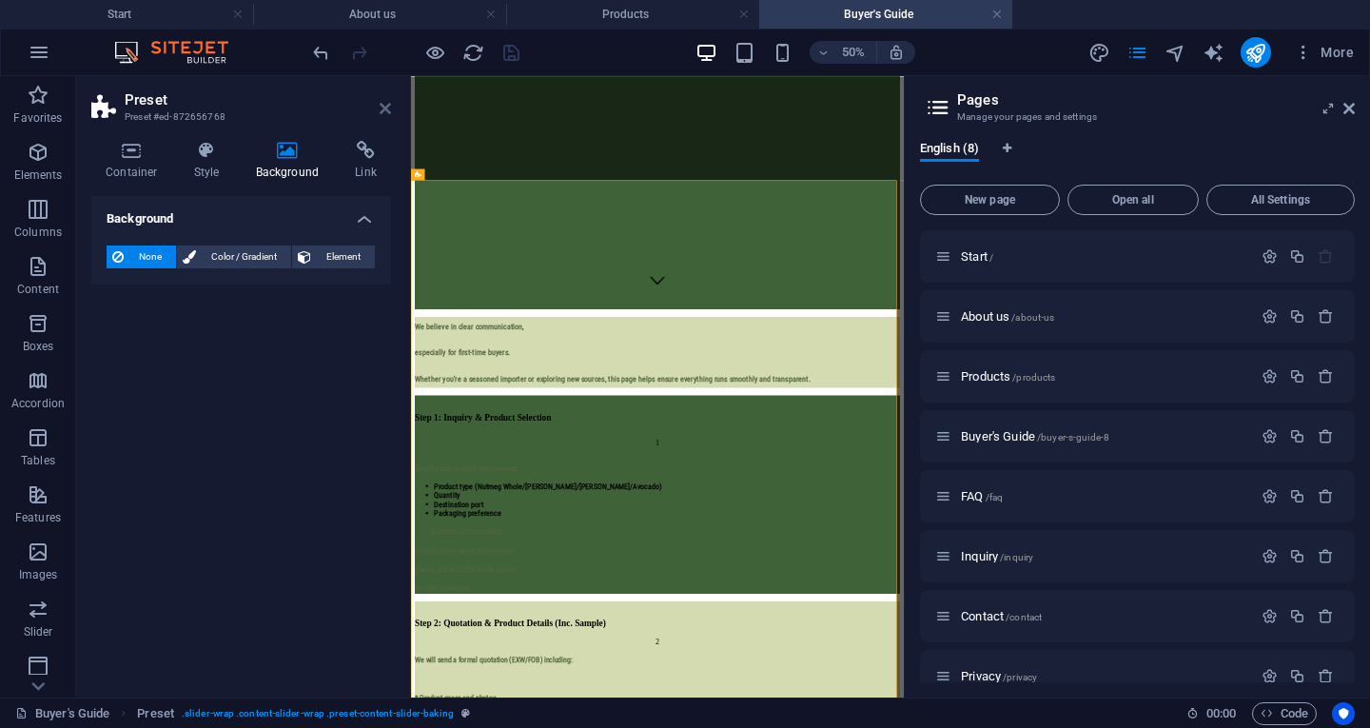
click at [390, 107] on icon at bounding box center [385, 108] width 11 height 15
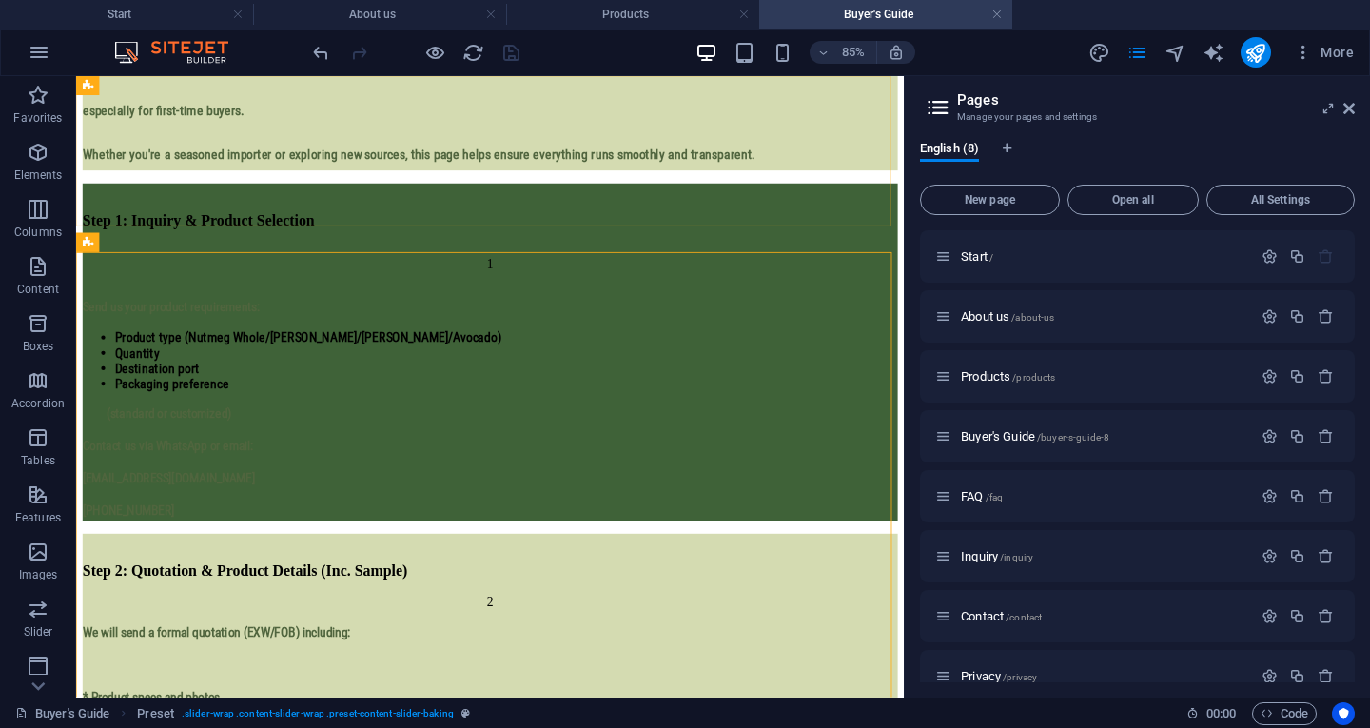
scroll to position [495, 0]
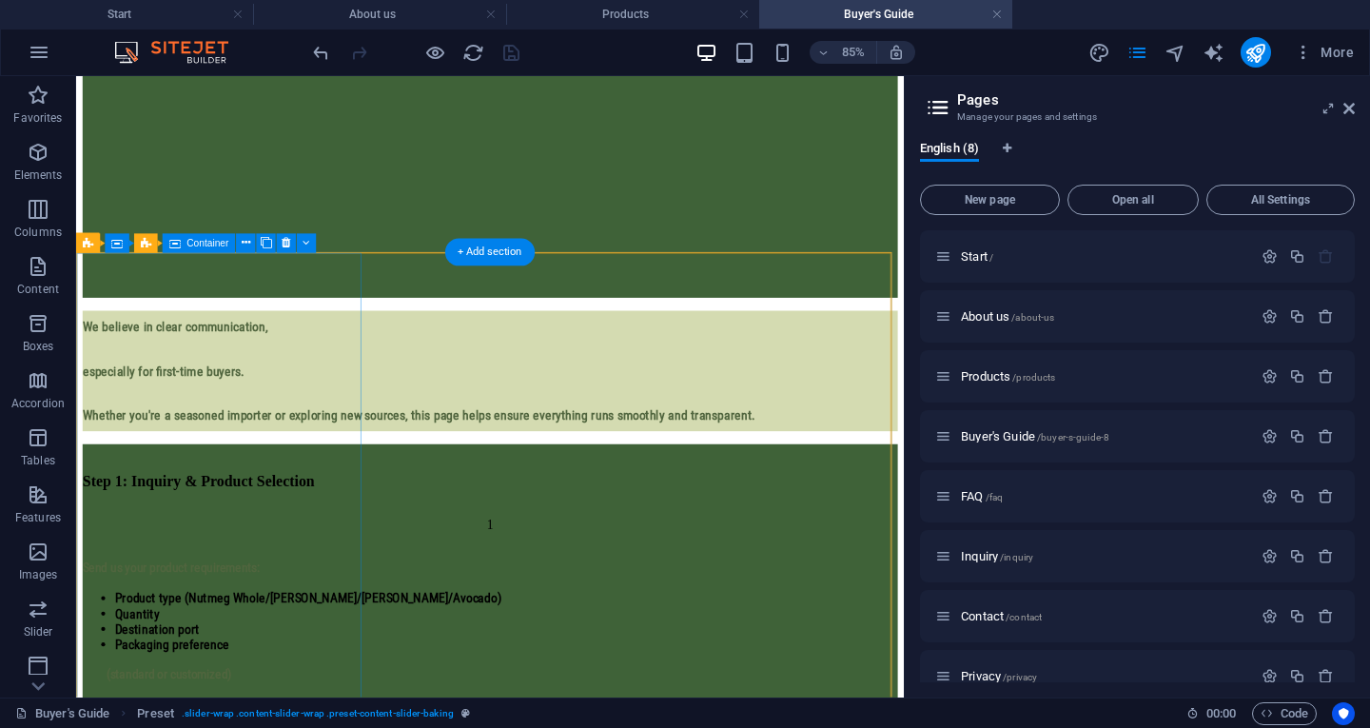
click at [345, 509] on div "Step 1: Inquiry & Product Selection" at bounding box center [563, 536] width 959 height 54
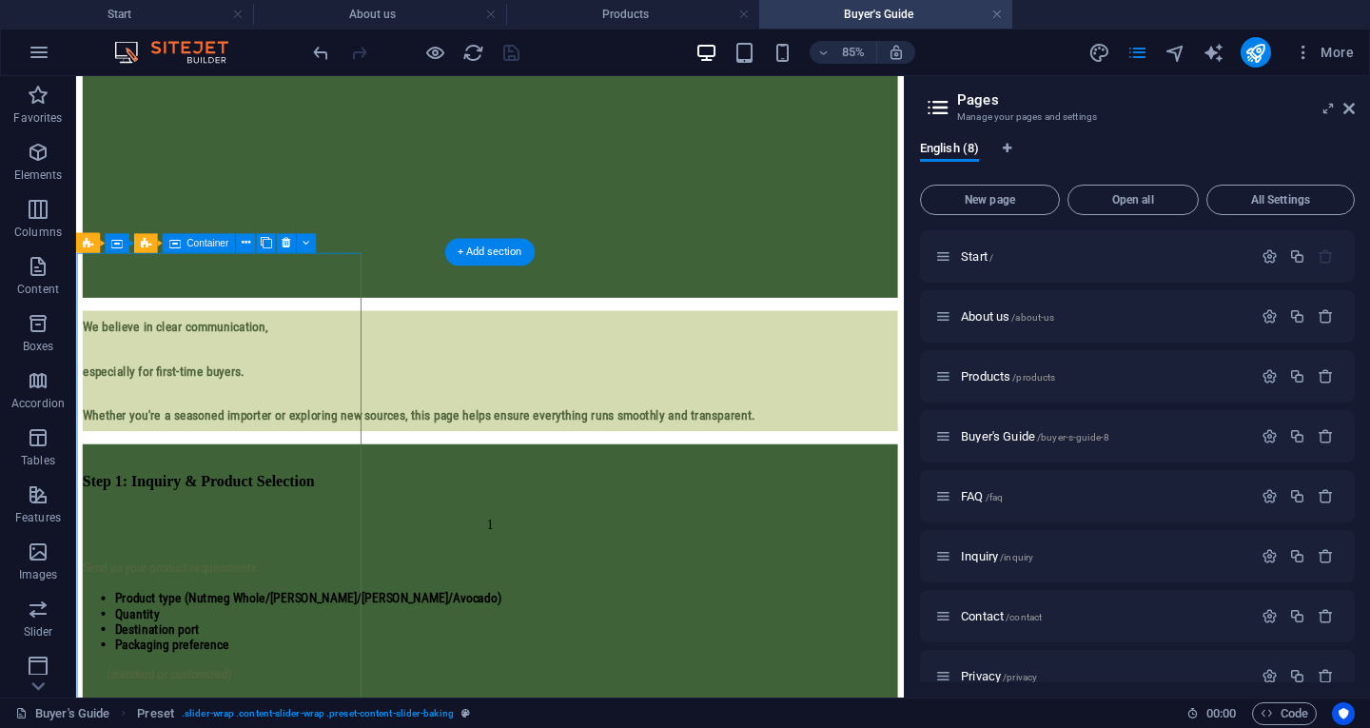
click at [345, 509] on div "Step 1: Inquiry & Product Selection" at bounding box center [563, 536] width 959 height 54
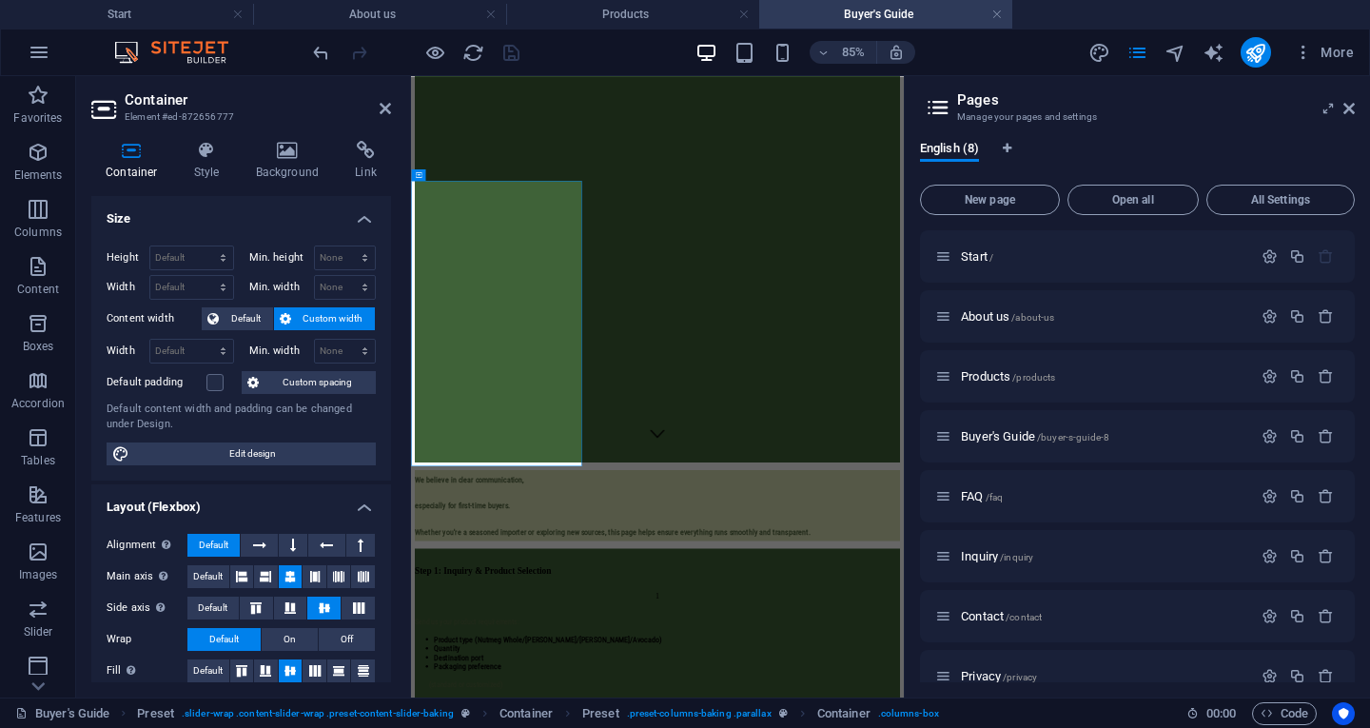
scroll to position [801, 0]
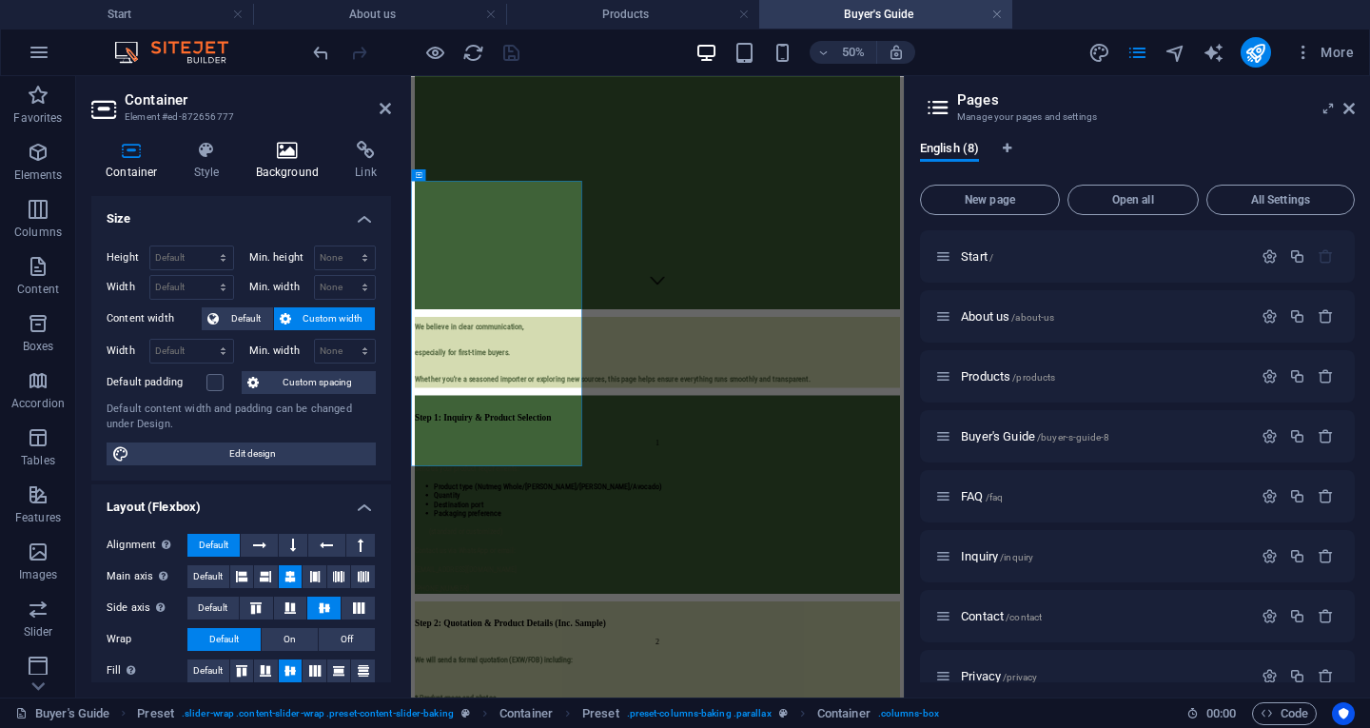
click at [287, 157] on icon at bounding box center [288, 150] width 92 height 19
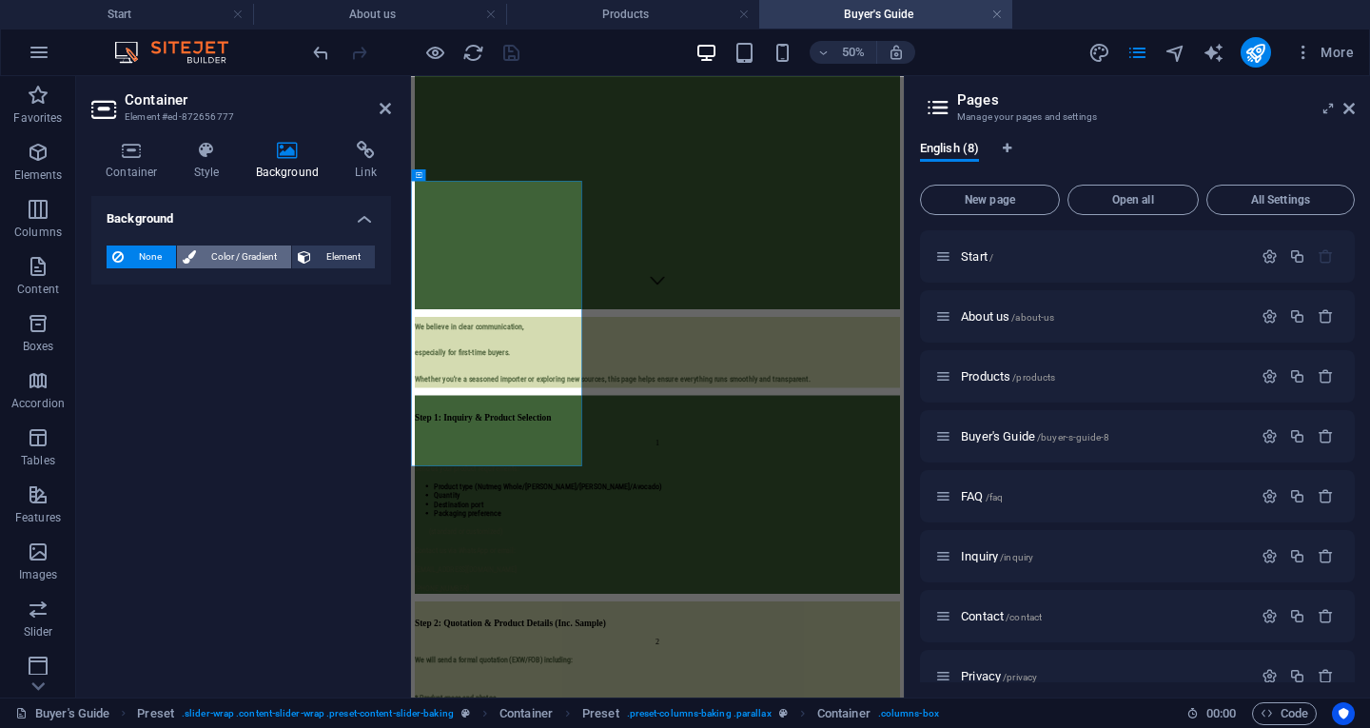
click at [236, 251] on span "Color / Gradient" at bounding box center [244, 257] width 84 height 23
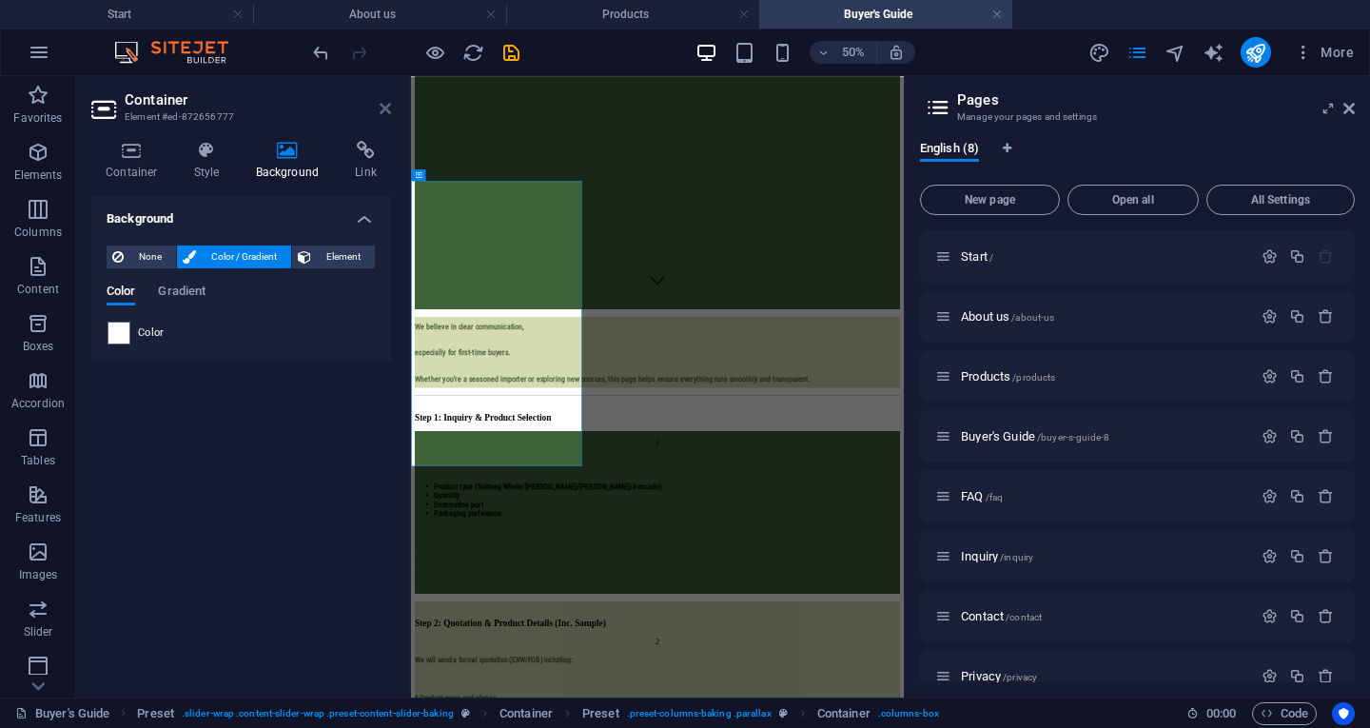
click at [390, 108] on icon at bounding box center [385, 108] width 11 height 15
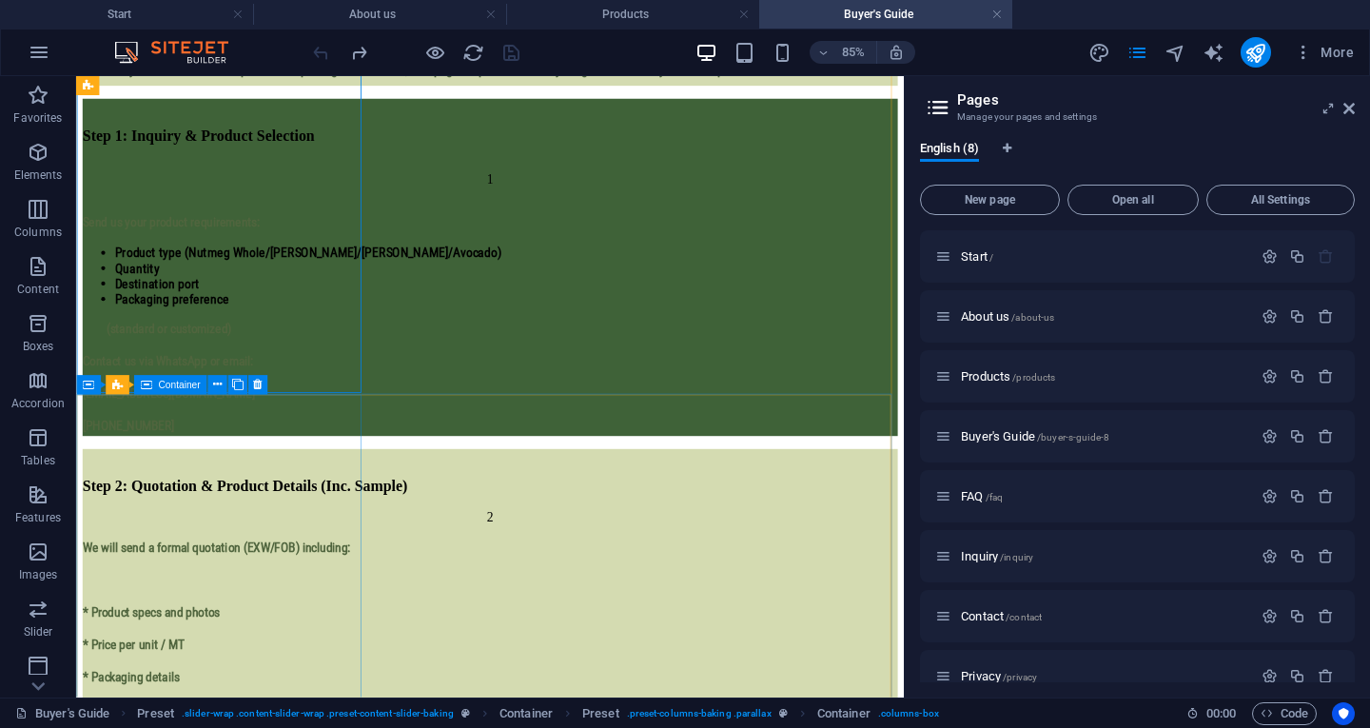
scroll to position [902, 0]
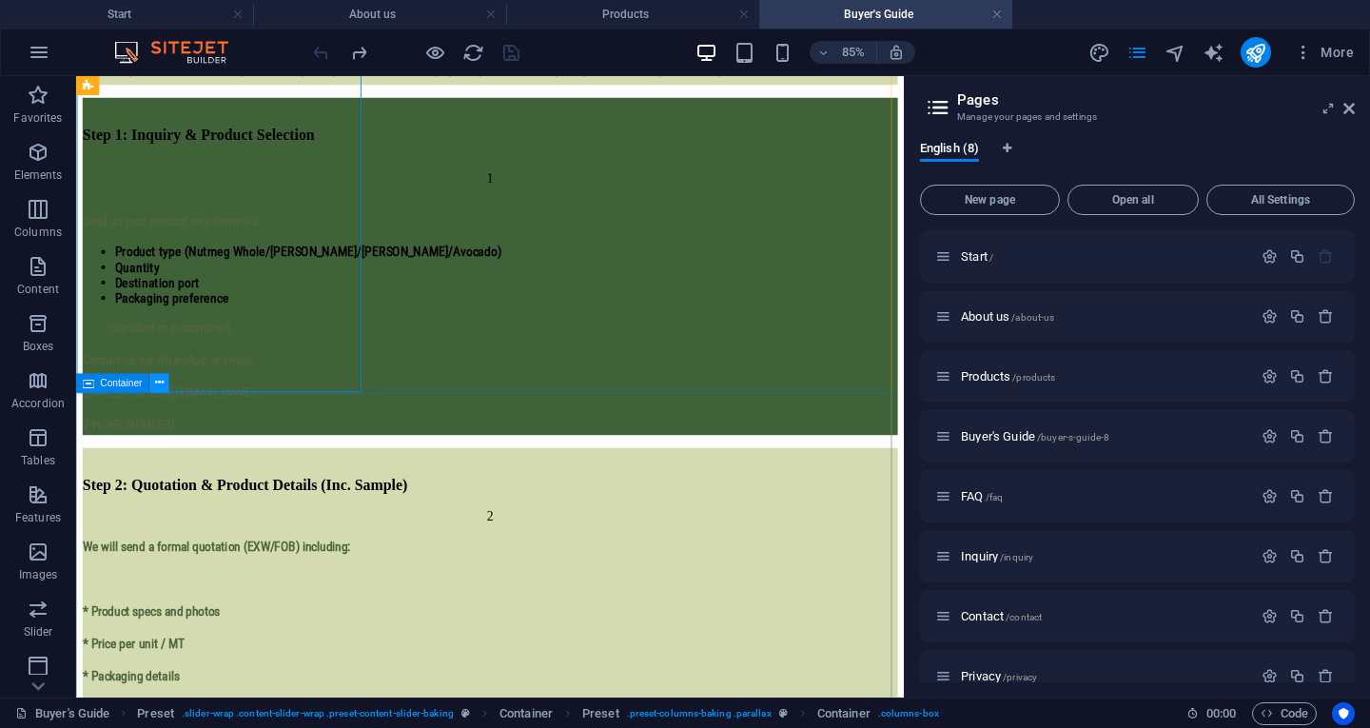
click at [156, 385] on icon at bounding box center [159, 383] width 9 height 17
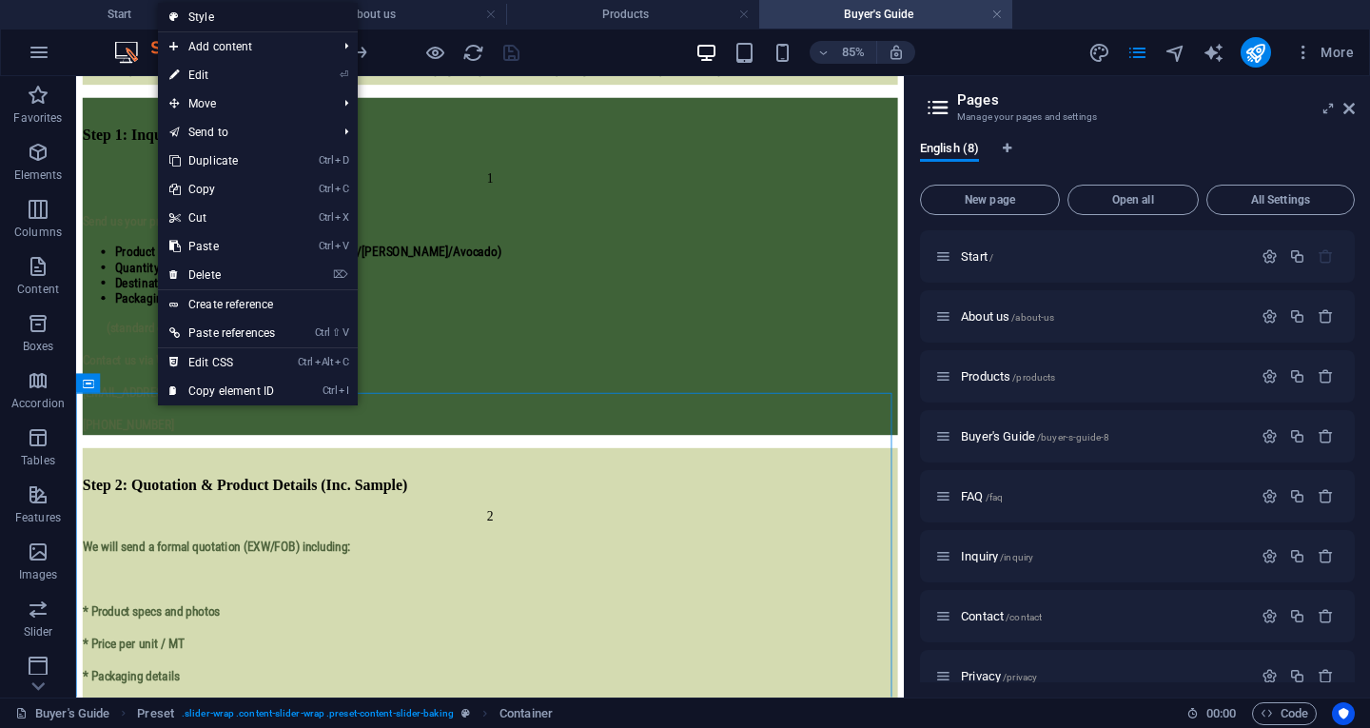
click at [264, 18] on link "Style" at bounding box center [258, 17] width 200 height 29
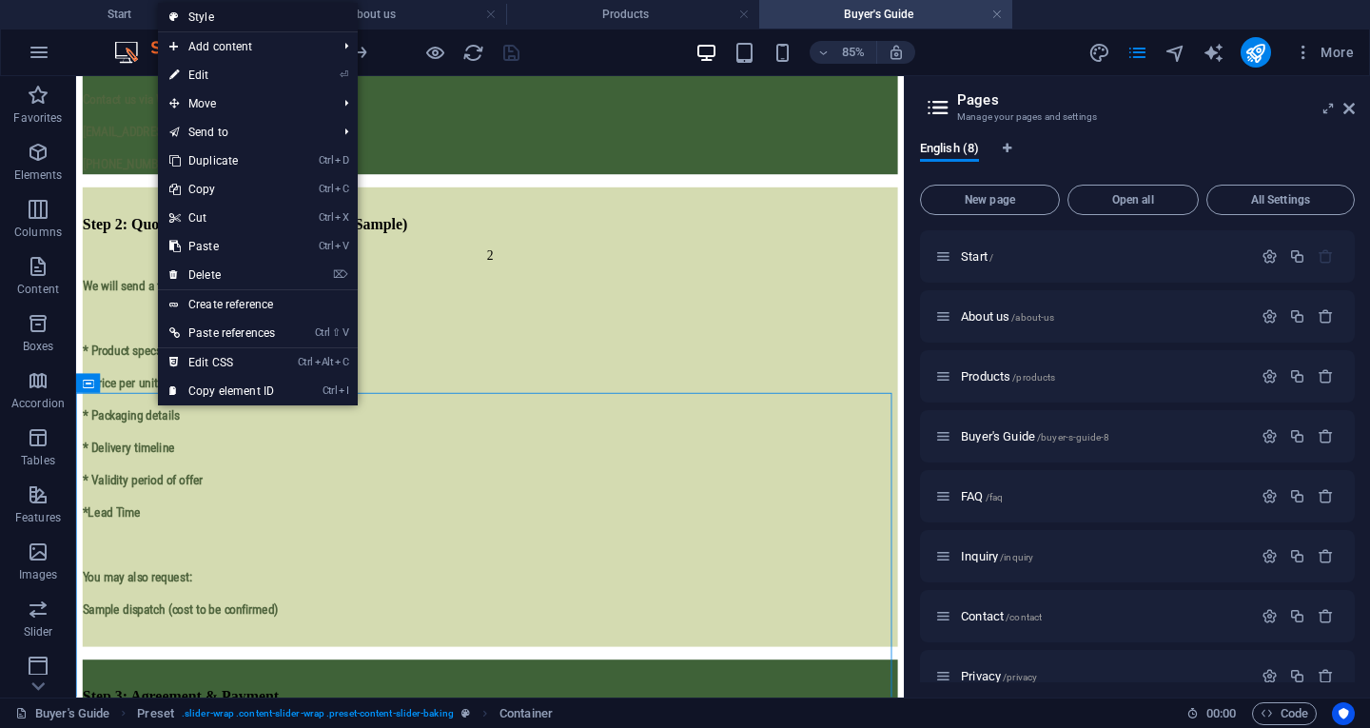
select select "px"
select select "rem"
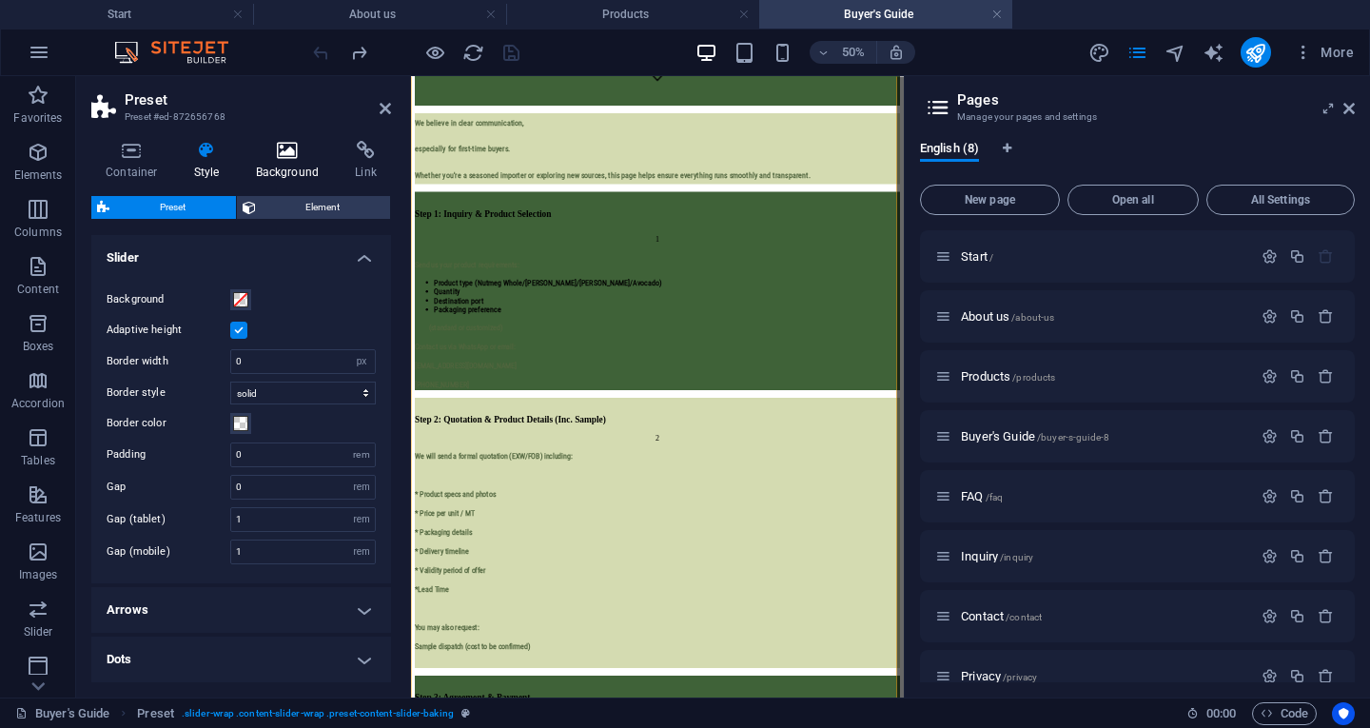
click at [267, 162] on h4 "Background" at bounding box center [292, 161] width 100 height 40
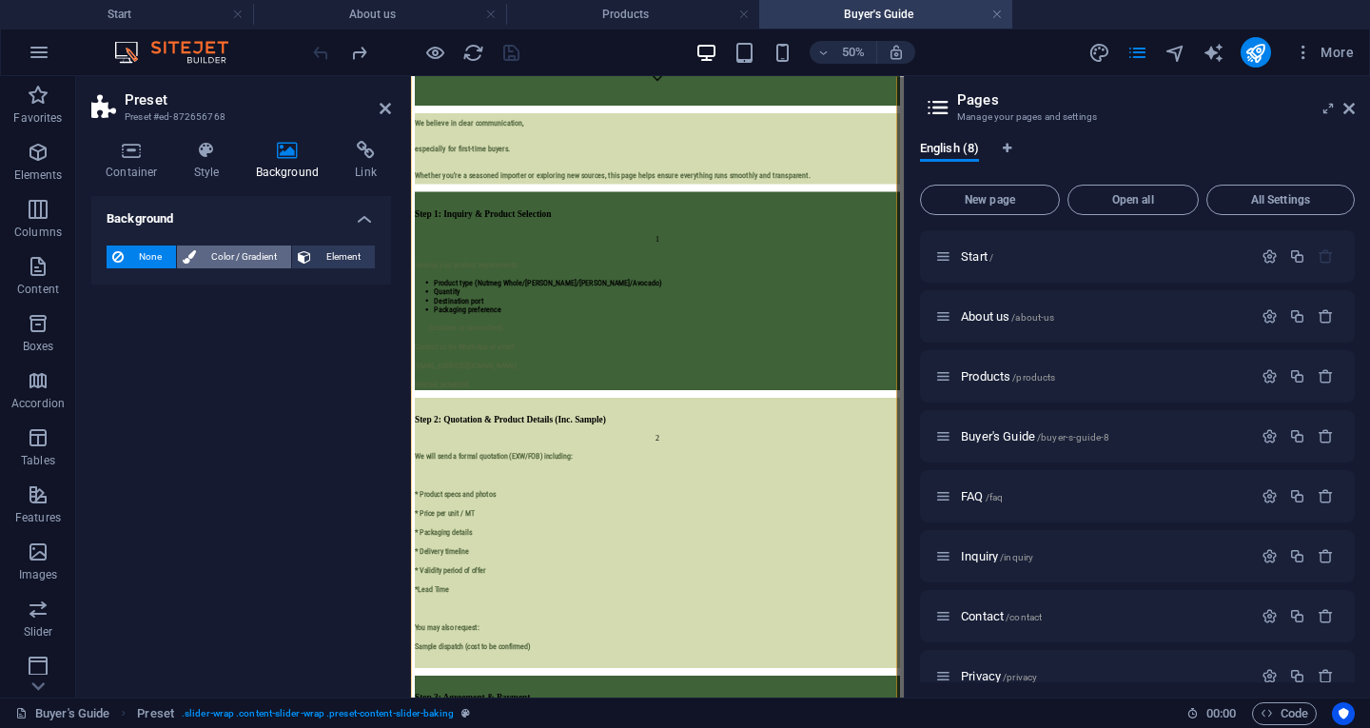
click at [235, 257] on span "Color / Gradient" at bounding box center [244, 257] width 84 height 23
click at [140, 335] on span "Color" at bounding box center [151, 332] width 27 height 15
click at [118, 335] on span at bounding box center [118, 333] width 21 height 21
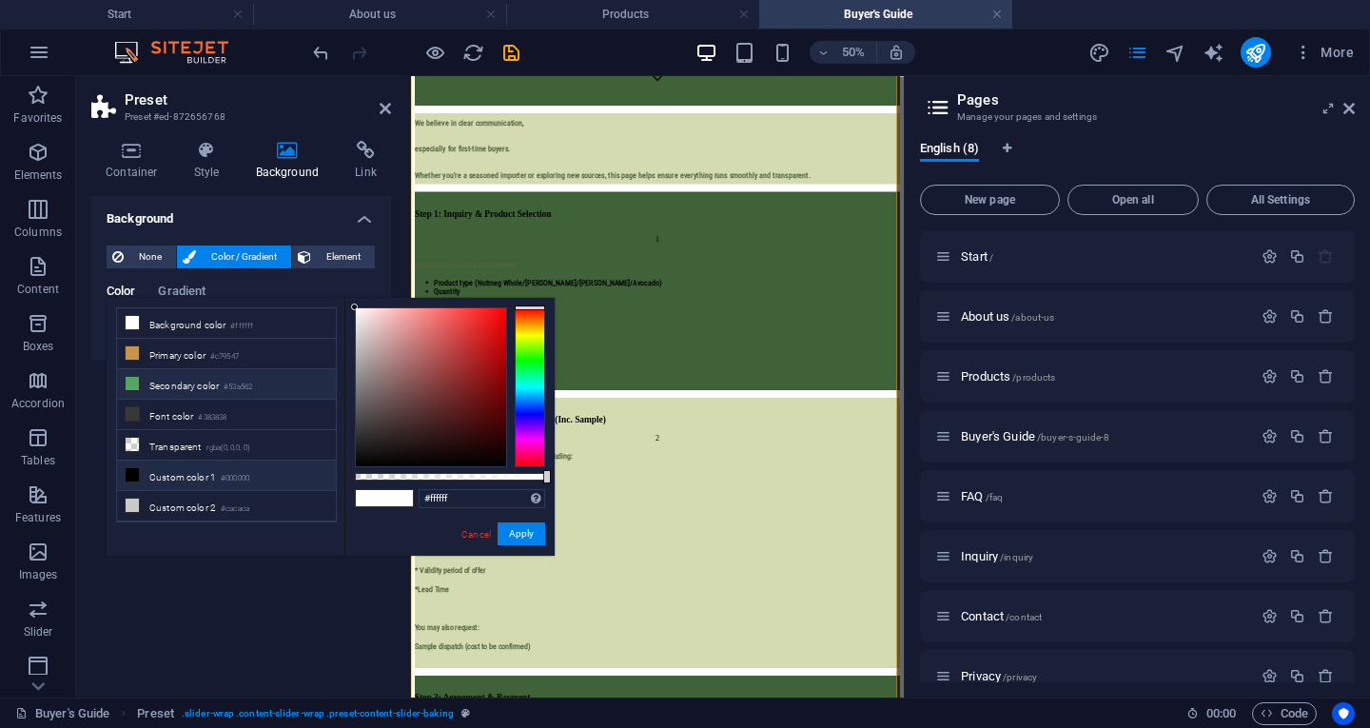
click at [184, 376] on li "Secondary color #53a562" at bounding box center [226, 384] width 219 height 30
type input "#53a562"
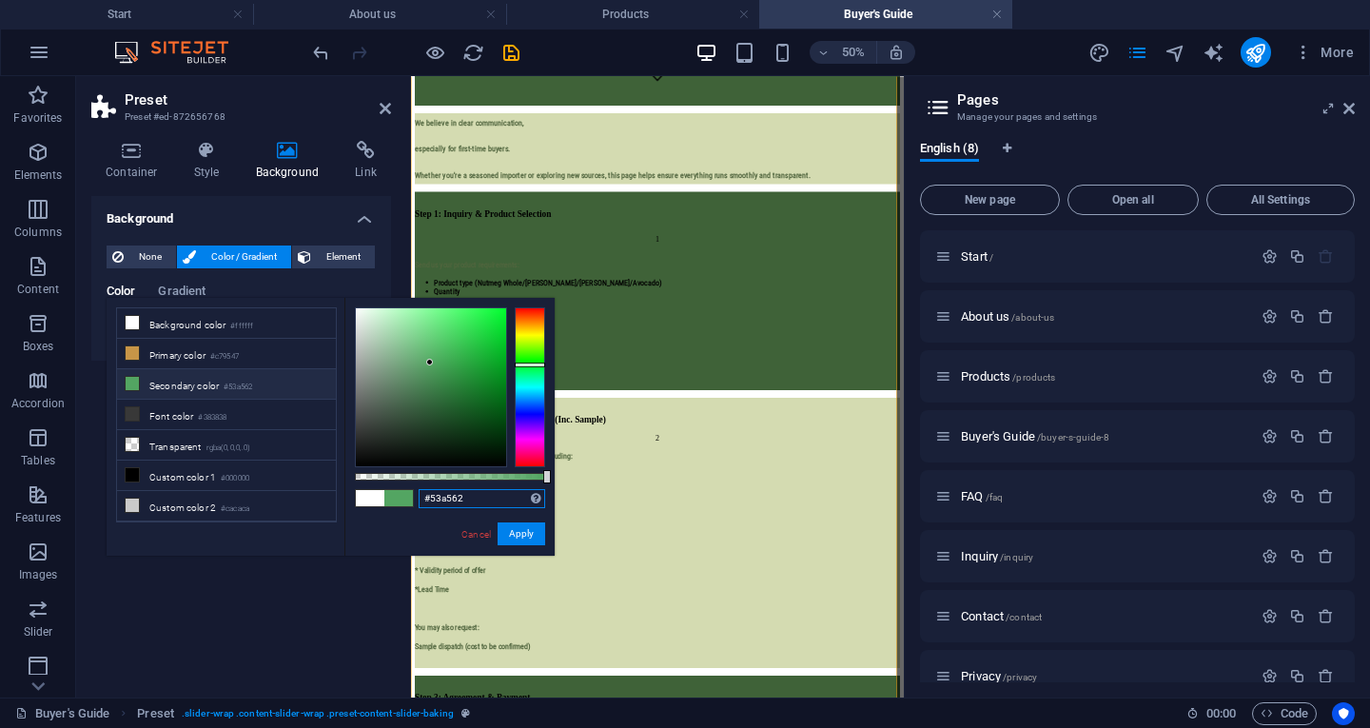
click at [483, 499] on input "#53a562" at bounding box center [482, 498] width 127 height 19
paste input "#50653e"
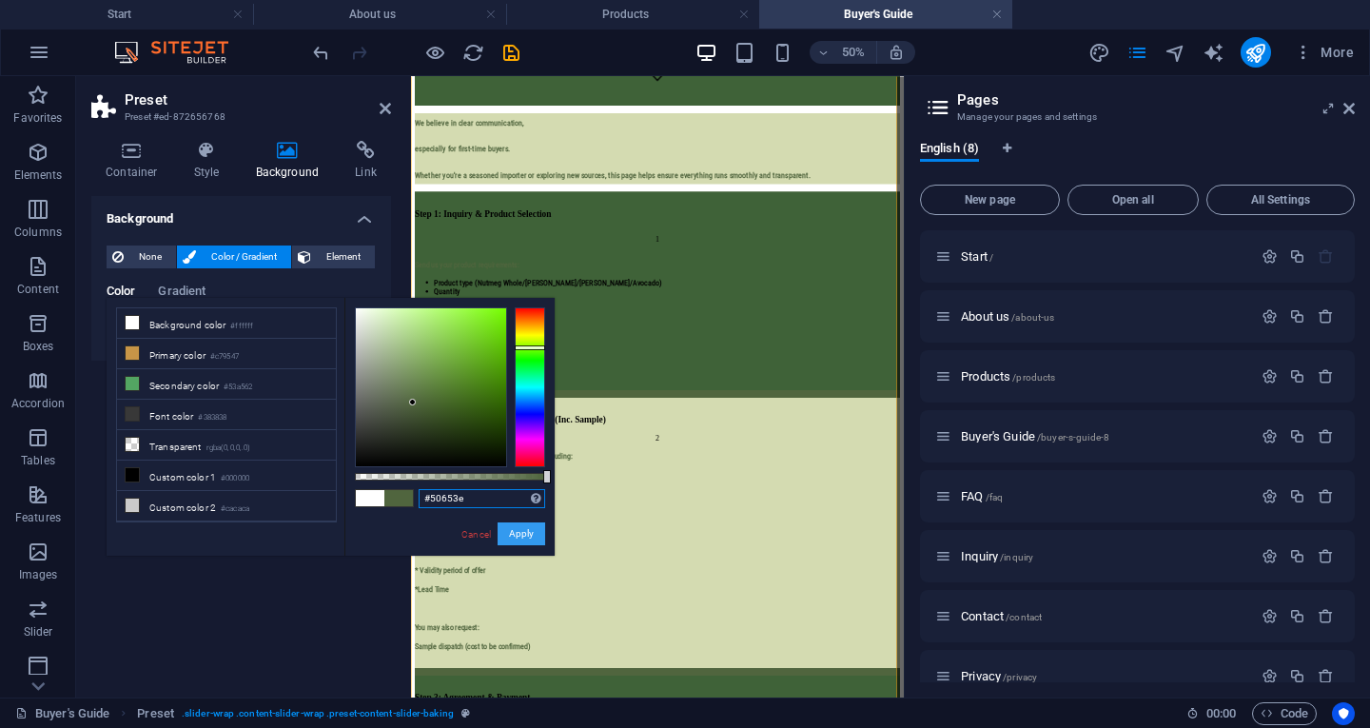
type input "#50653e"
click at [510, 531] on button "Apply" at bounding box center [522, 533] width 48 height 23
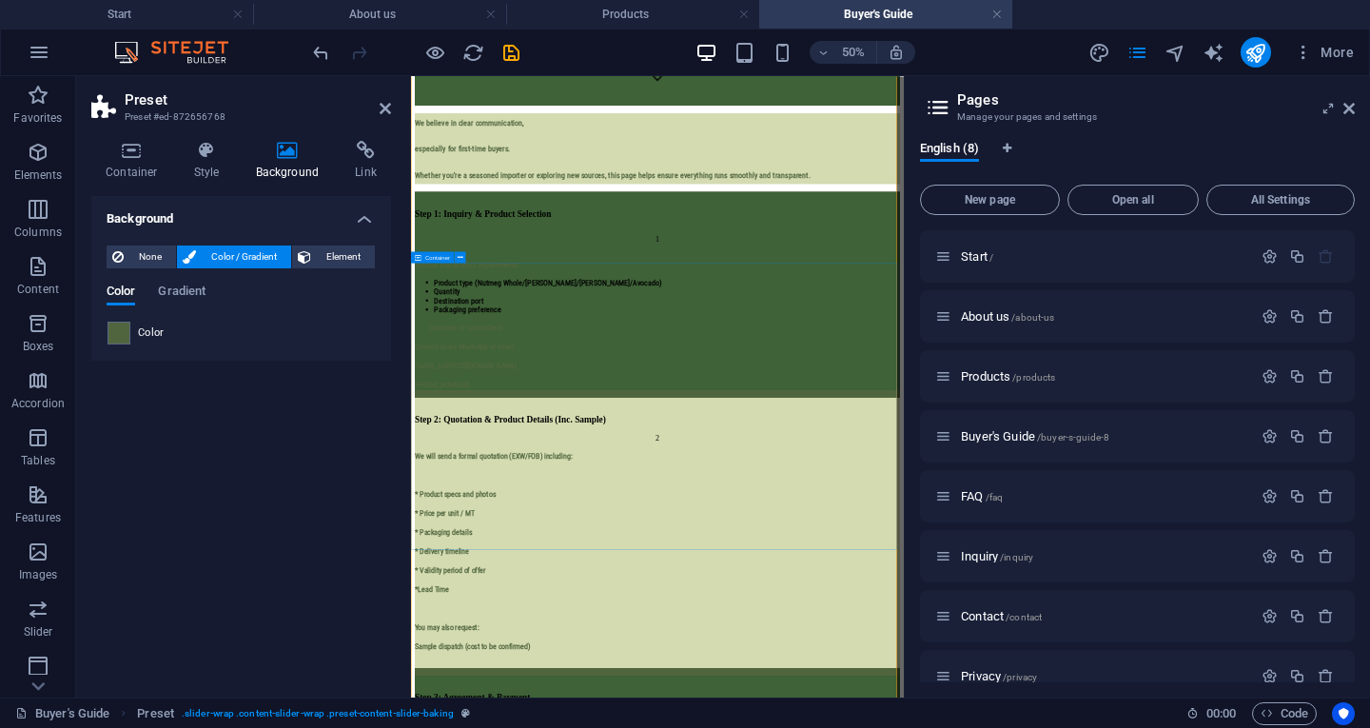
click at [418, 256] on icon at bounding box center [418, 256] width 7 height 11
click at [460, 260] on icon at bounding box center [461, 257] width 6 height 10
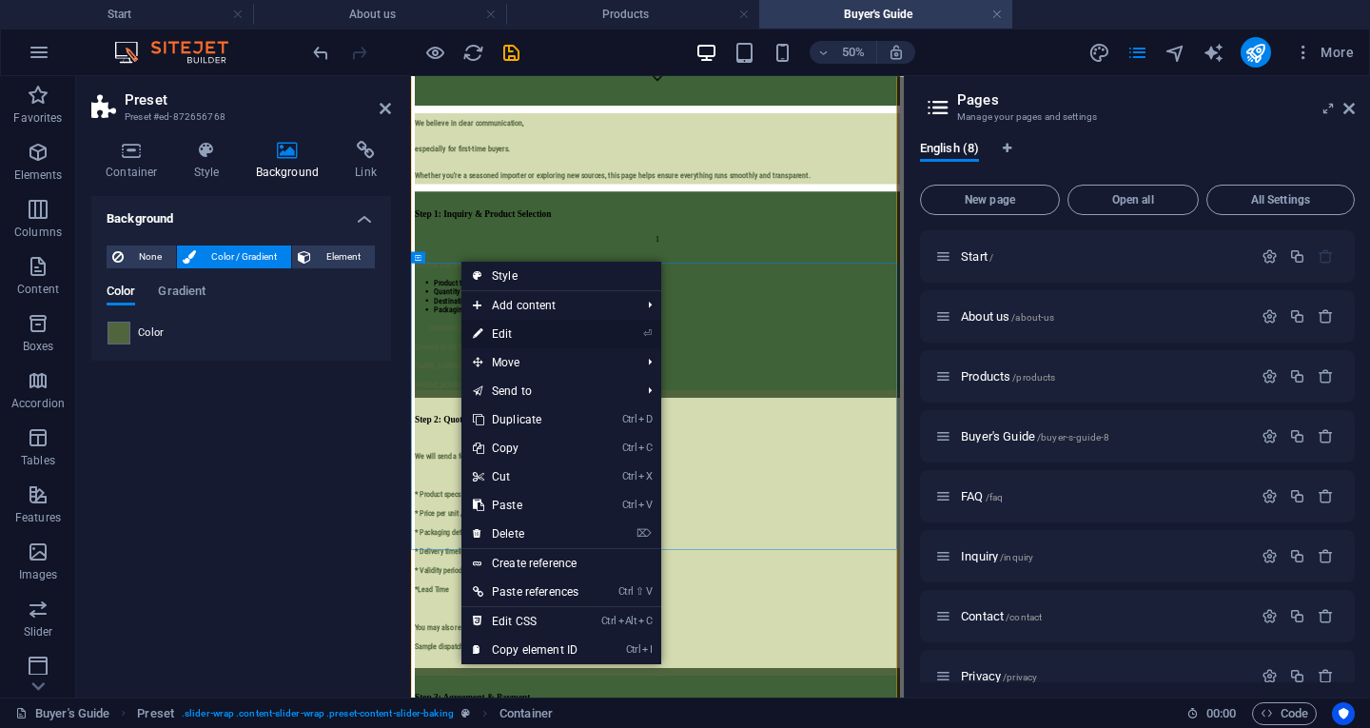
click at [516, 332] on link "⏎ Edit" at bounding box center [526, 334] width 128 height 29
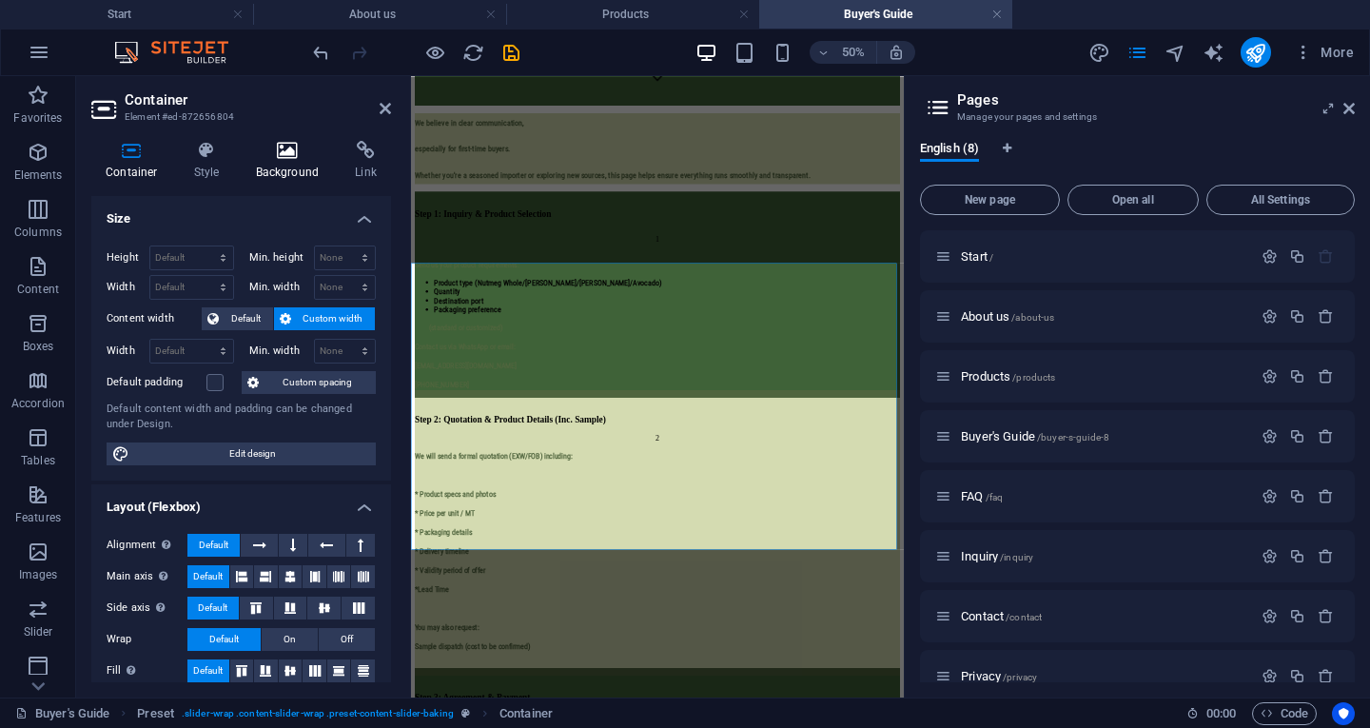
click at [269, 152] on icon at bounding box center [288, 150] width 92 height 19
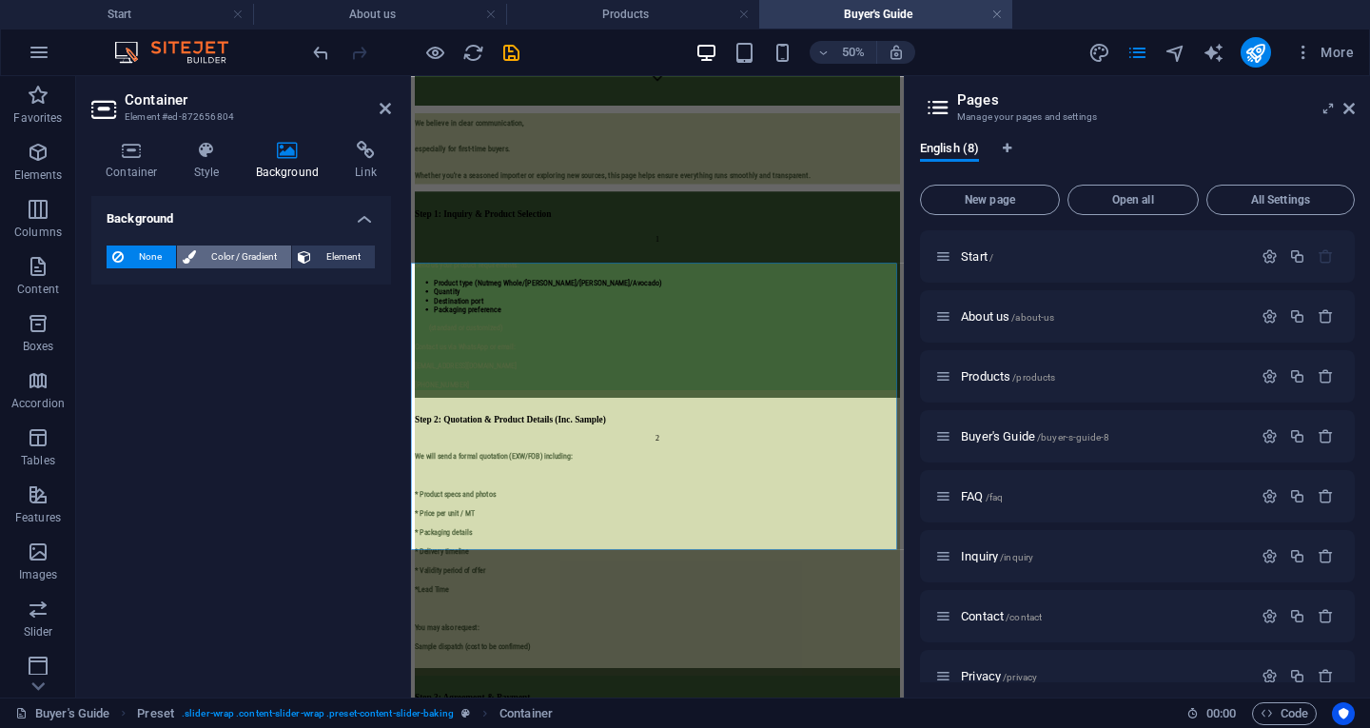
click at [238, 253] on span "Color / Gradient" at bounding box center [244, 257] width 84 height 23
click at [117, 325] on span at bounding box center [118, 333] width 21 height 21
type input "#ffffff"
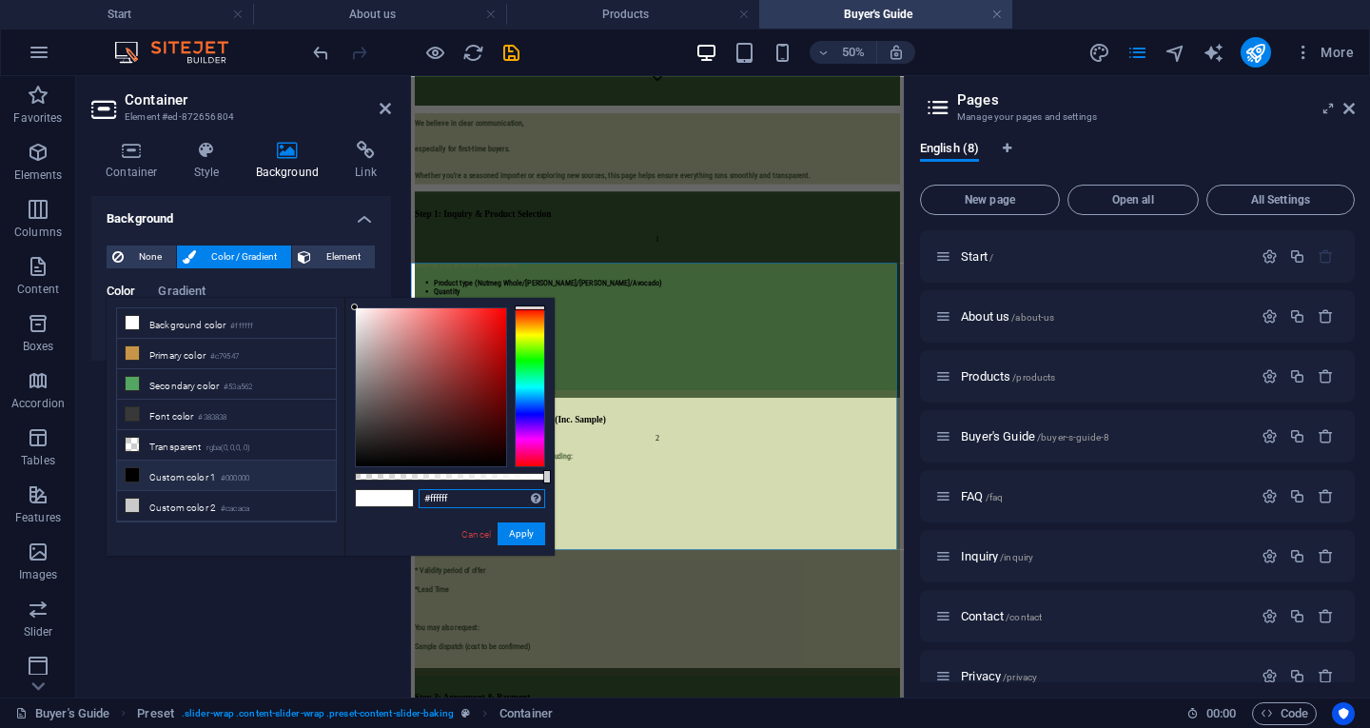
click at [459, 500] on input "#ffffff" at bounding box center [482, 498] width 127 height 19
paste input "#50653e"
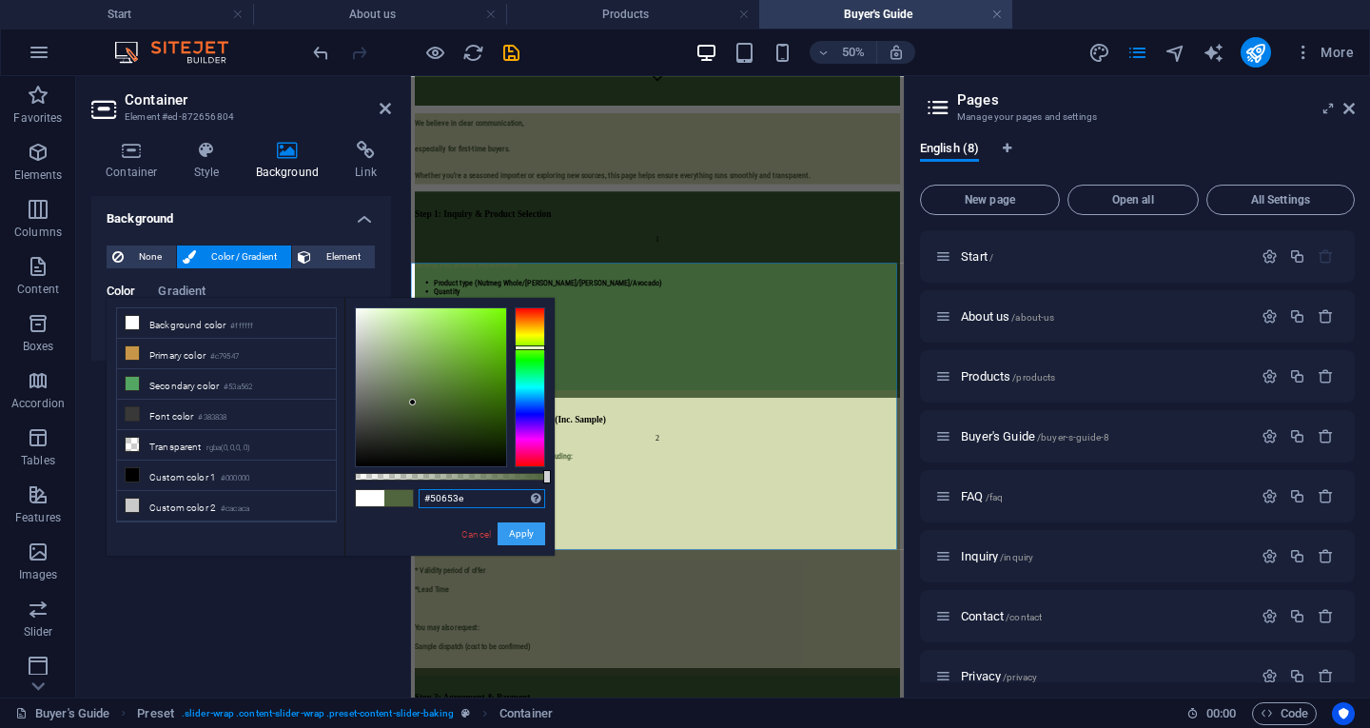
type input "#50653e"
click at [535, 532] on button "Apply" at bounding box center [522, 533] width 48 height 23
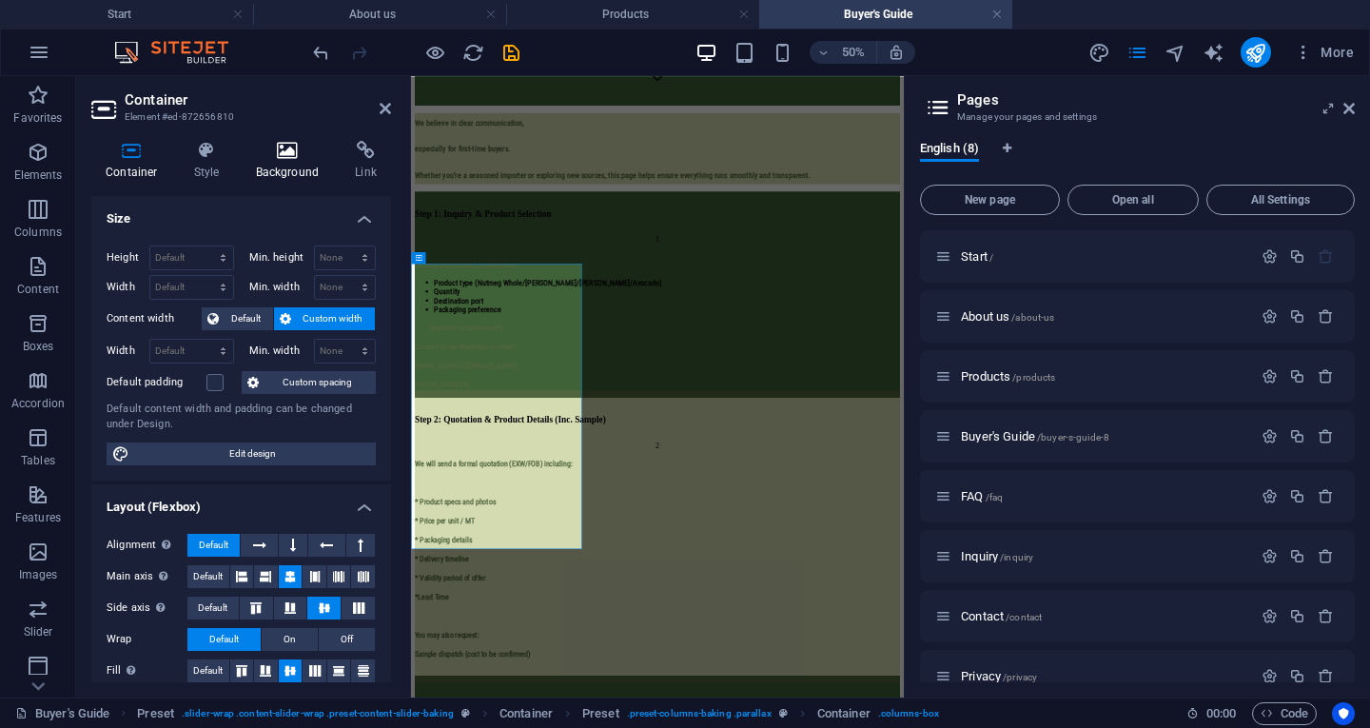
click at [305, 170] on h4 "Background" at bounding box center [292, 161] width 100 height 40
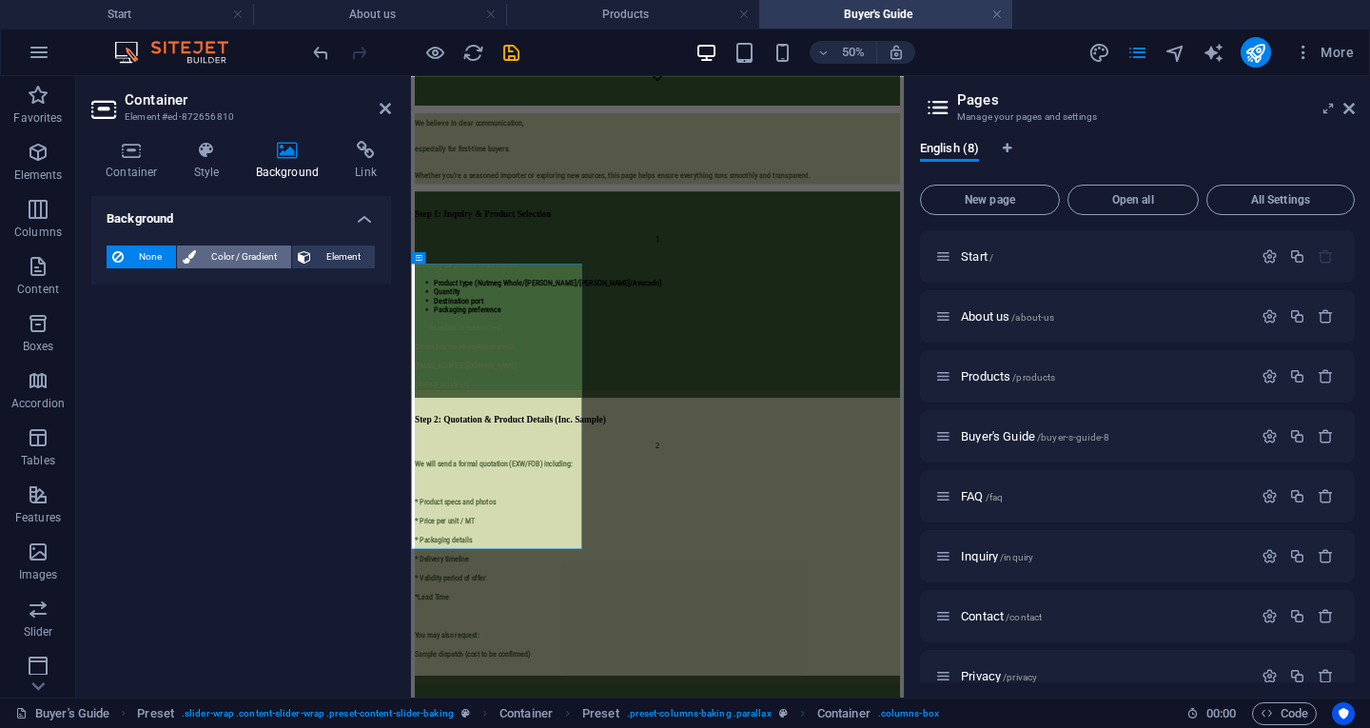
click at [228, 249] on span "Color / Gradient" at bounding box center [244, 257] width 84 height 23
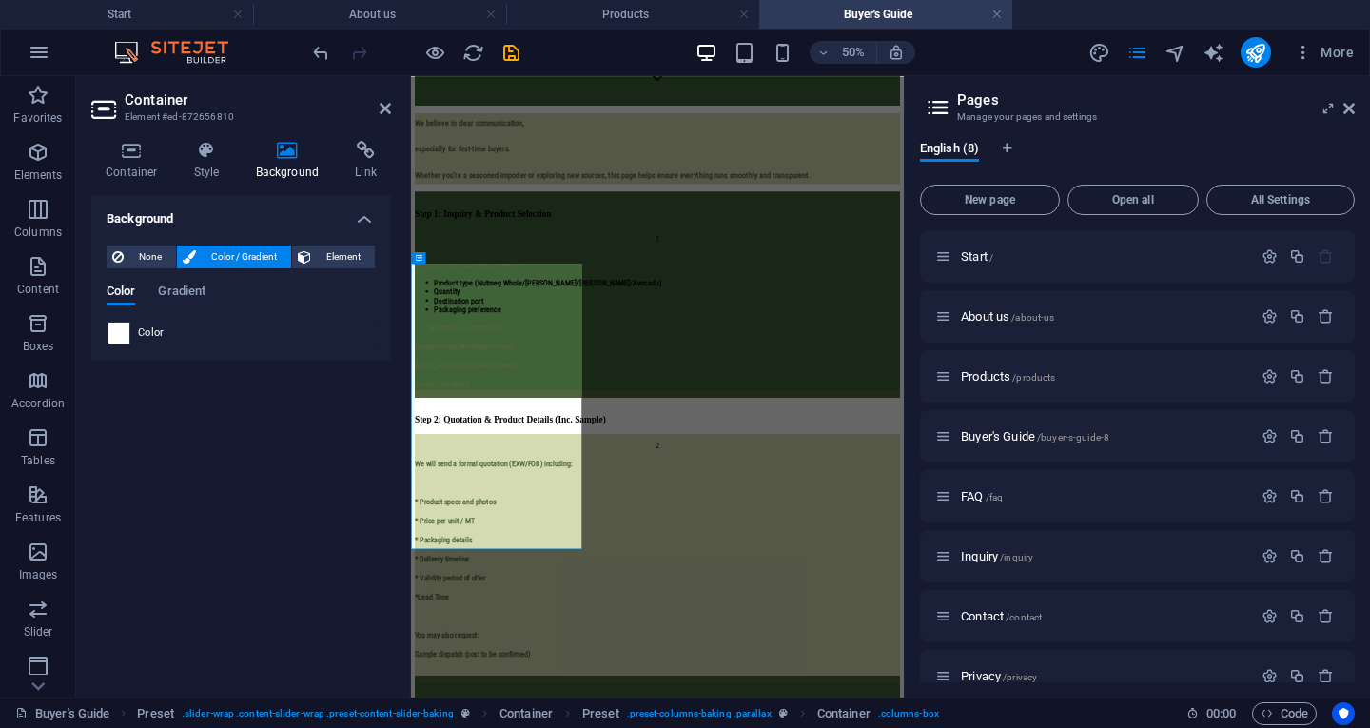
click at [121, 323] on span at bounding box center [118, 333] width 21 height 21
type input "#ffffff"
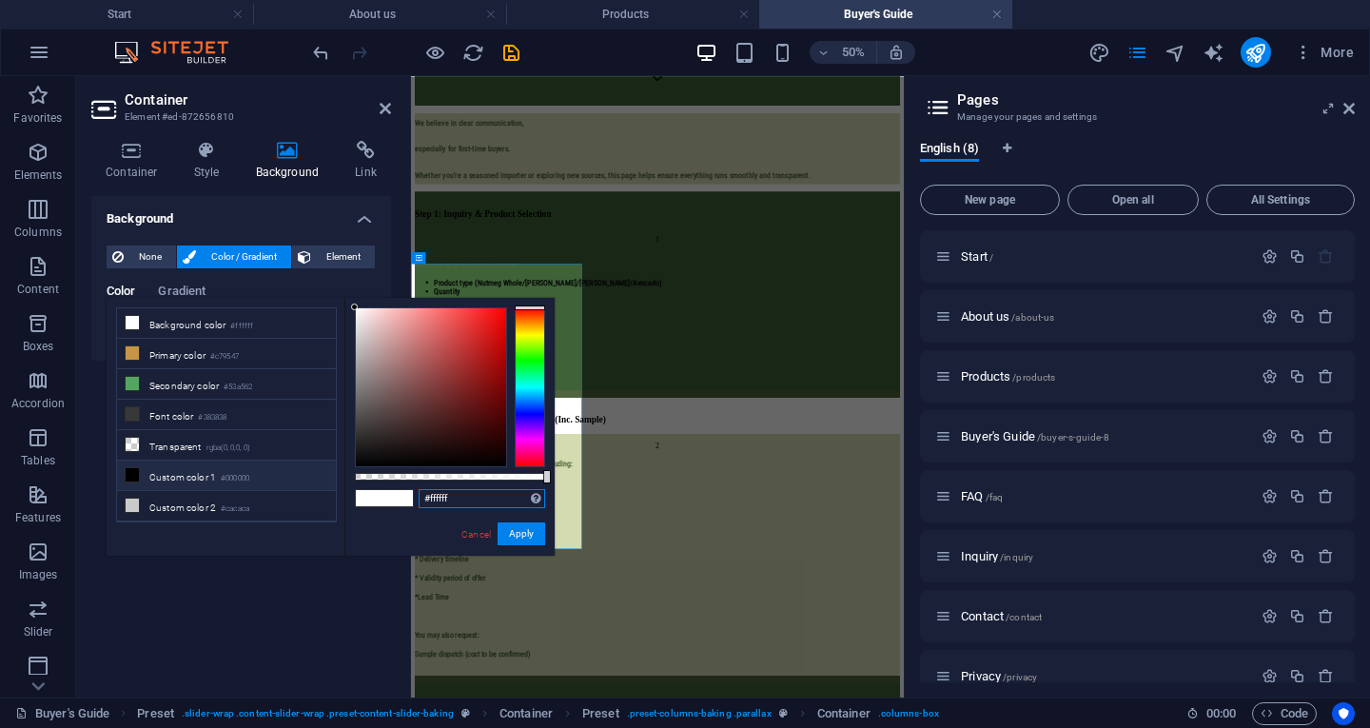
click at [475, 492] on input "#ffffff" at bounding box center [482, 498] width 127 height 19
paste input "#50653e"
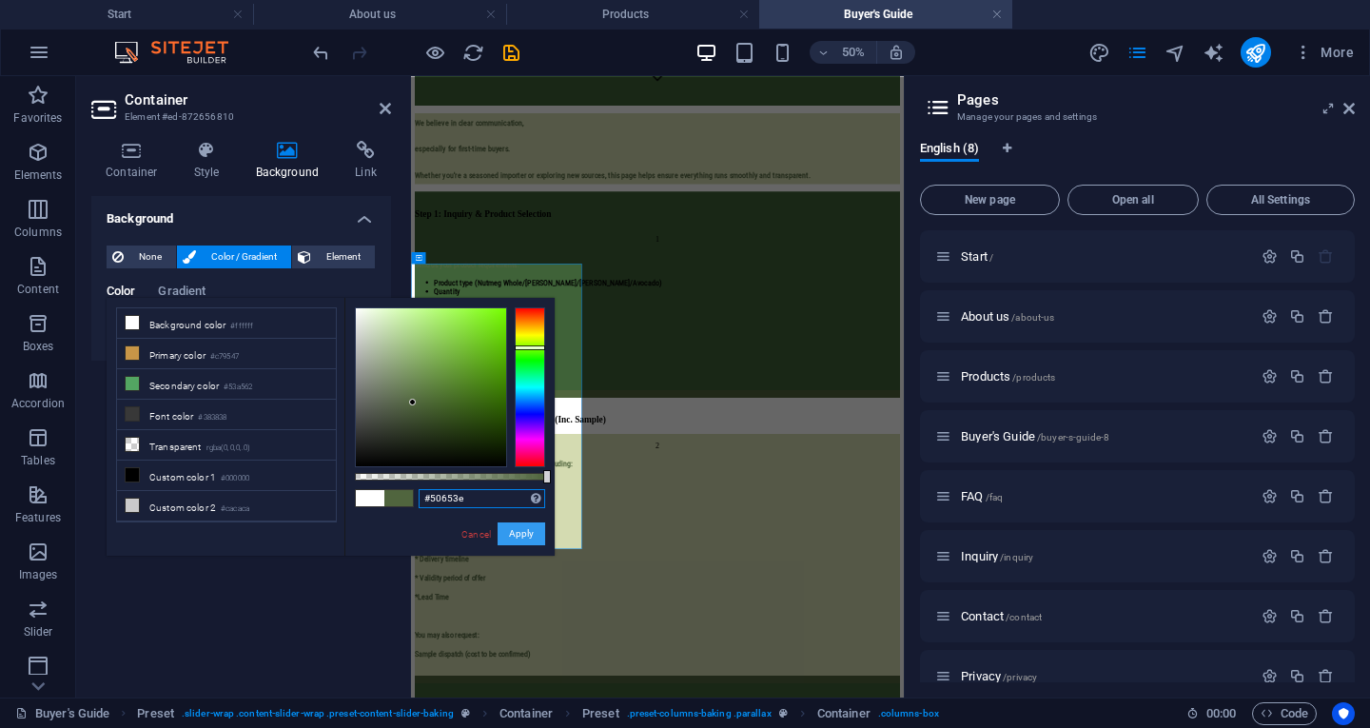
type input "#50653e"
click at [516, 530] on button "Apply" at bounding box center [522, 533] width 48 height 23
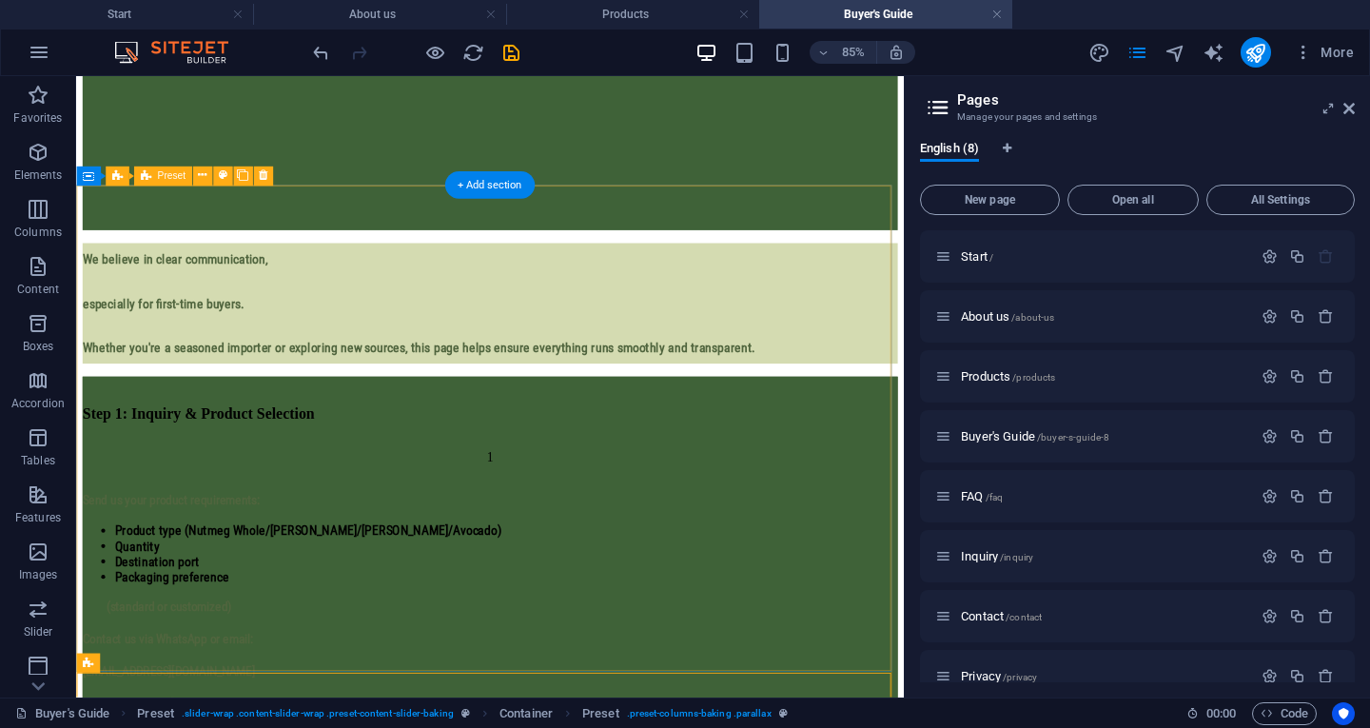
scroll to position [573, 0]
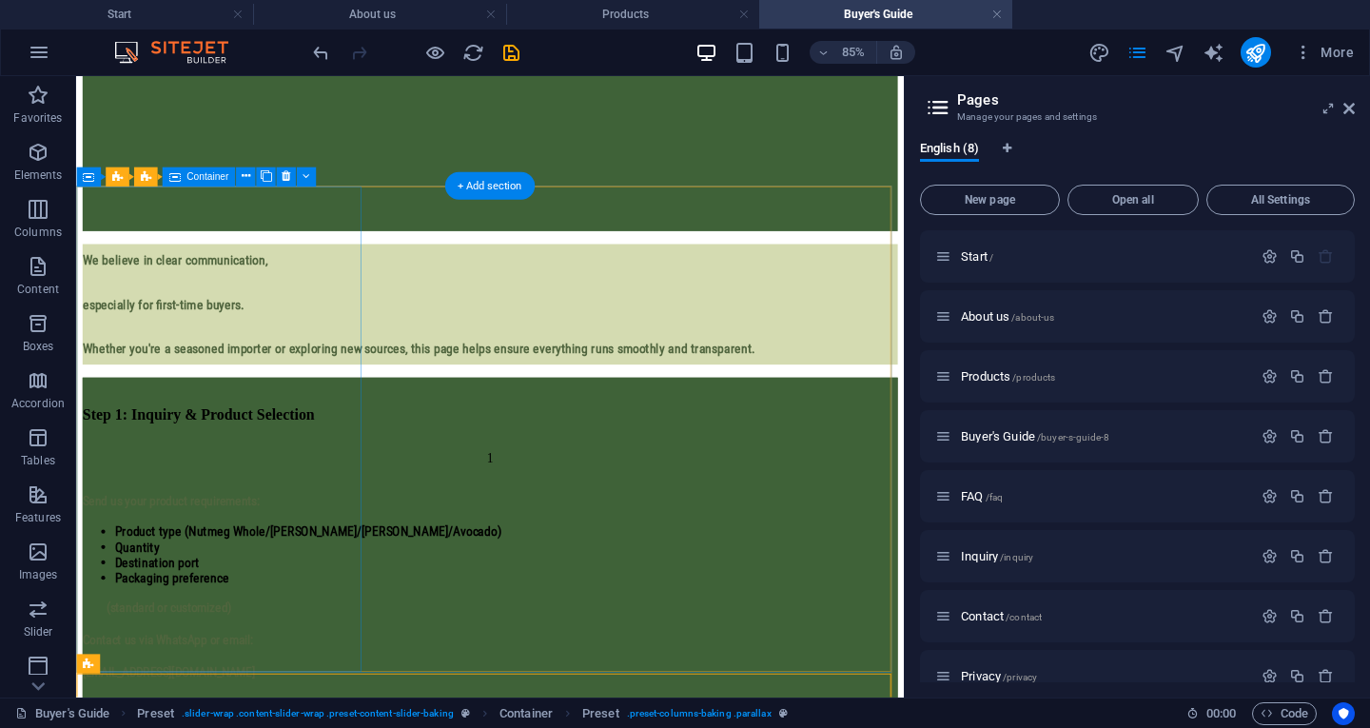
click at [365, 431] on div "Step 1: Inquiry & Product Selection" at bounding box center [563, 466] width 959 height 71
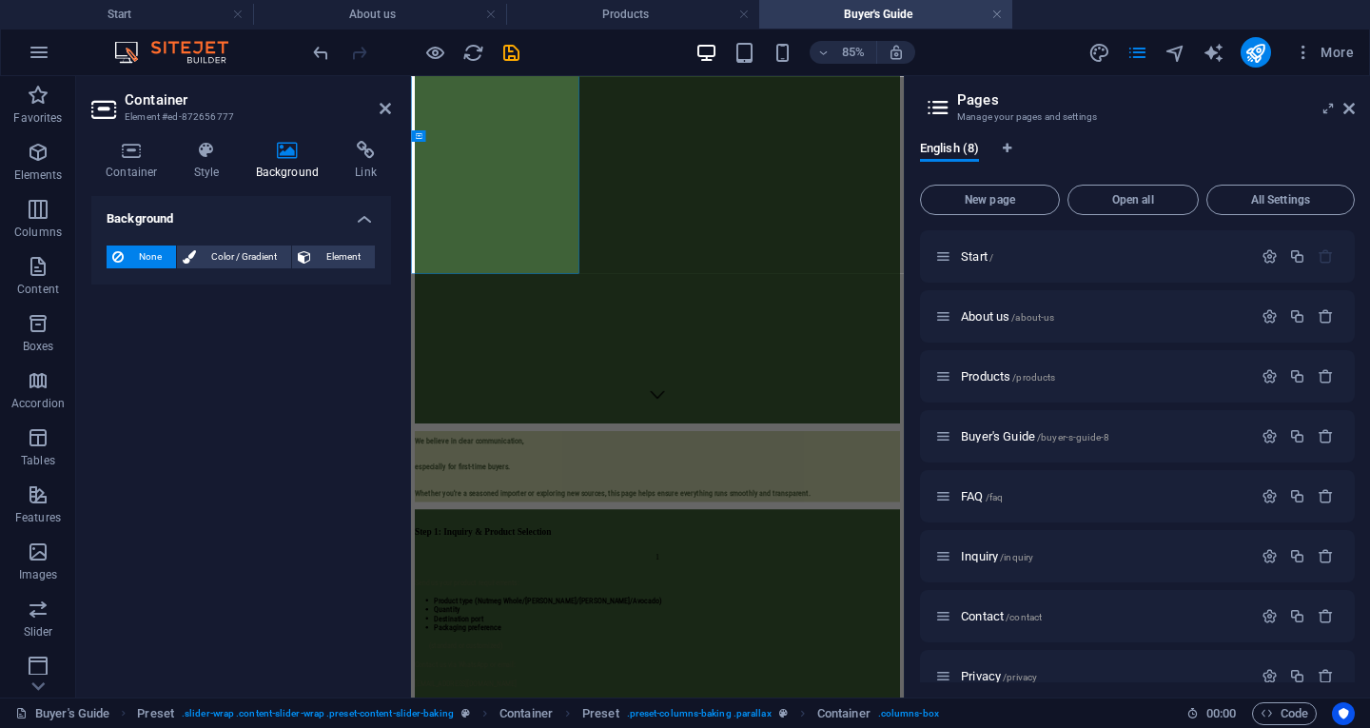
scroll to position [879, 0]
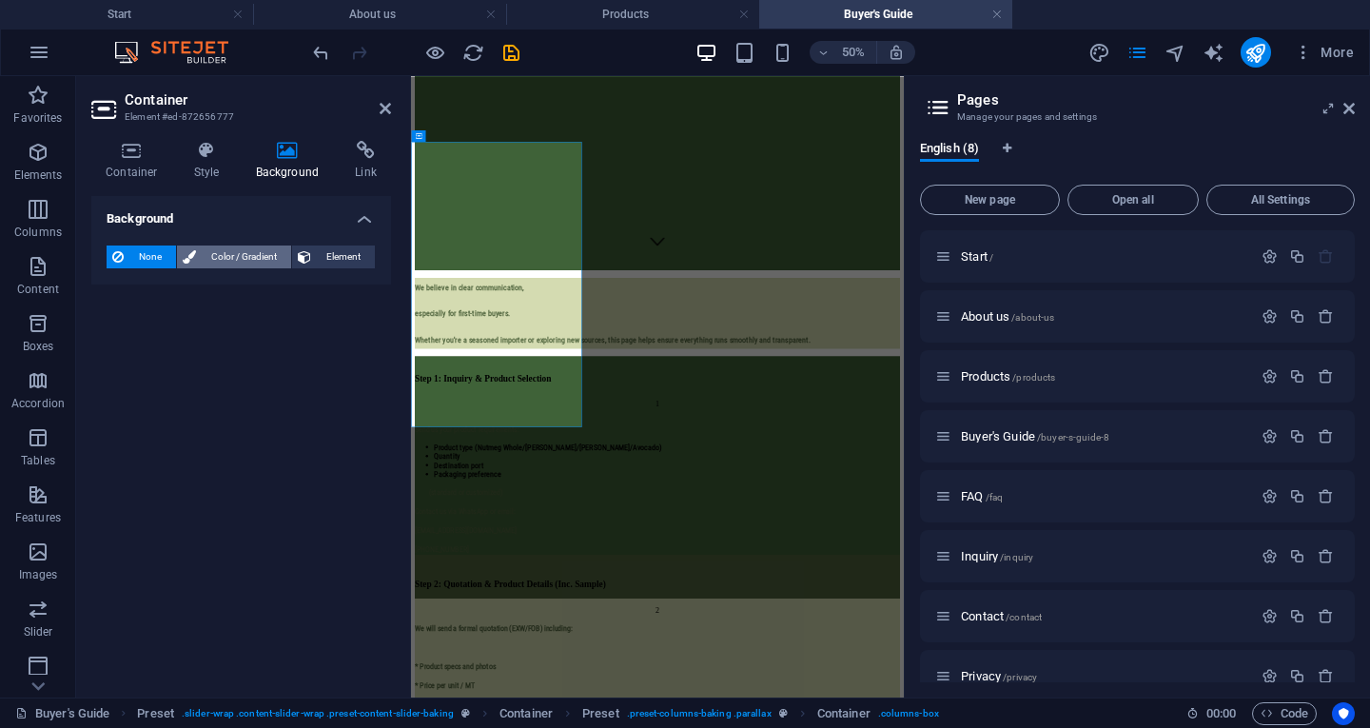
click at [278, 252] on span "Color / Gradient" at bounding box center [244, 257] width 84 height 23
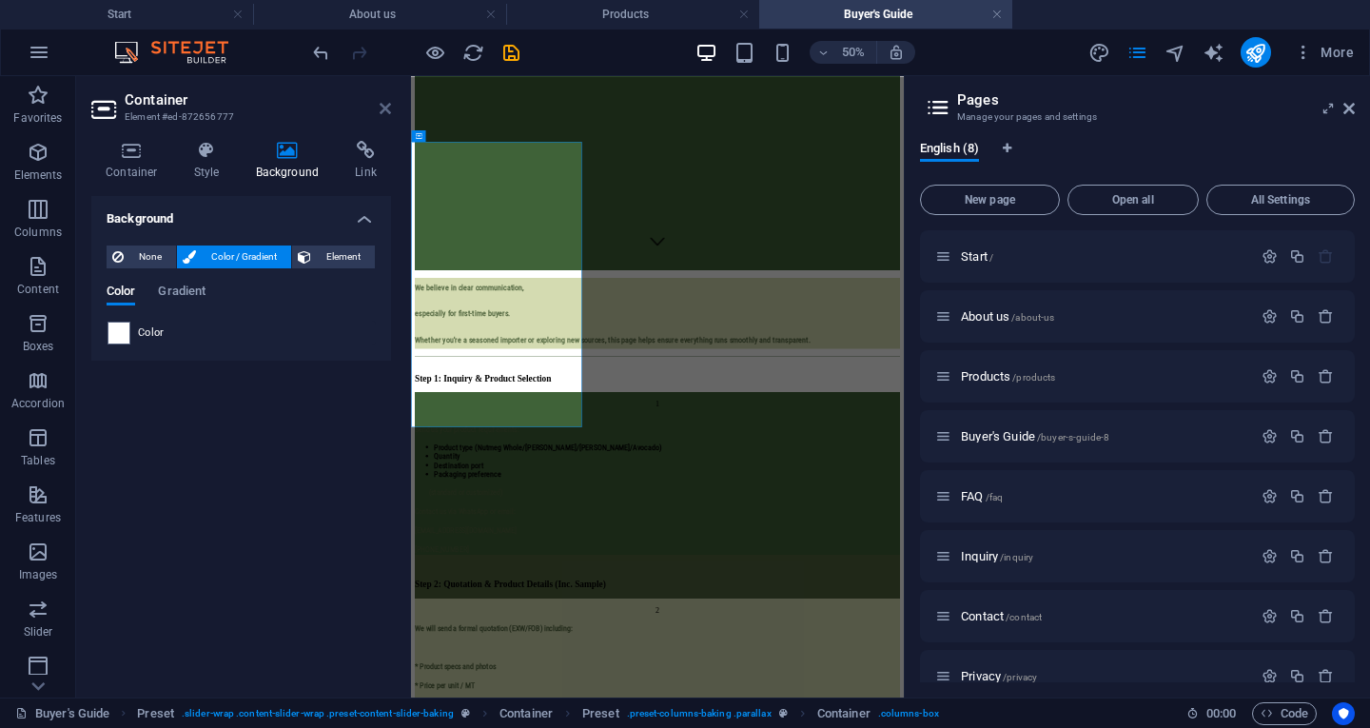
click at [383, 107] on icon at bounding box center [385, 108] width 11 height 15
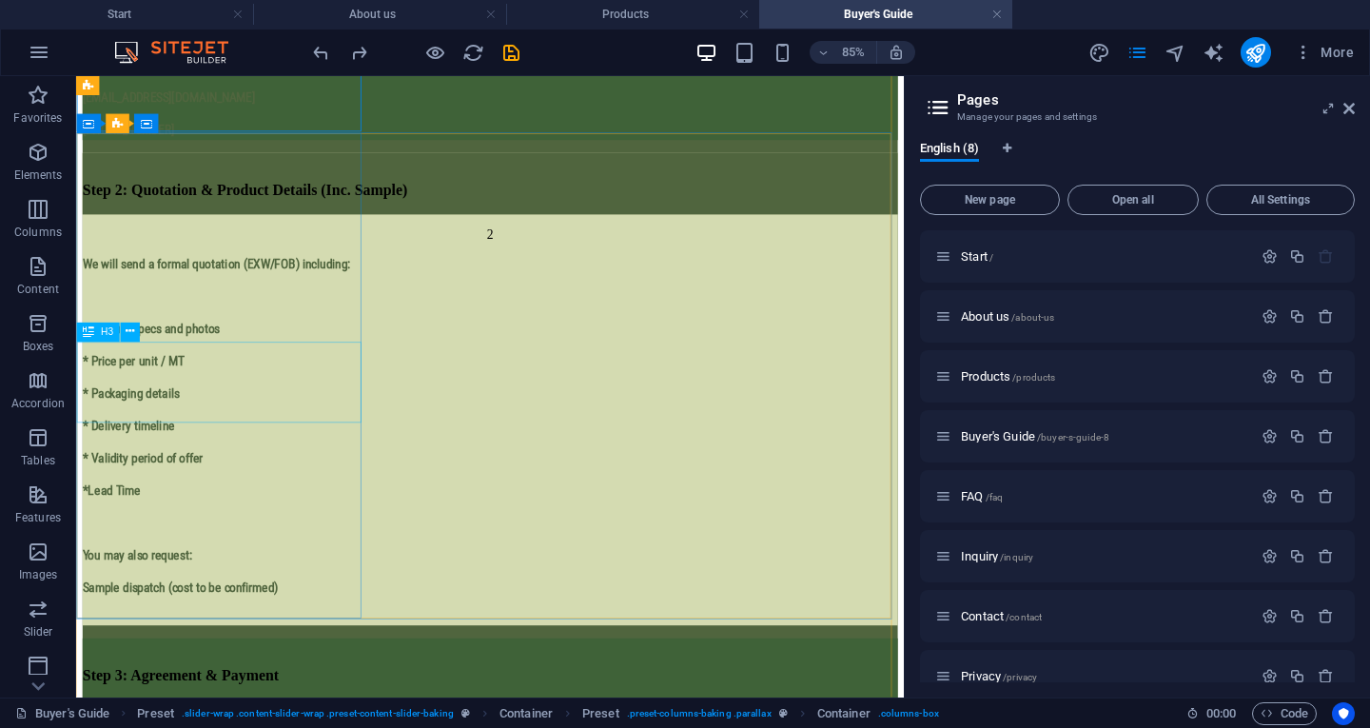
scroll to position [1194, 0]
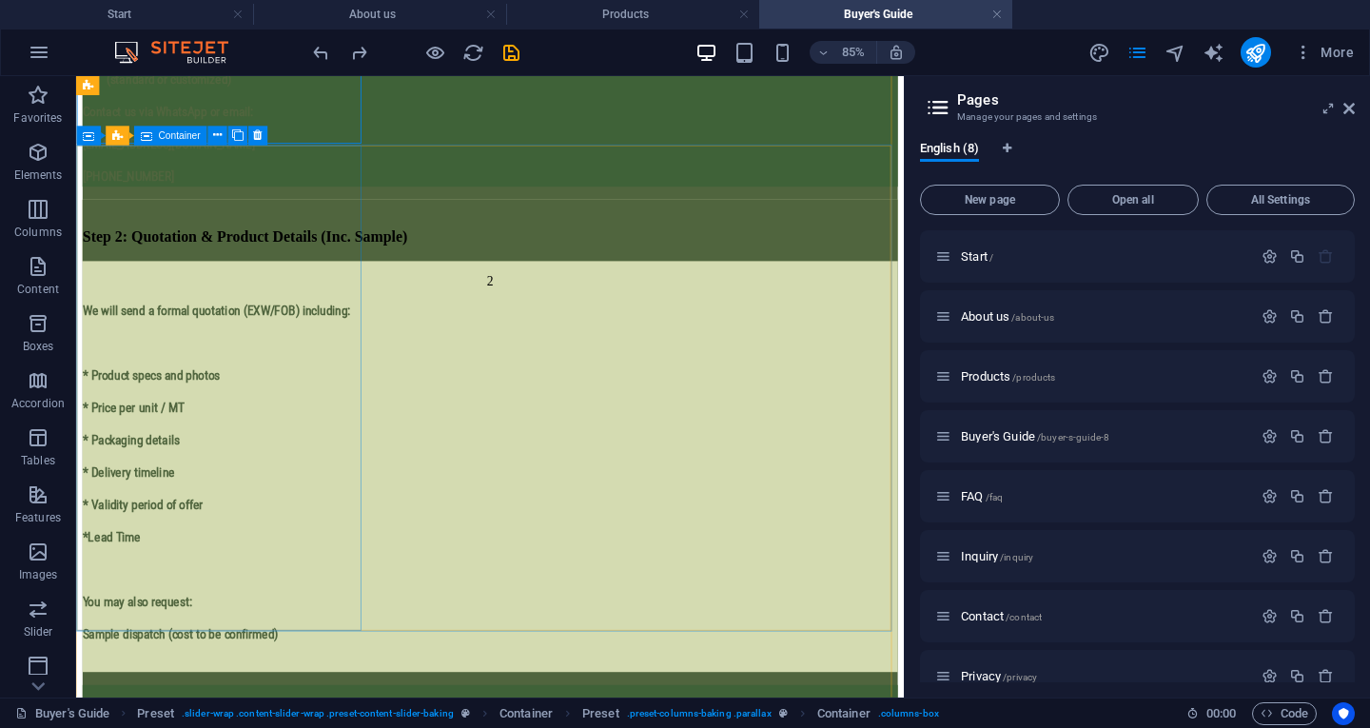
click at [363, 293] on div "Step 2: Quotation & Product Details (Inc. Sample)" at bounding box center [563, 257] width 959 height 71
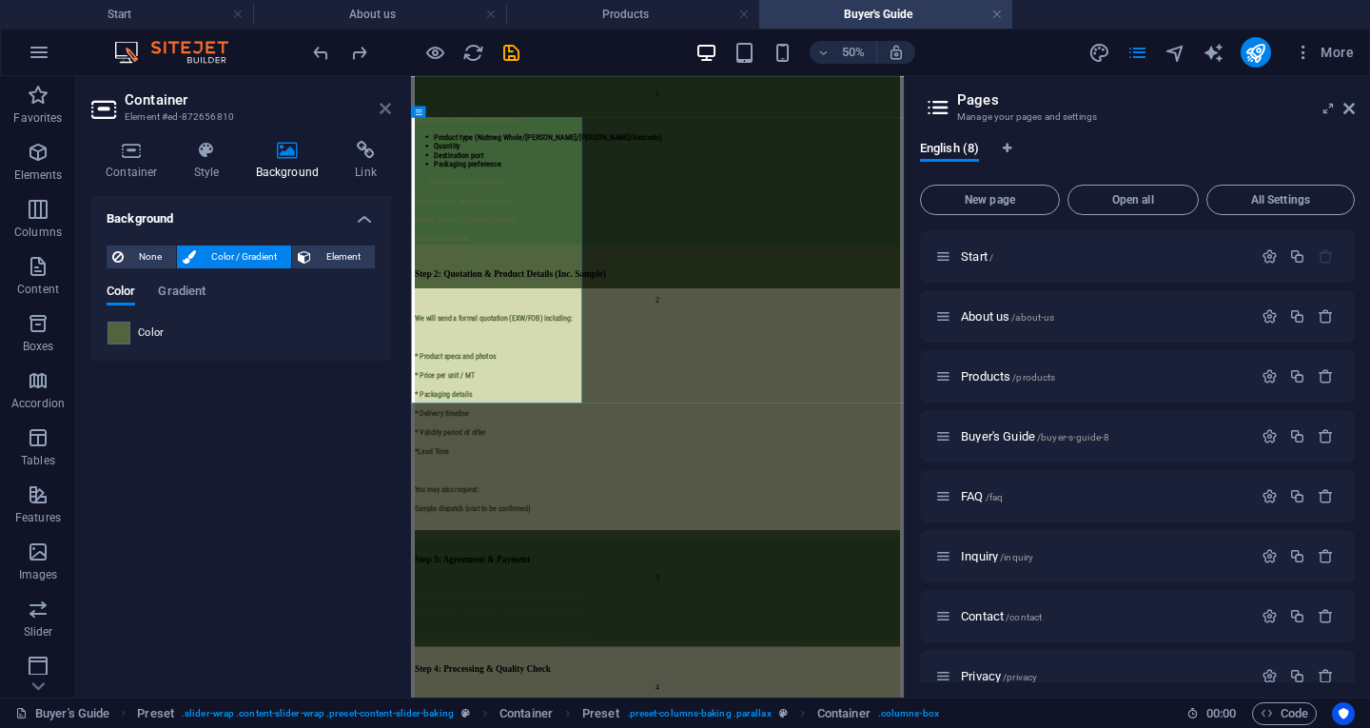
click at [390, 112] on icon at bounding box center [385, 108] width 11 height 15
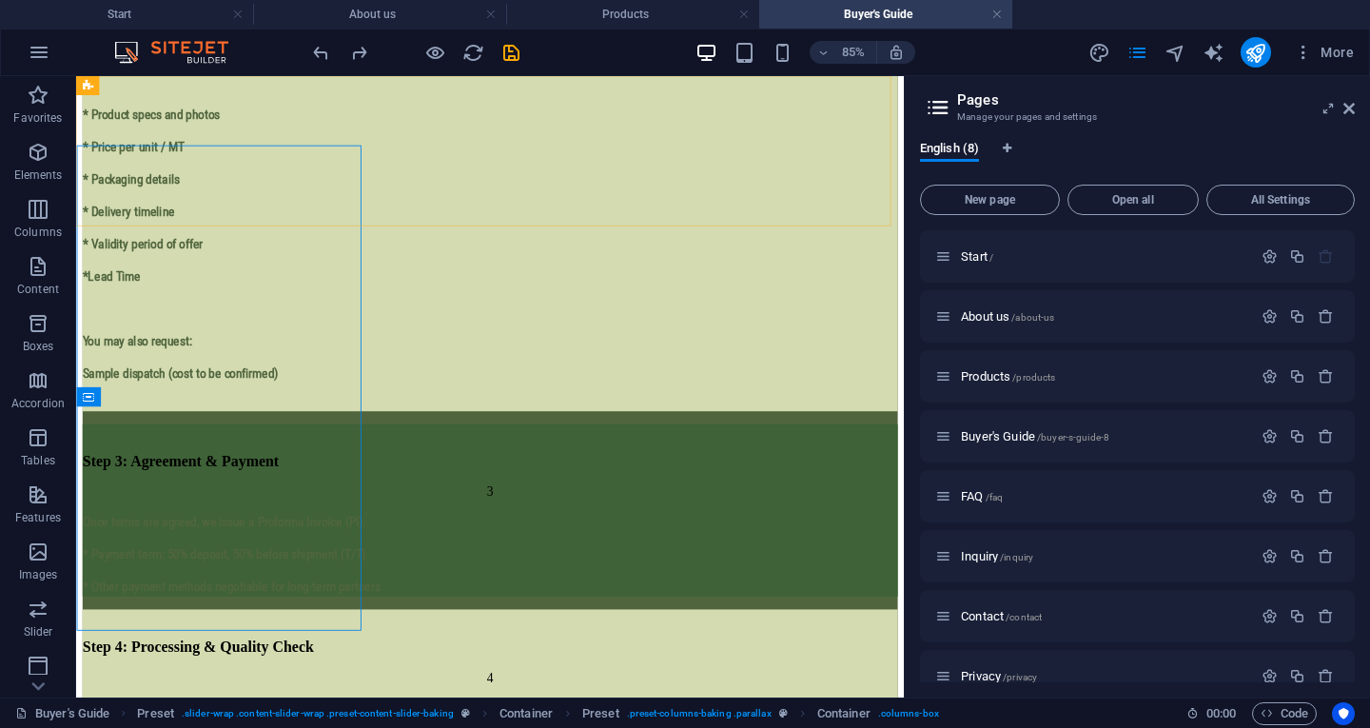
scroll to position [1194, 0]
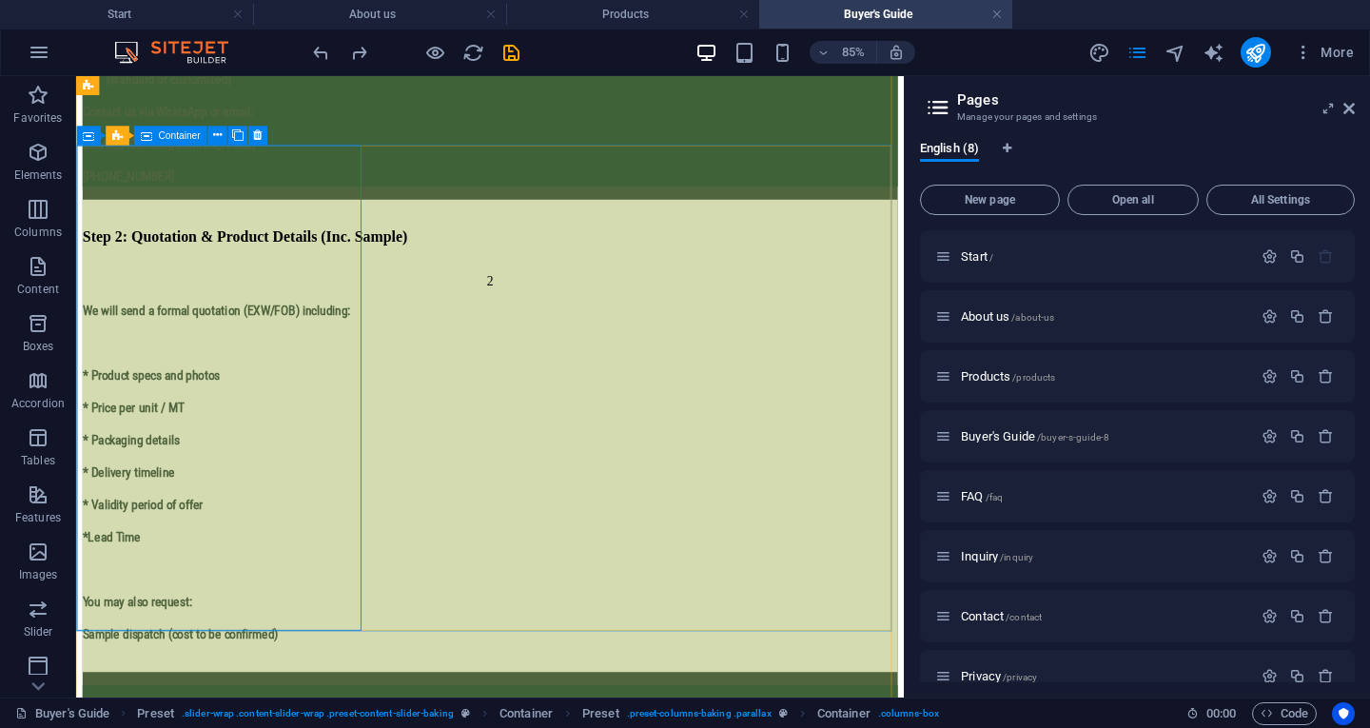
click at [210, 293] on div "Step 2: Quotation & Product Details (Inc. Sample)" at bounding box center [563, 257] width 959 height 71
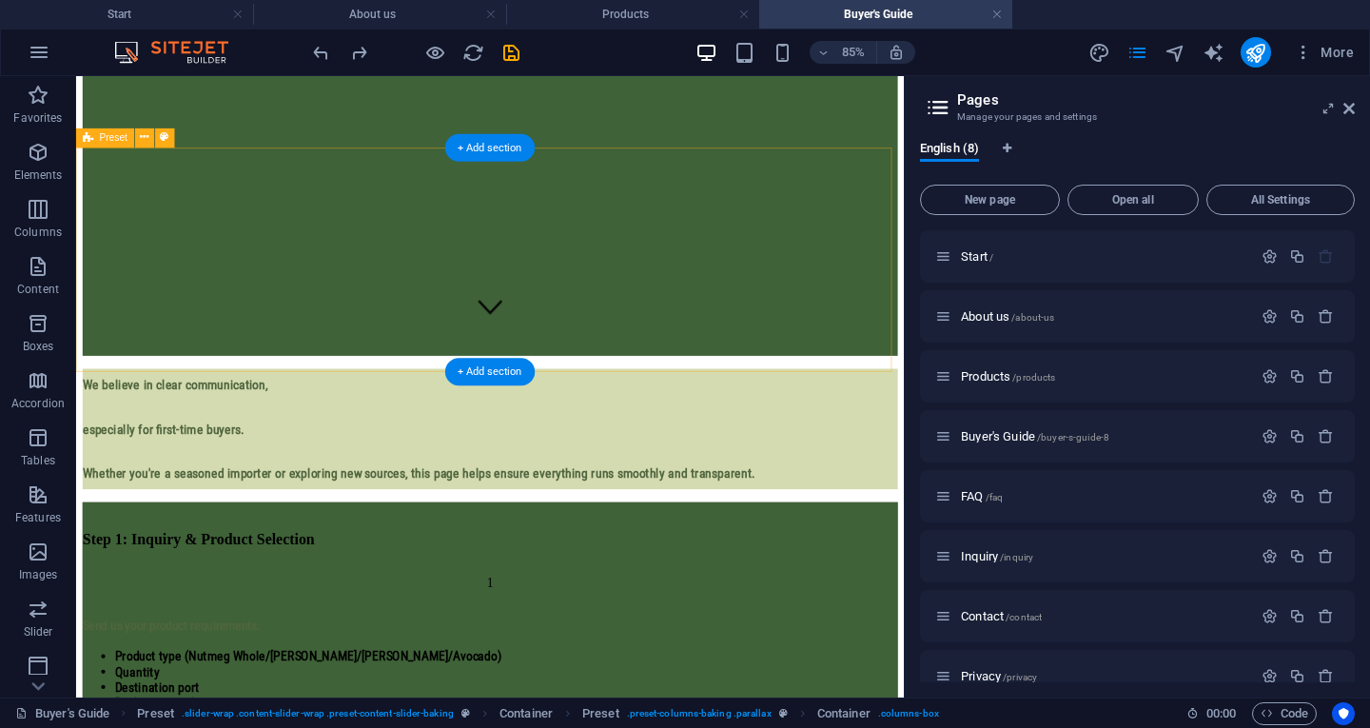
scroll to position [0, 0]
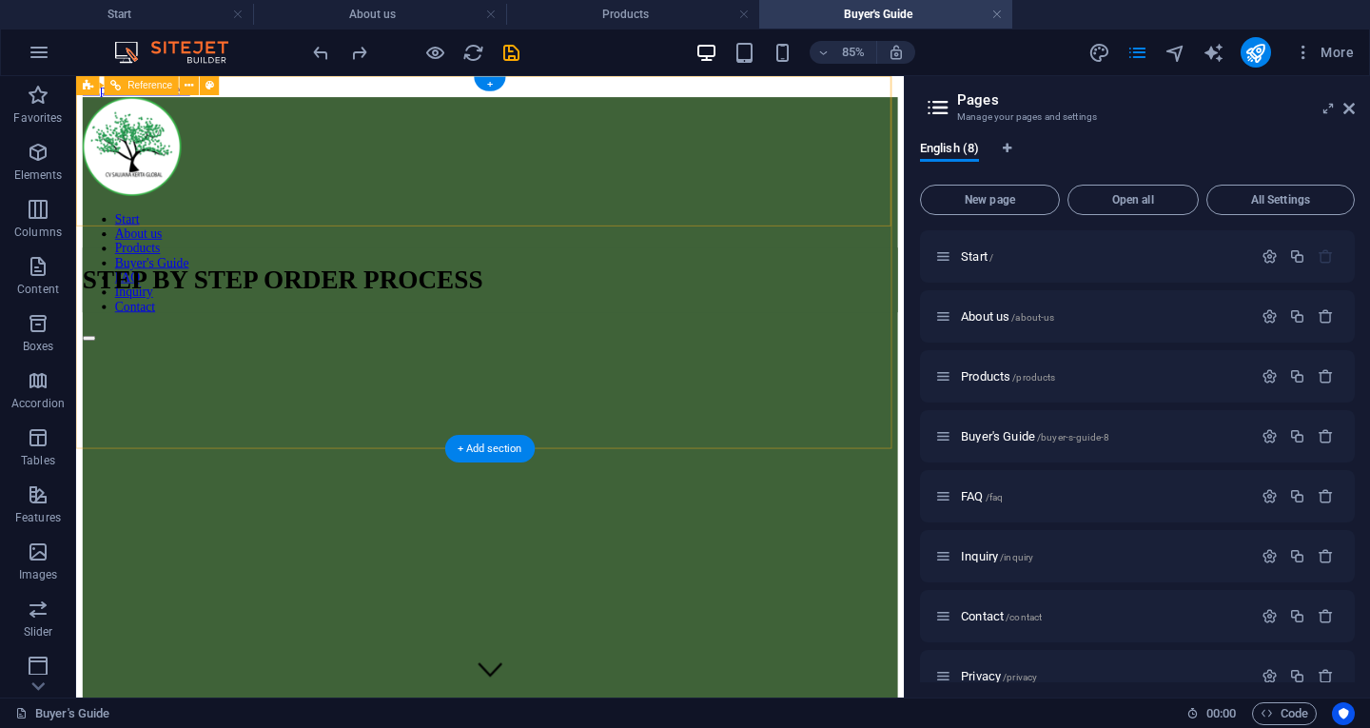
click at [735, 149] on div "Start About us Products Buyer's Guide FAQ Inquiry Contact" at bounding box center [563, 189] width 959 height 177
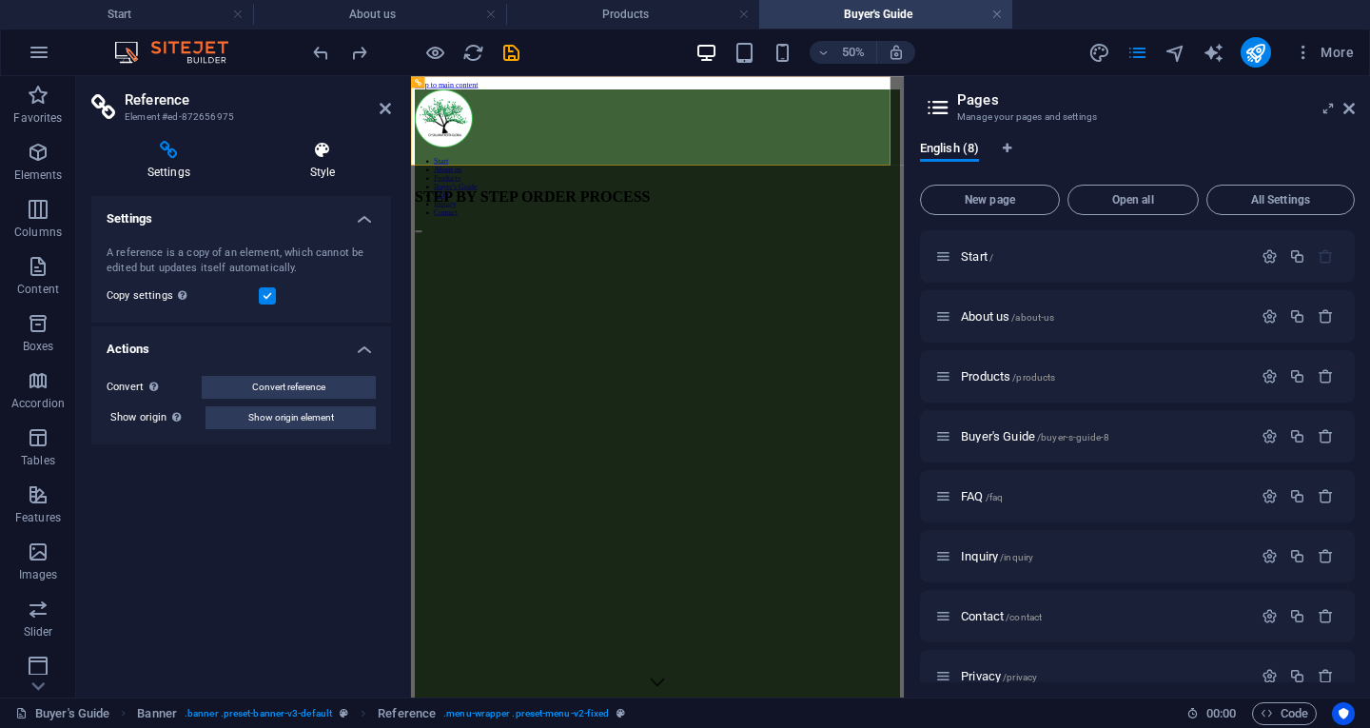
click at [324, 163] on h4 "Style" at bounding box center [322, 161] width 137 height 40
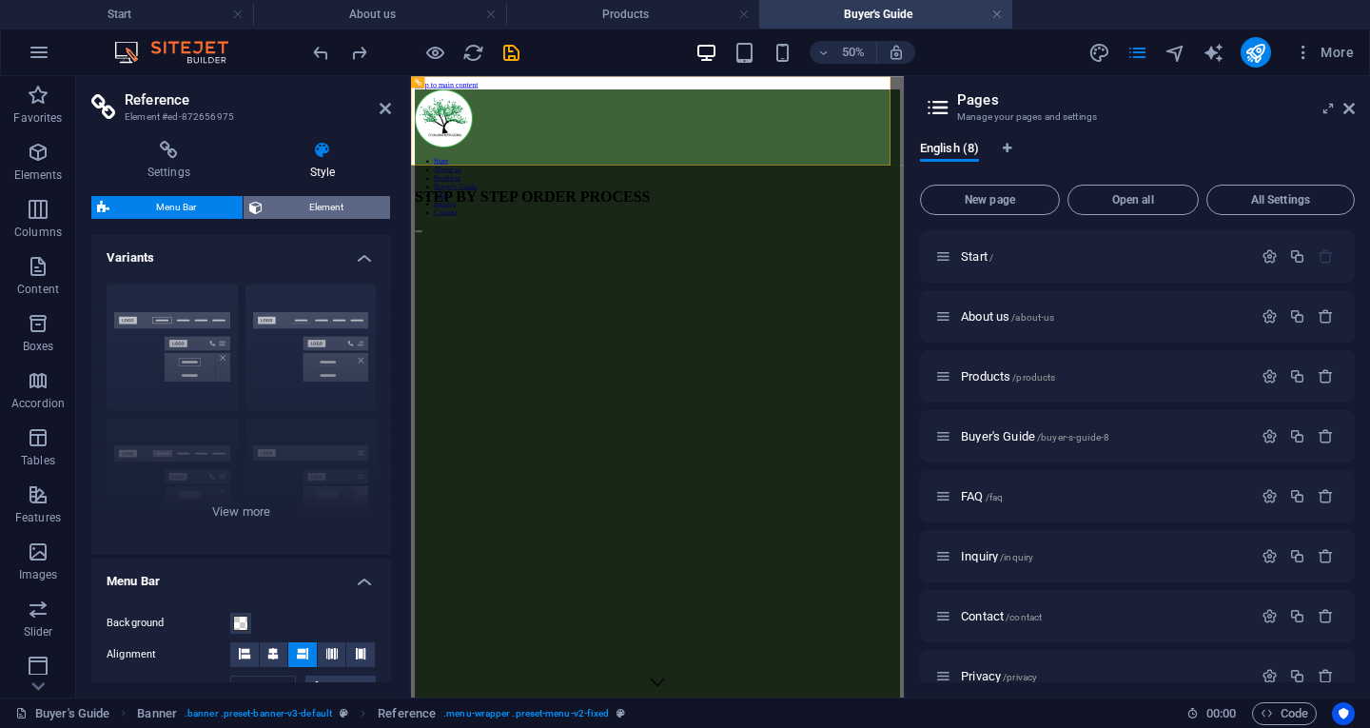
click at [358, 201] on span "Element" at bounding box center [326, 207] width 116 height 23
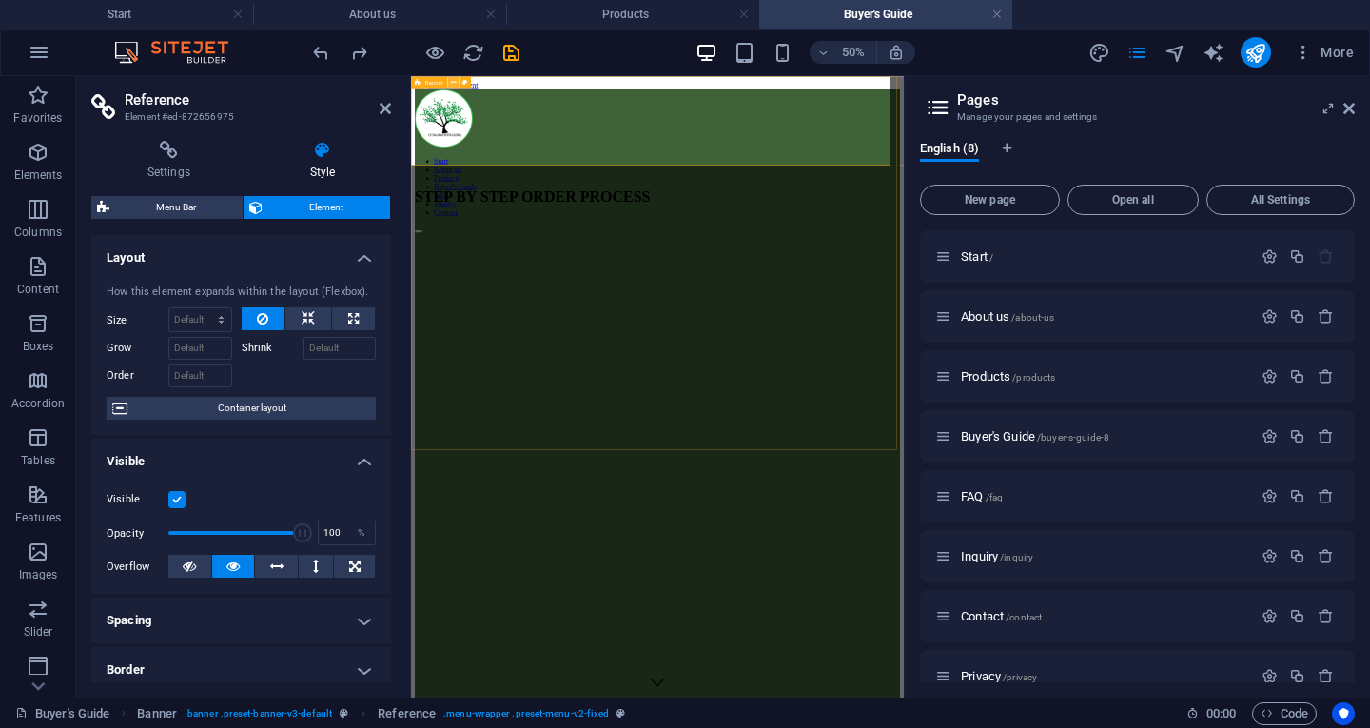
click at [455, 85] on icon at bounding box center [454, 82] width 6 height 10
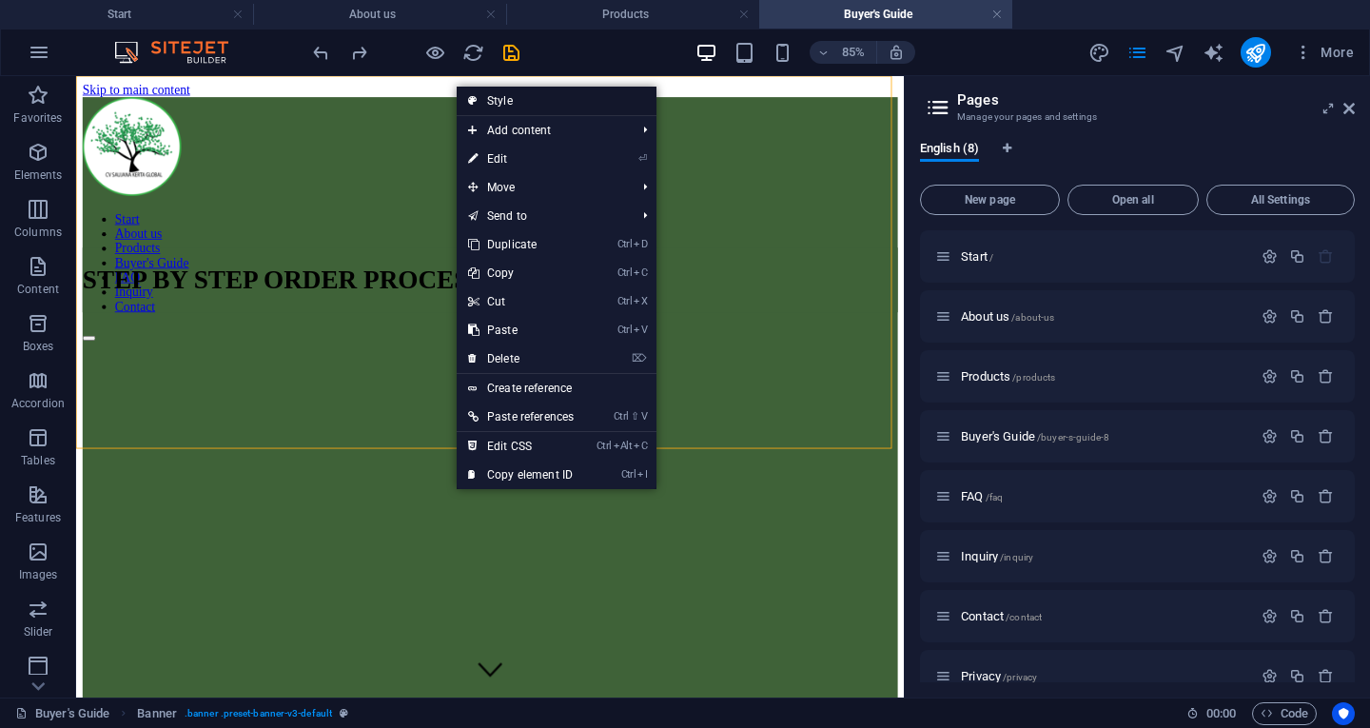
click at [492, 104] on link "Style" at bounding box center [557, 101] width 200 height 29
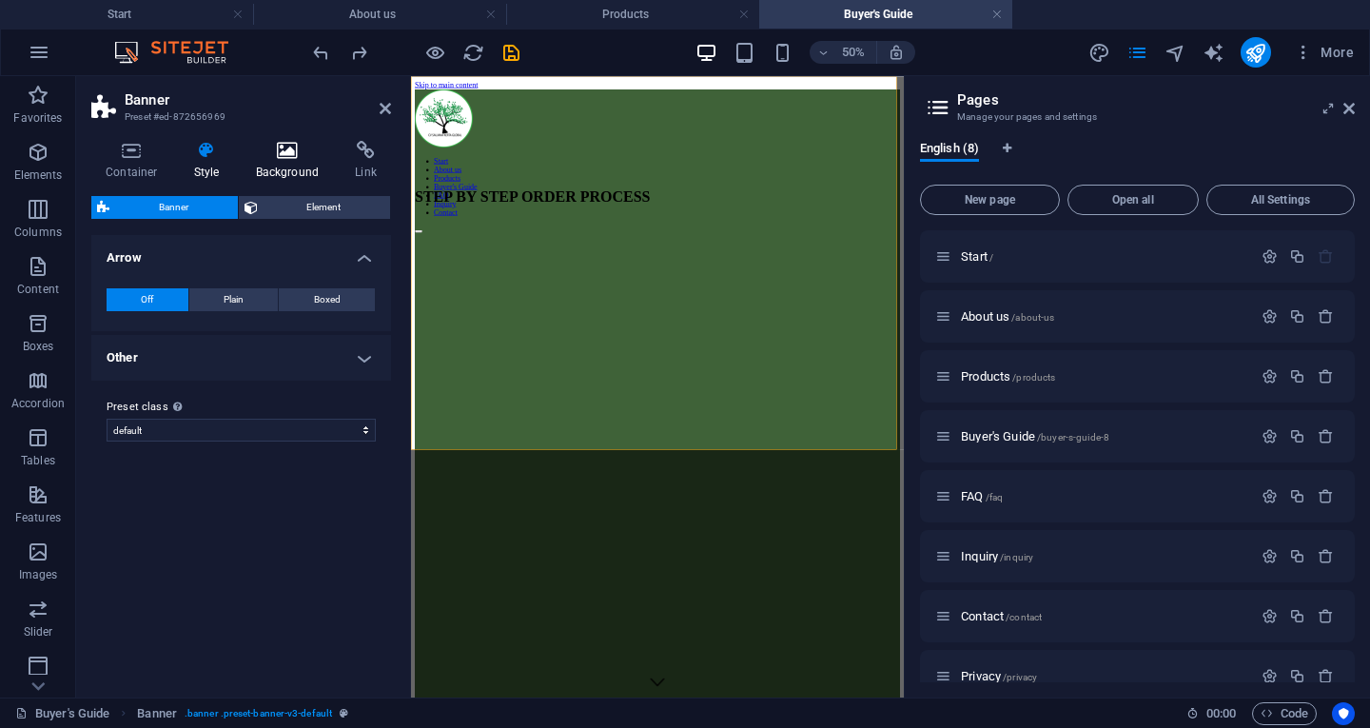
click at [300, 159] on icon at bounding box center [288, 150] width 92 height 19
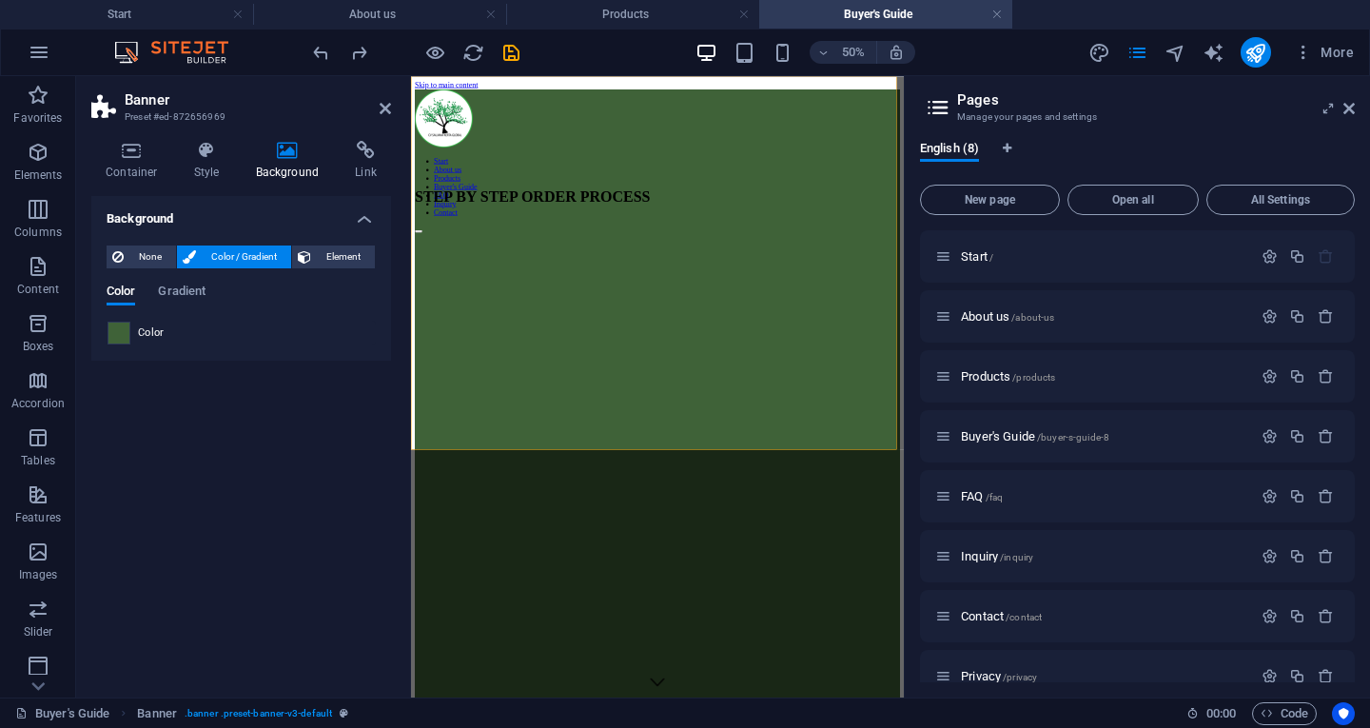
click at [128, 328] on span at bounding box center [118, 333] width 21 height 21
type input "#3f6238"
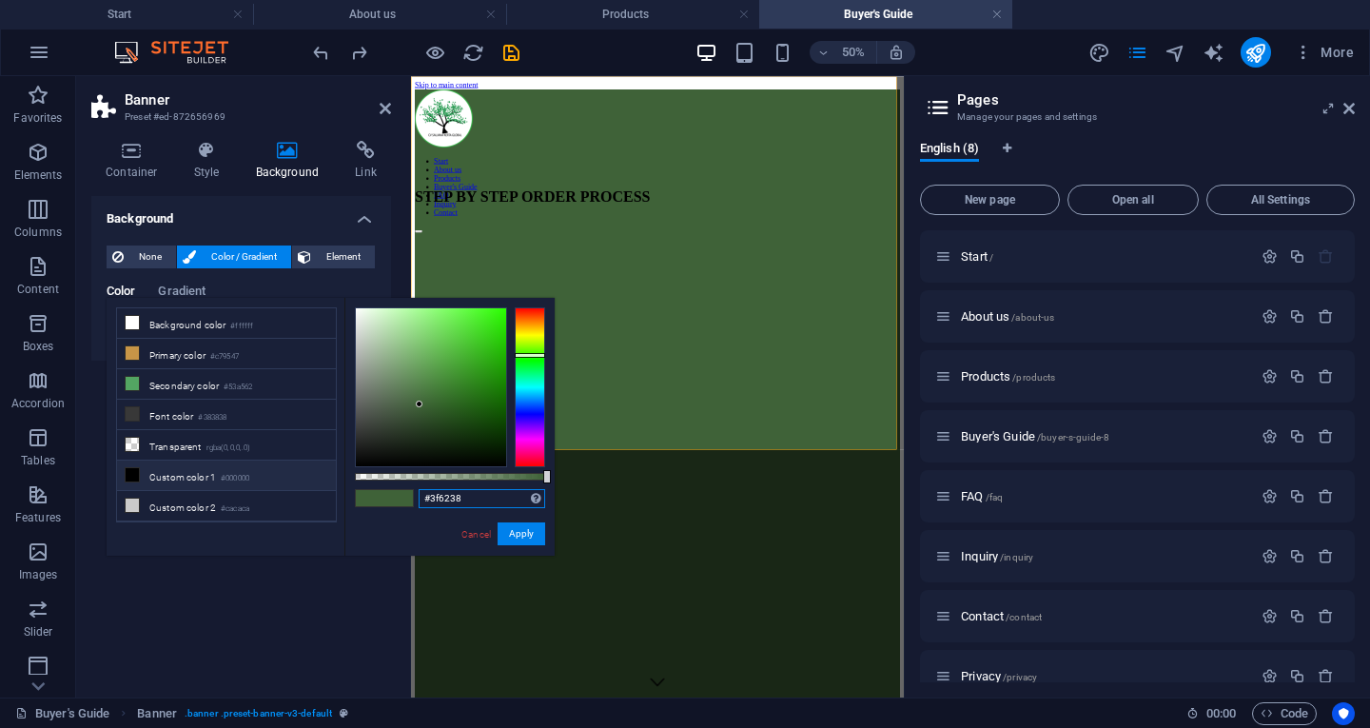
click at [488, 494] on input "#3f6238" at bounding box center [482, 498] width 127 height 19
click at [516, 539] on button "Apply" at bounding box center [522, 533] width 48 height 23
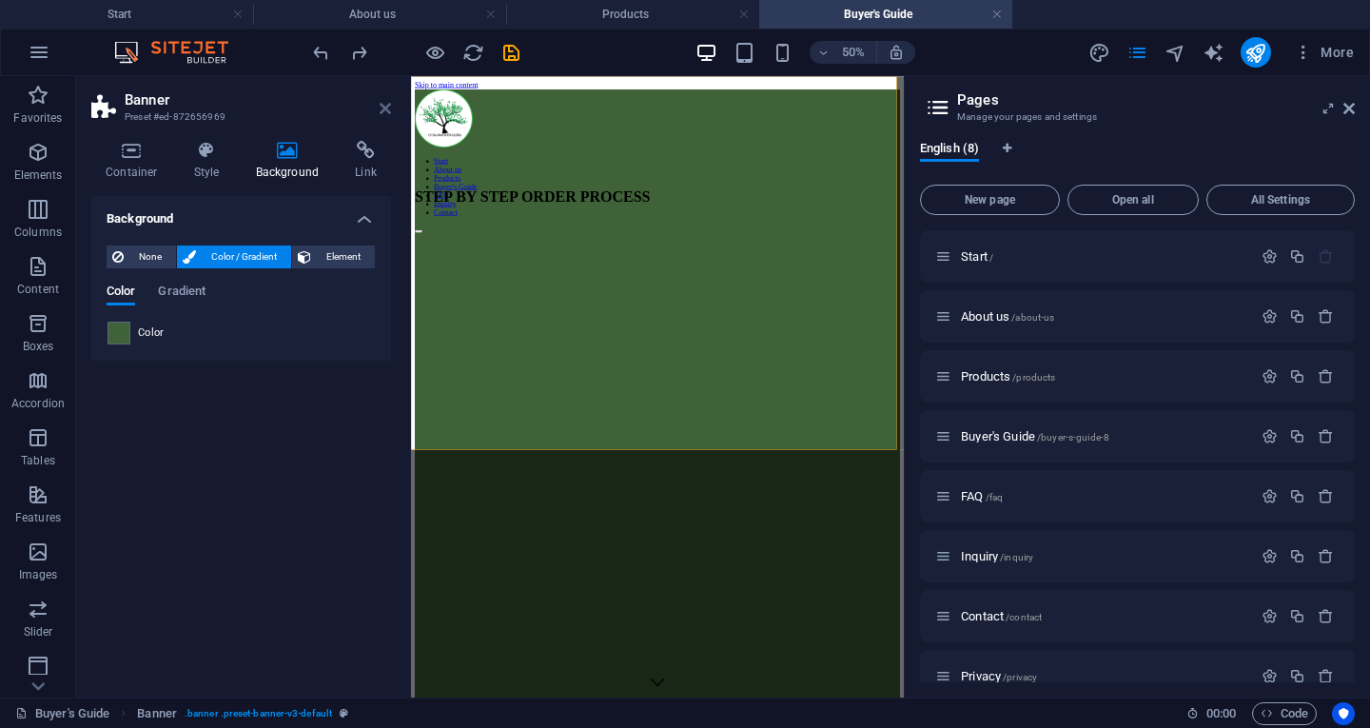
click at [386, 110] on icon at bounding box center [385, 108] width 11 height 15
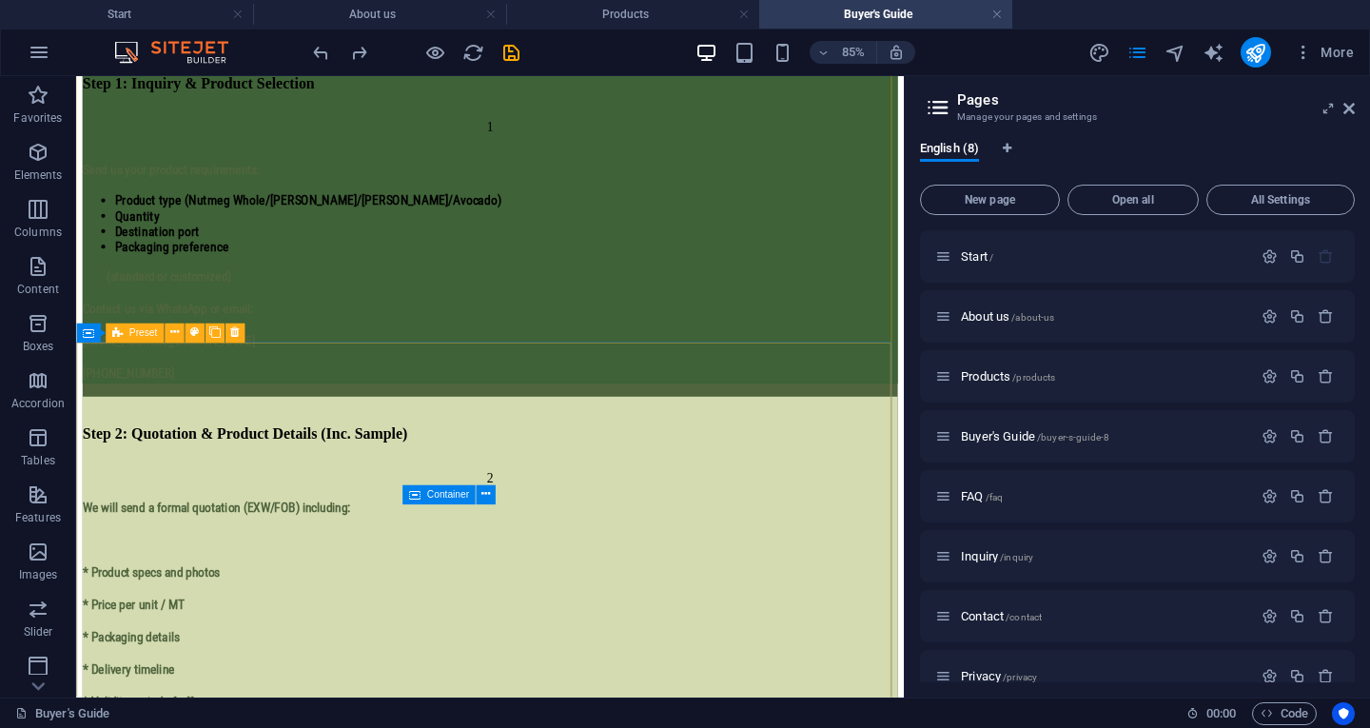
scroll to position [1161, 0]
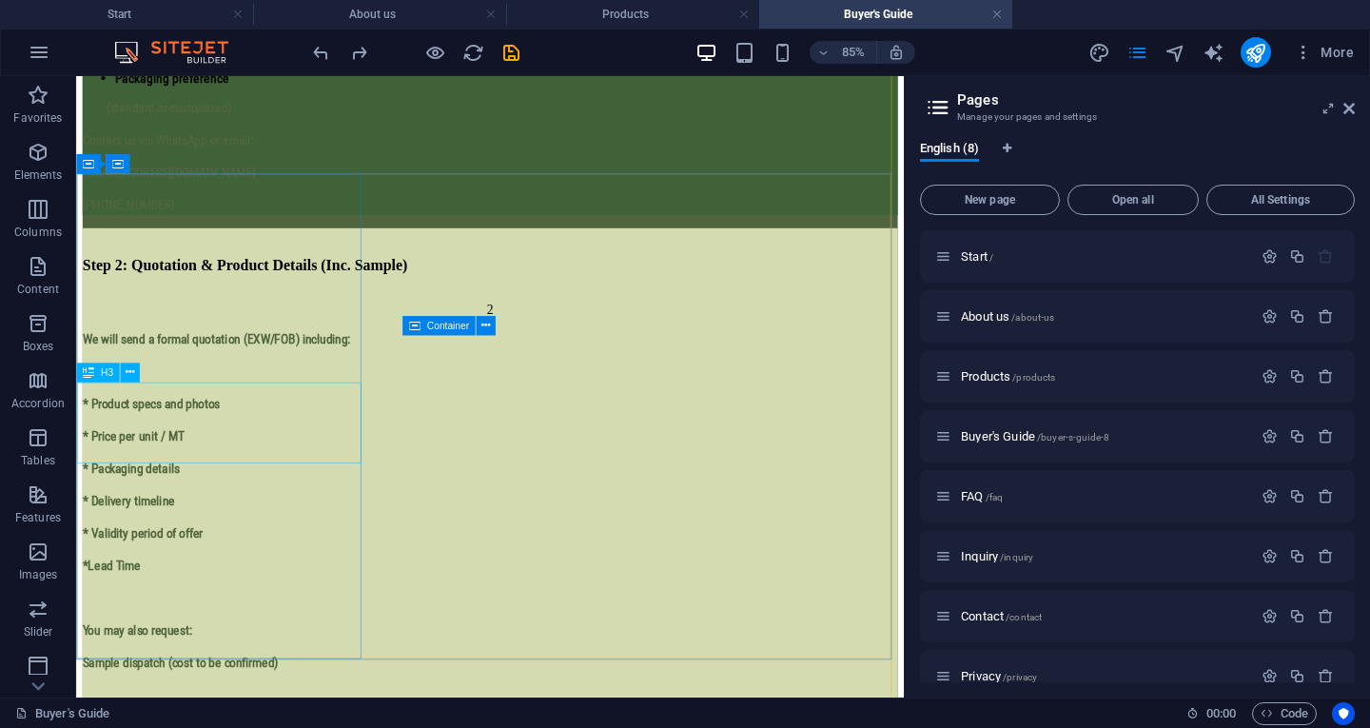
click at [358, 309] on div "Step 2: Quotation & Product Details (Inc. Sample)" at bounding box center [563, 298] width 959 height 21
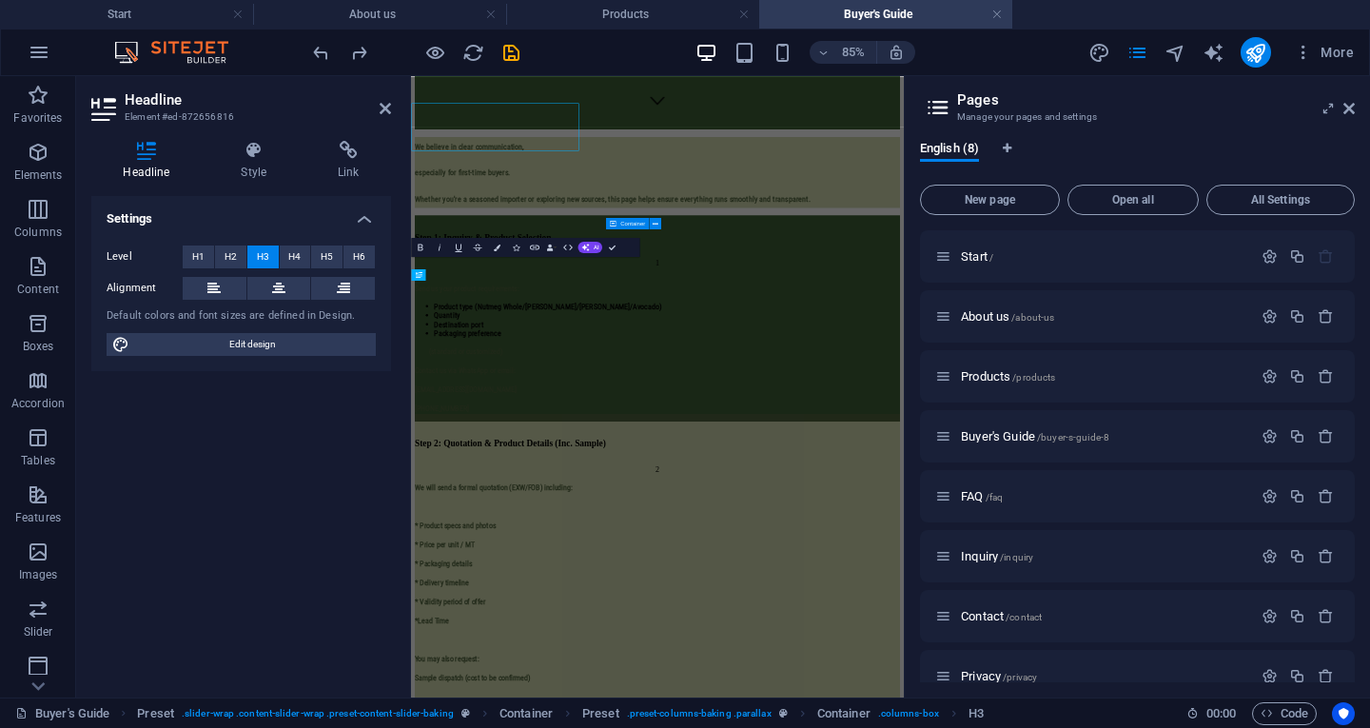
scroll to position [1467, 0]
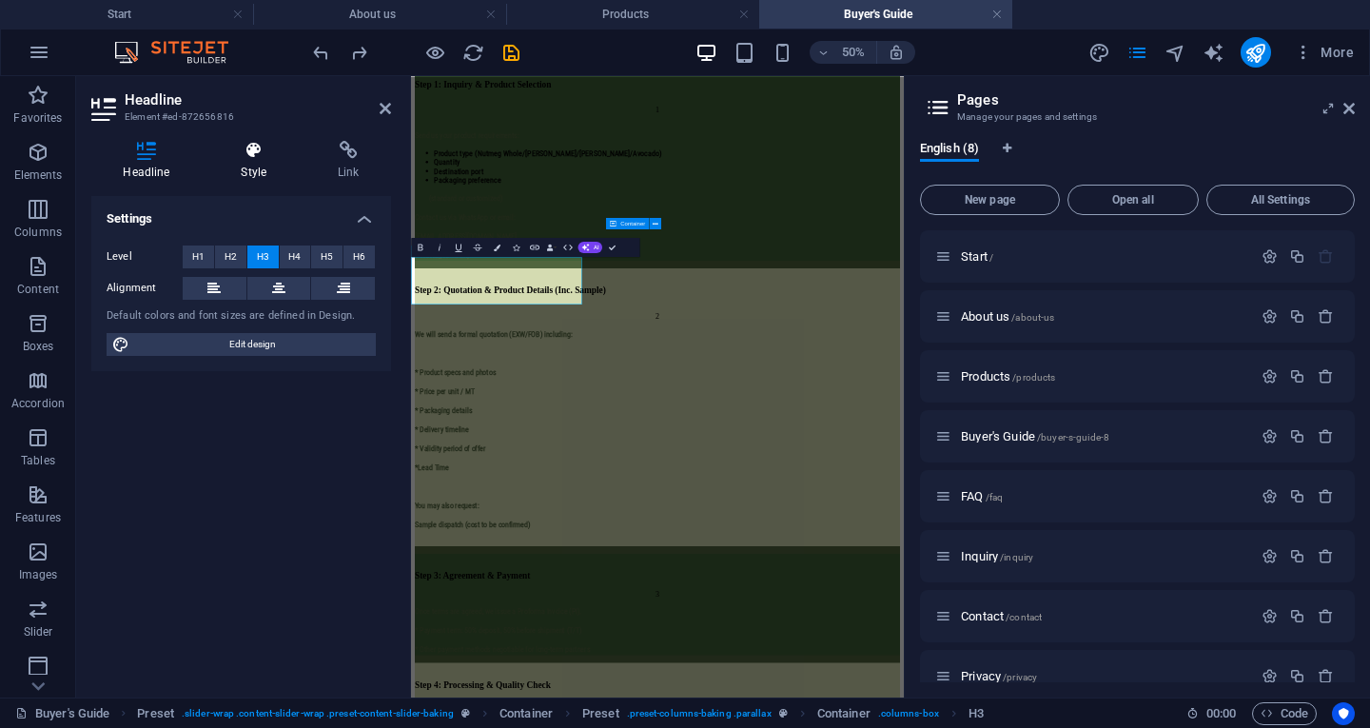
click at [270, 151] on icon at bounding box center [253, 150] width 89 height 19
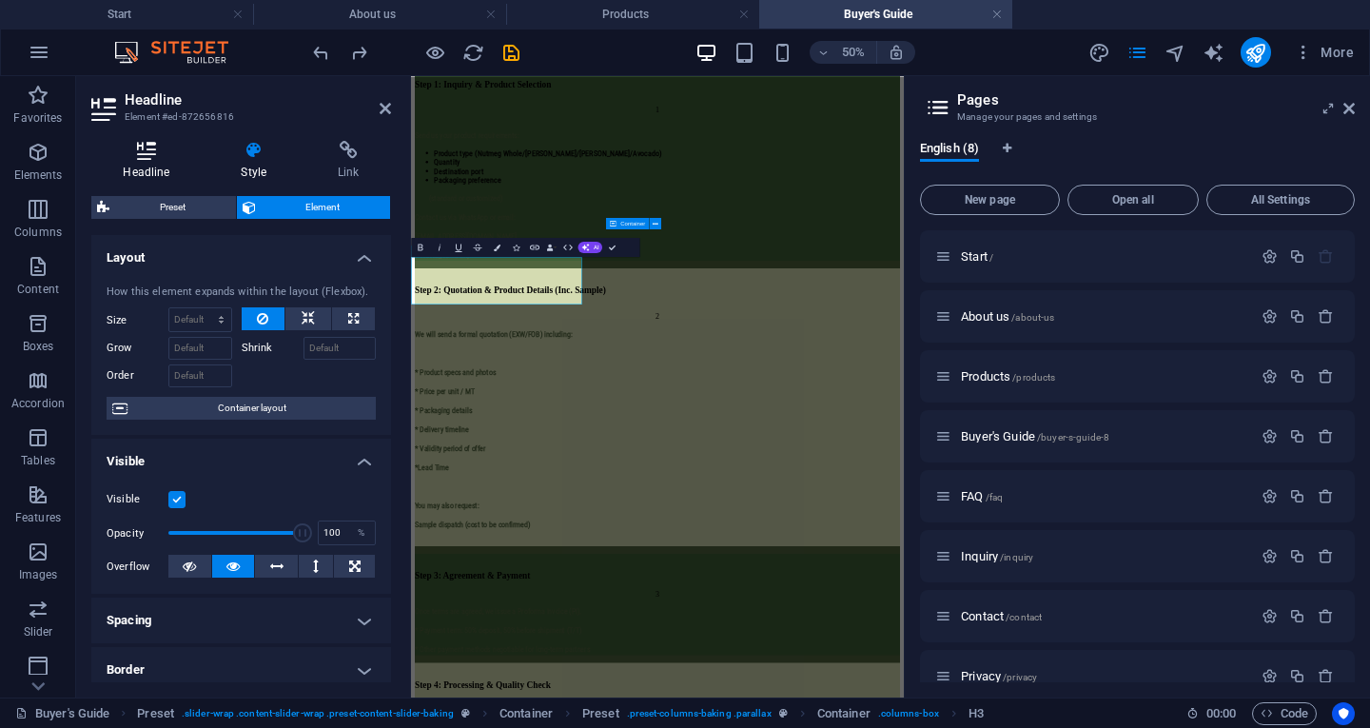
click at [161, 162] on h4 "Headline" at bounding box center [150, 161] width 118 height 40
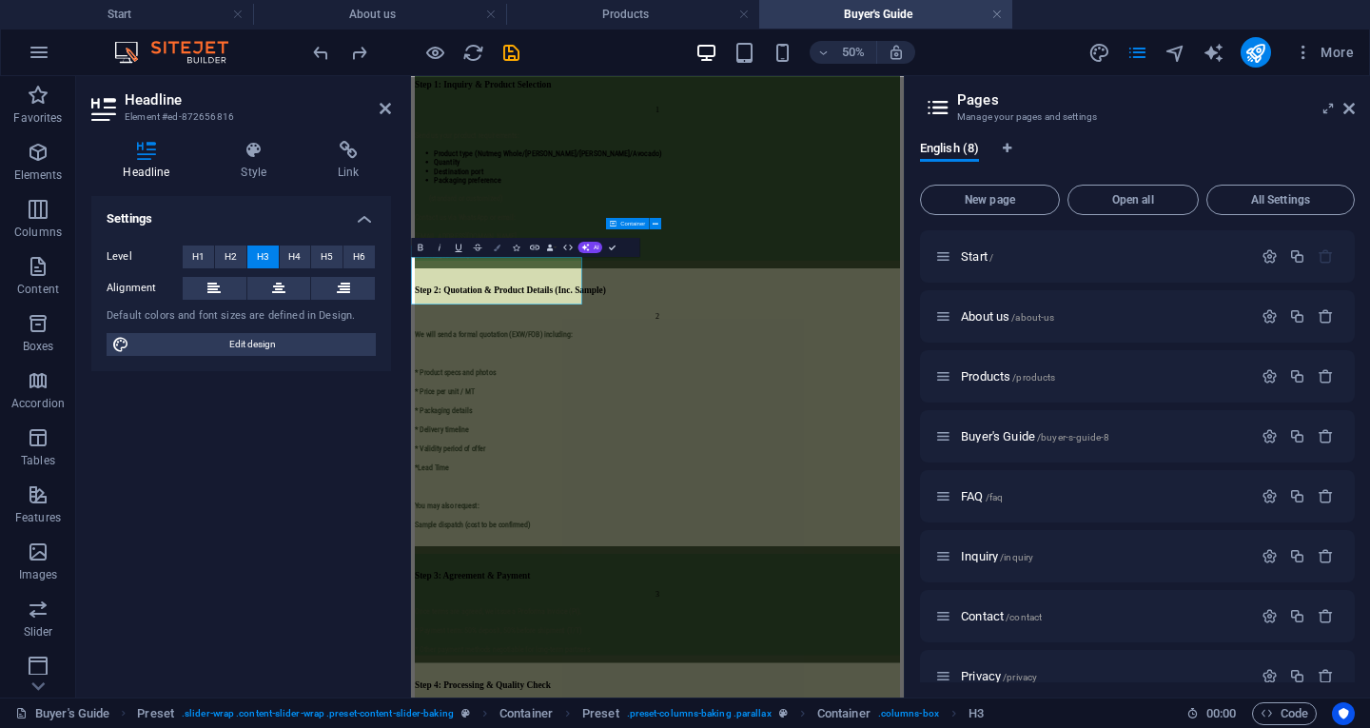
click at [502, 240] on button "Colors" at bounding box center [497, 247] width 18 height 19
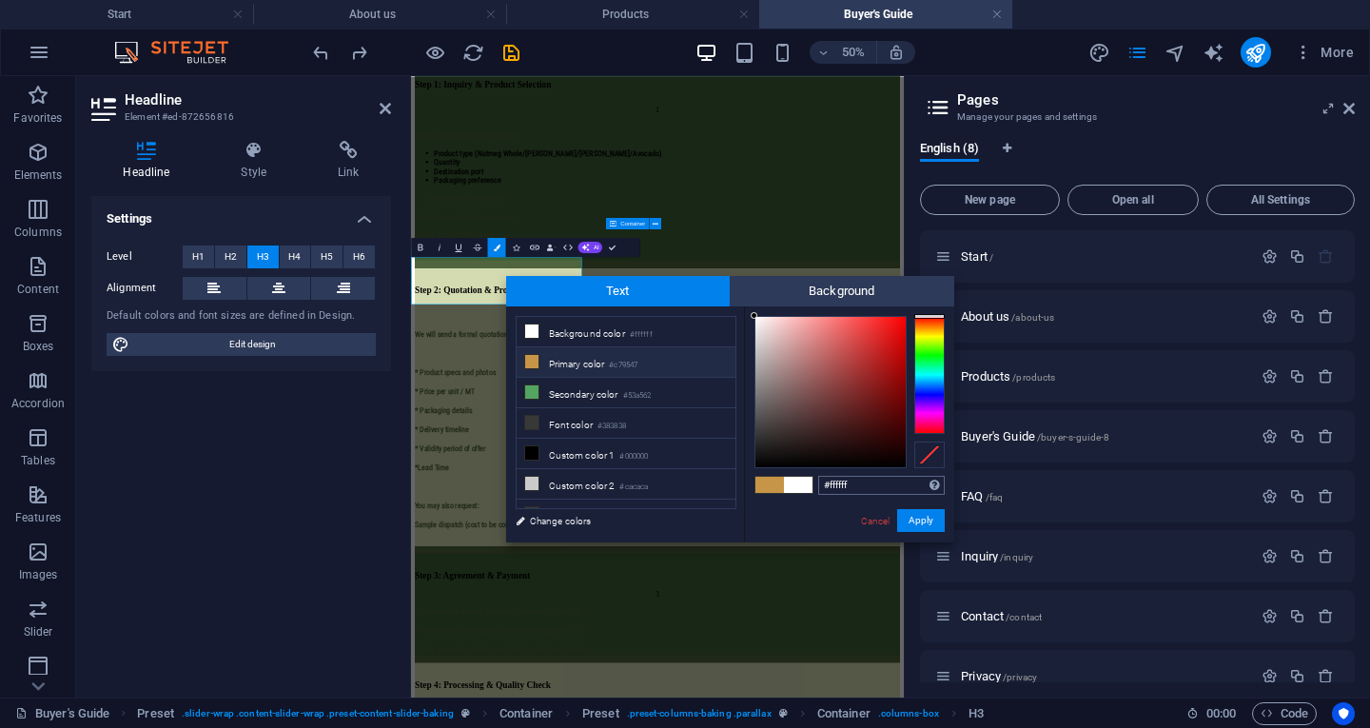
click at [874, 490] on input "#ffffff" at bounding box center [881, 485] width 127 height 19
type input "#3f6238"
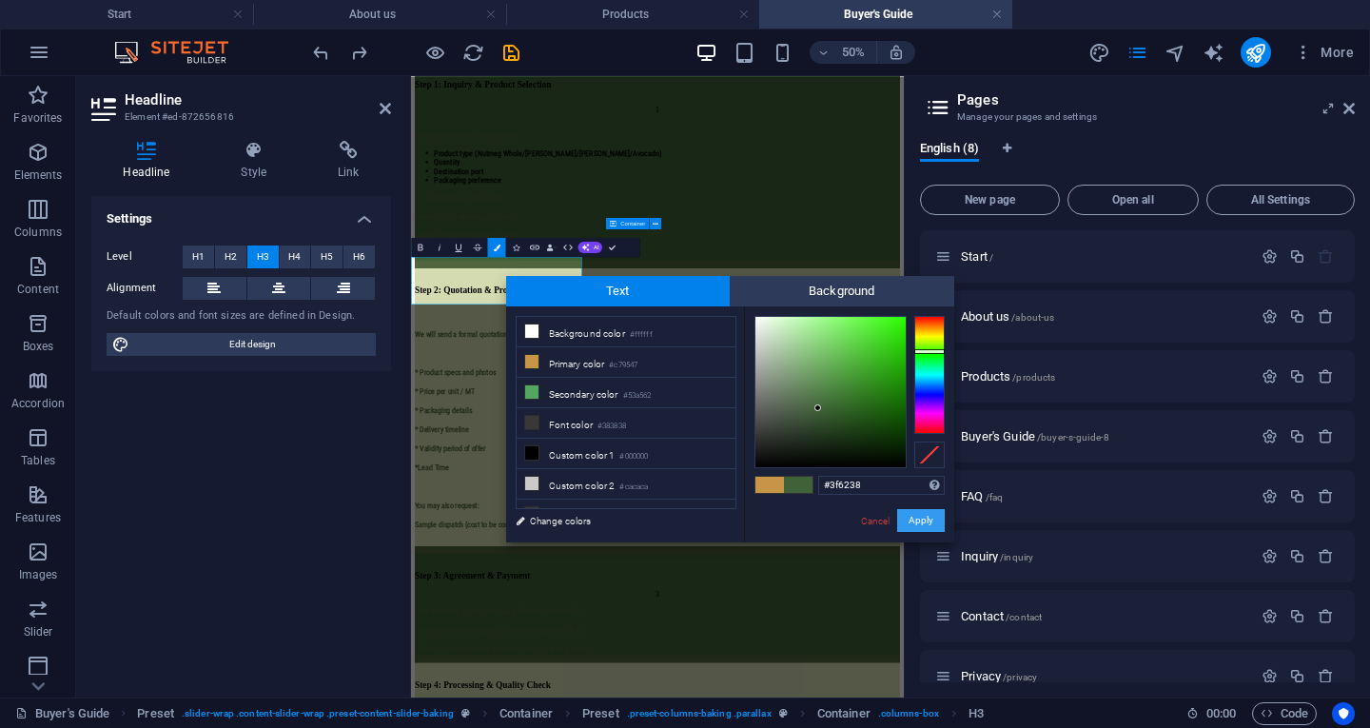
click at [910, 517] on button "Apply" at bounding box center [921, 520] width 48 height 23
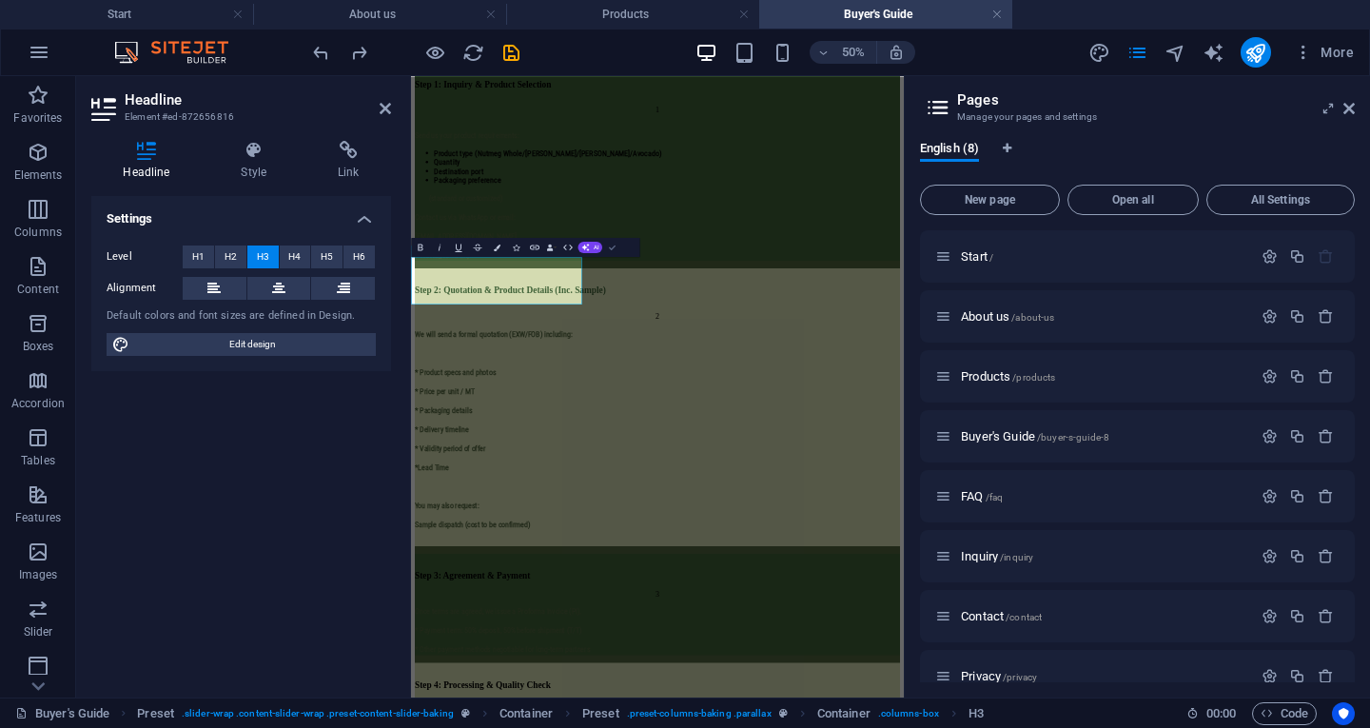
scroll to position [1161, 0]
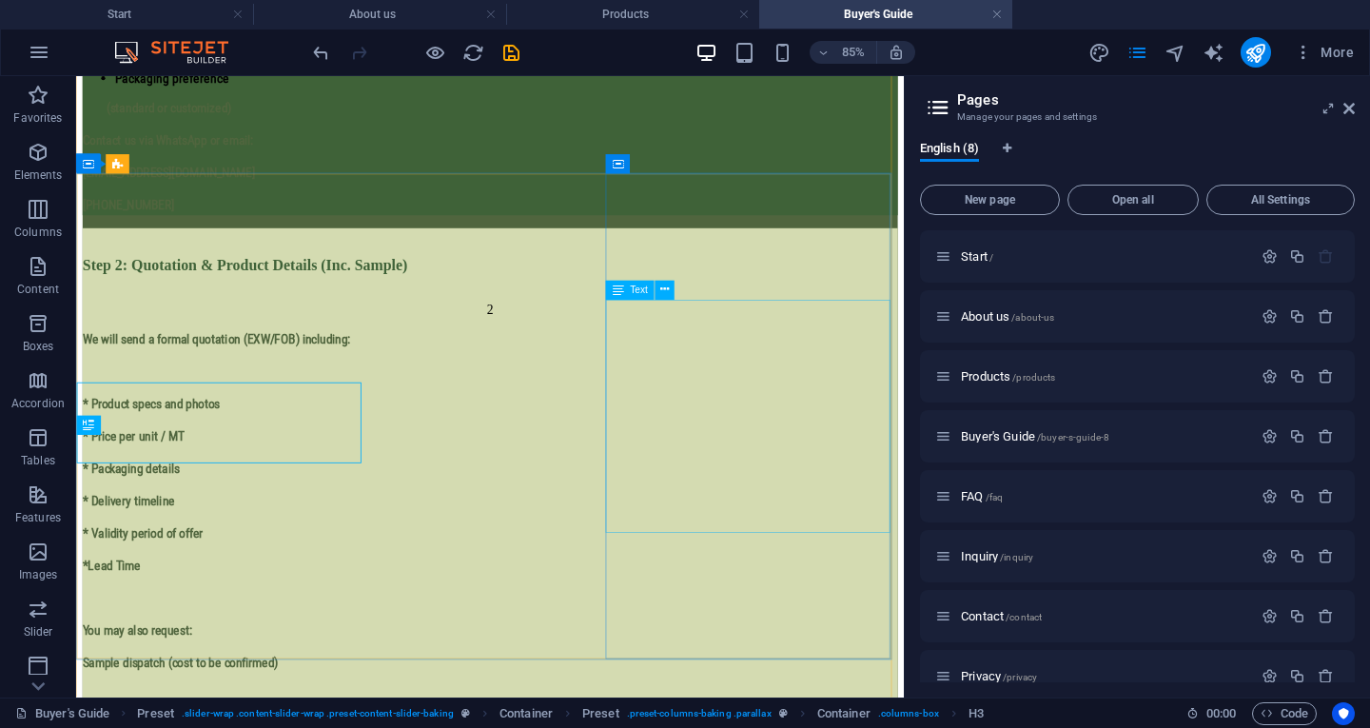
click at [838, 456] on div "We will send a formal quotation (EXW/FOB) including: * Product specs and photos…" at bounding box center [563, 593] width 959 height 436
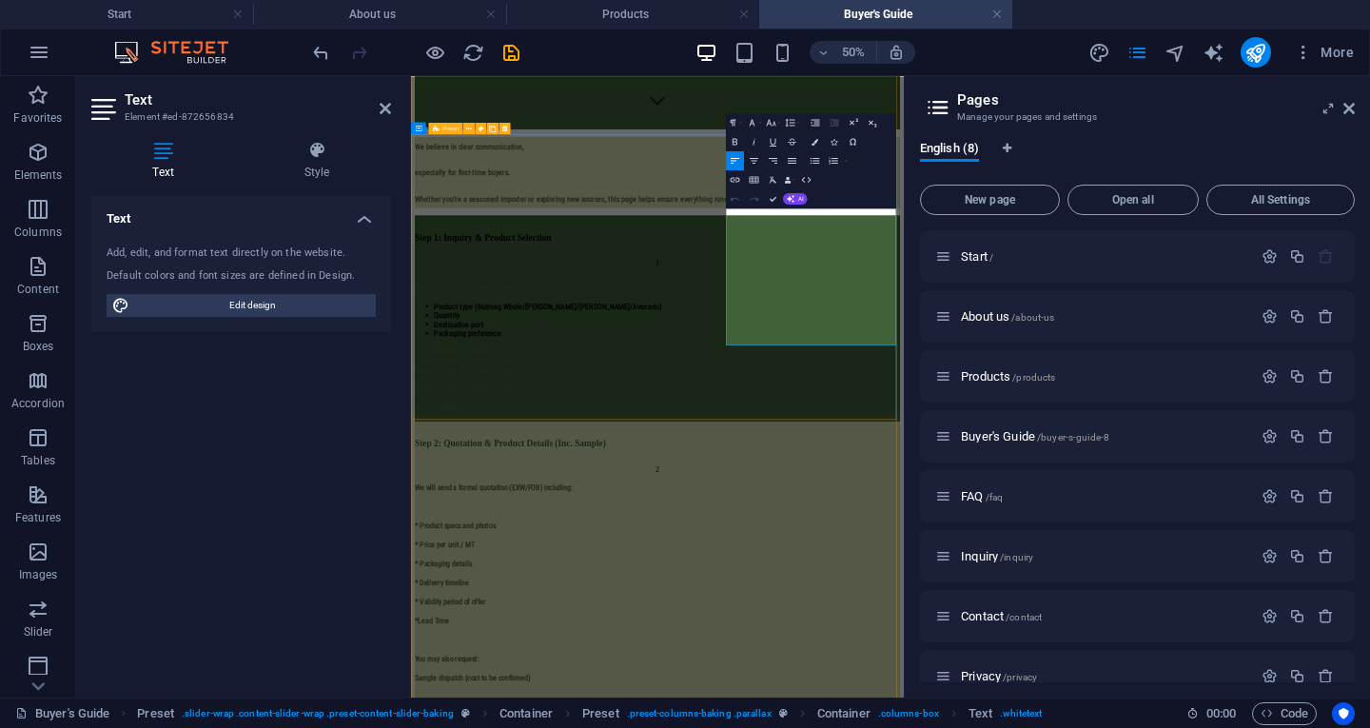
scroll to position [1467, 0]
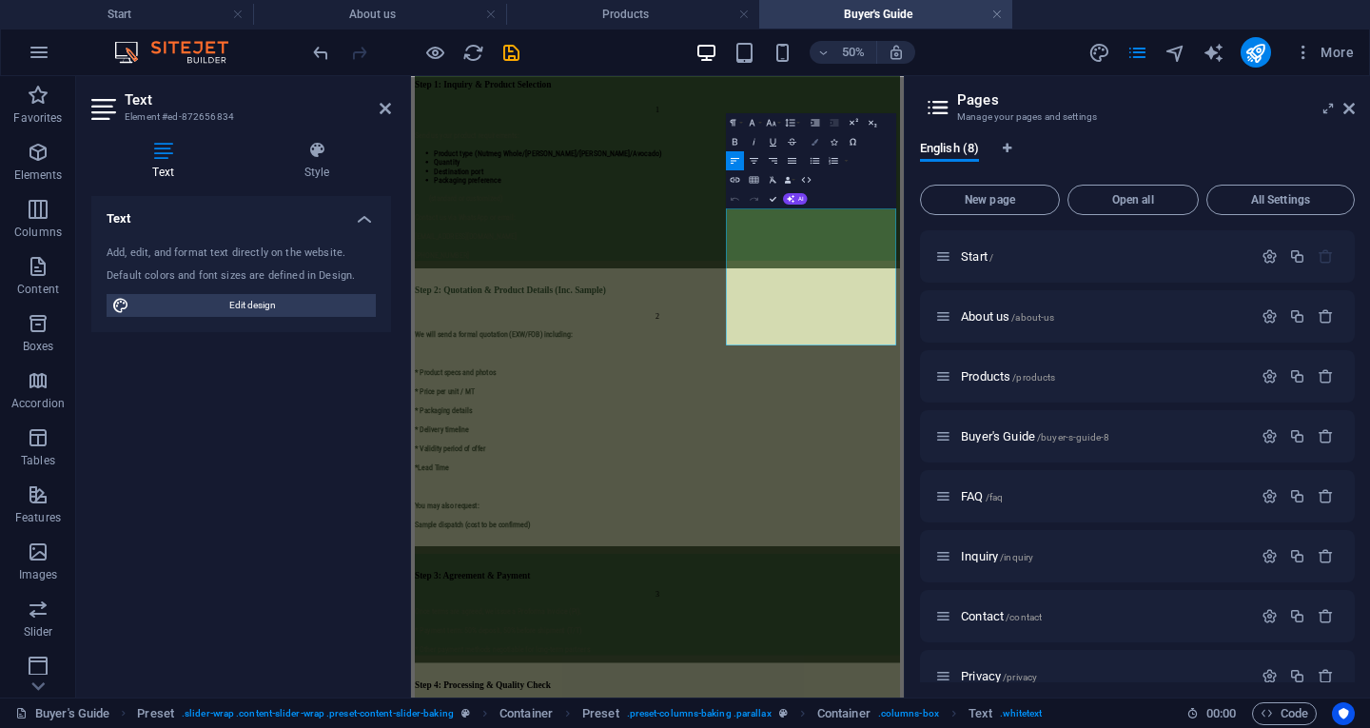
click at [812, 139] on icon "button" at bounding box center [815, 141] width 7 height 7
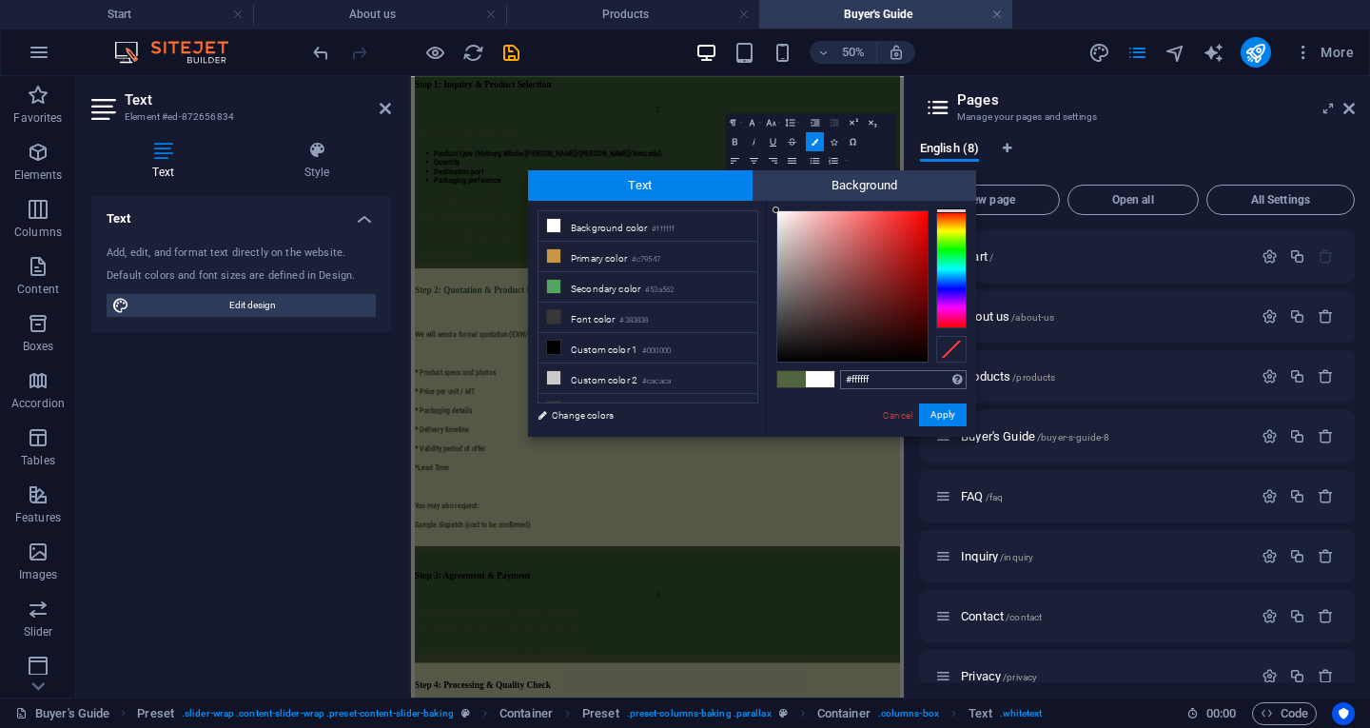
click at [888, 373] on input "#ffffff" at bounding box center [903, 379] width 127 height 19
type input "#3f6238"
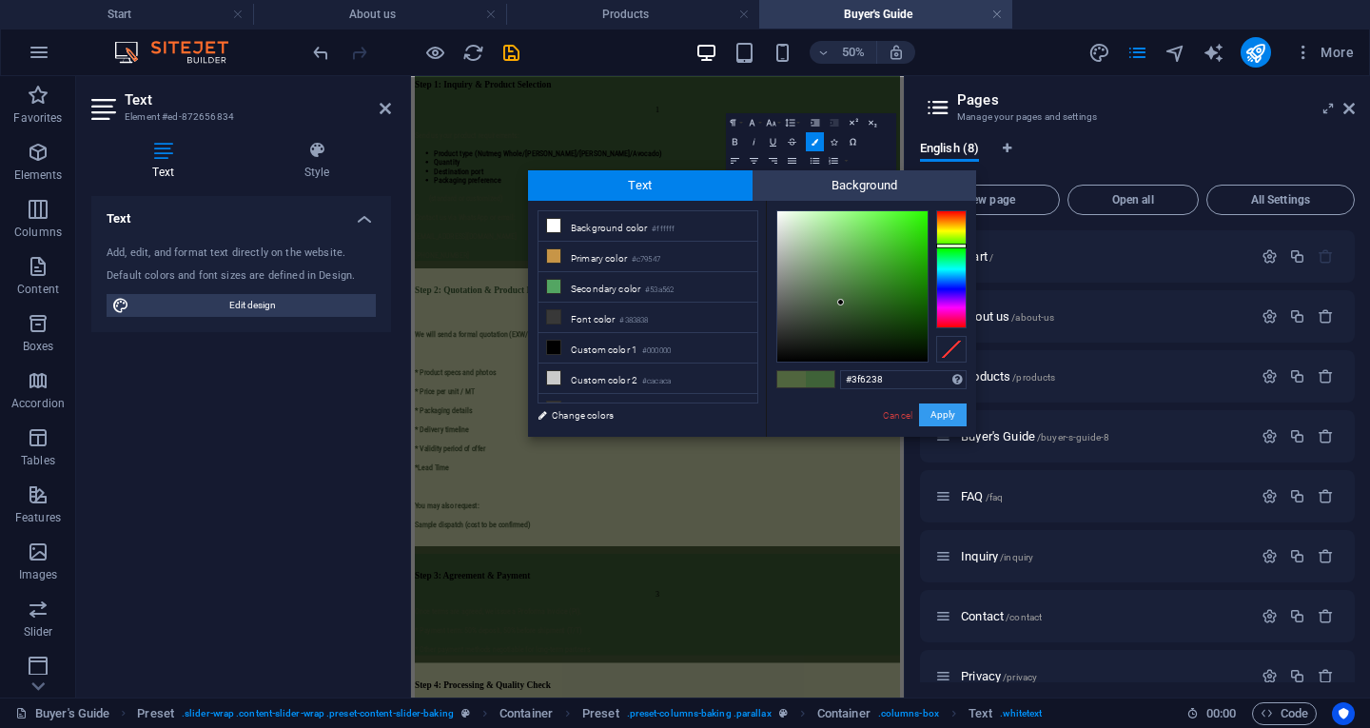
click at [934, 411] on button "Apply" at bounding box center [943, 414] width 48 height 23
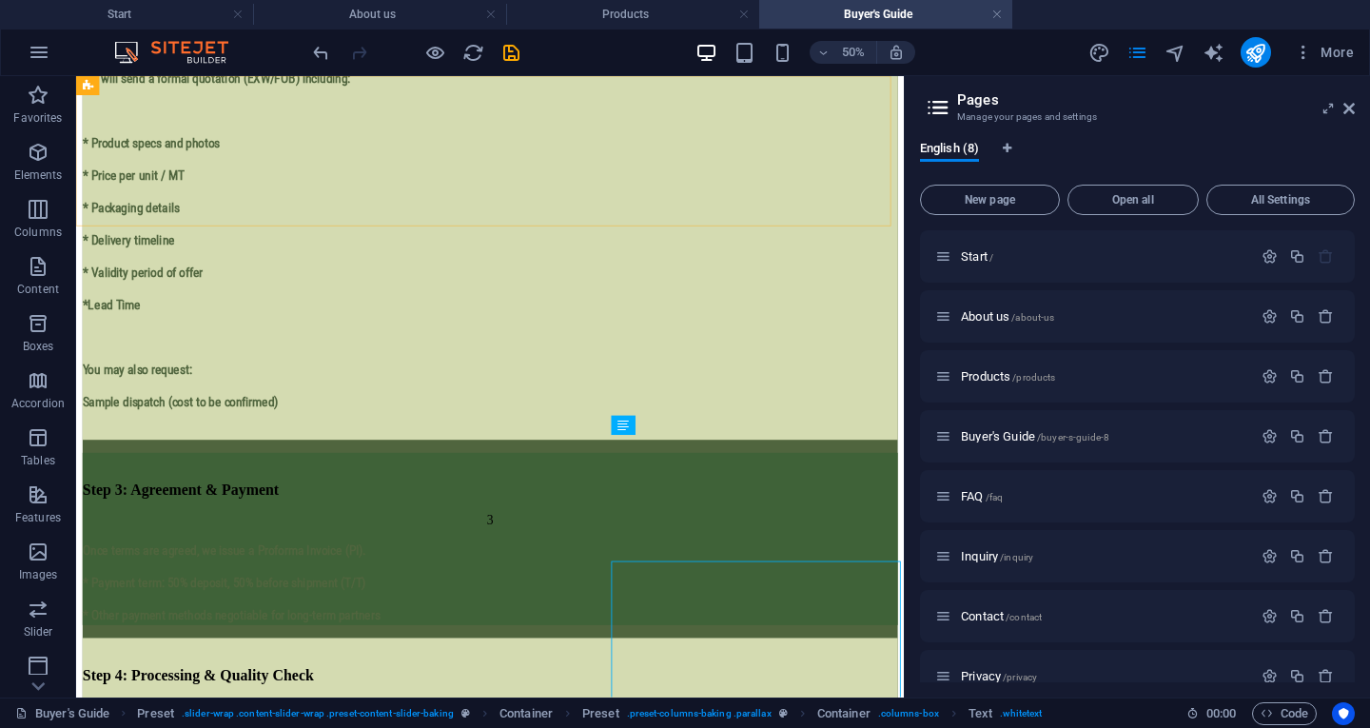
scroll to position [1161, 0]
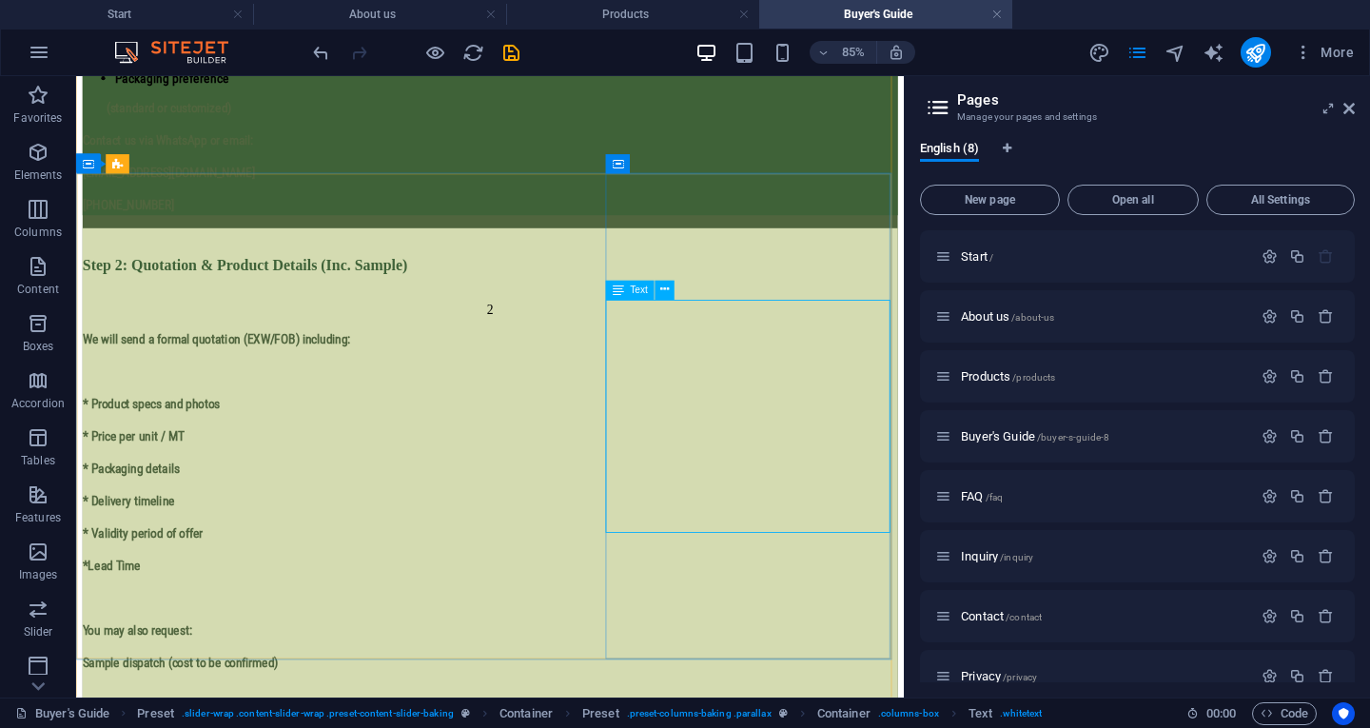
click at [822, 524] on div "We will send a formal quotation (EXW/FOB) including: * Product specs and photos…" at bounding box center [563, 593] width 959 height 436
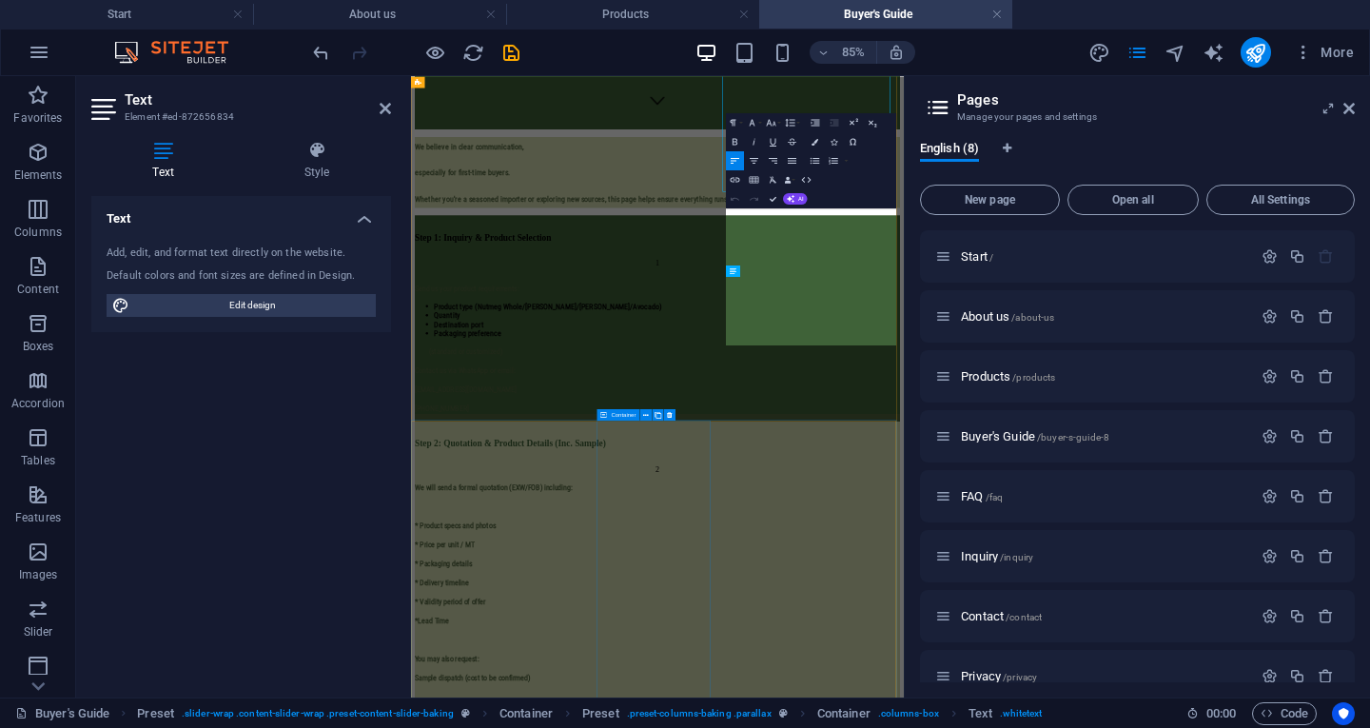
scroll to position [1467, 0]
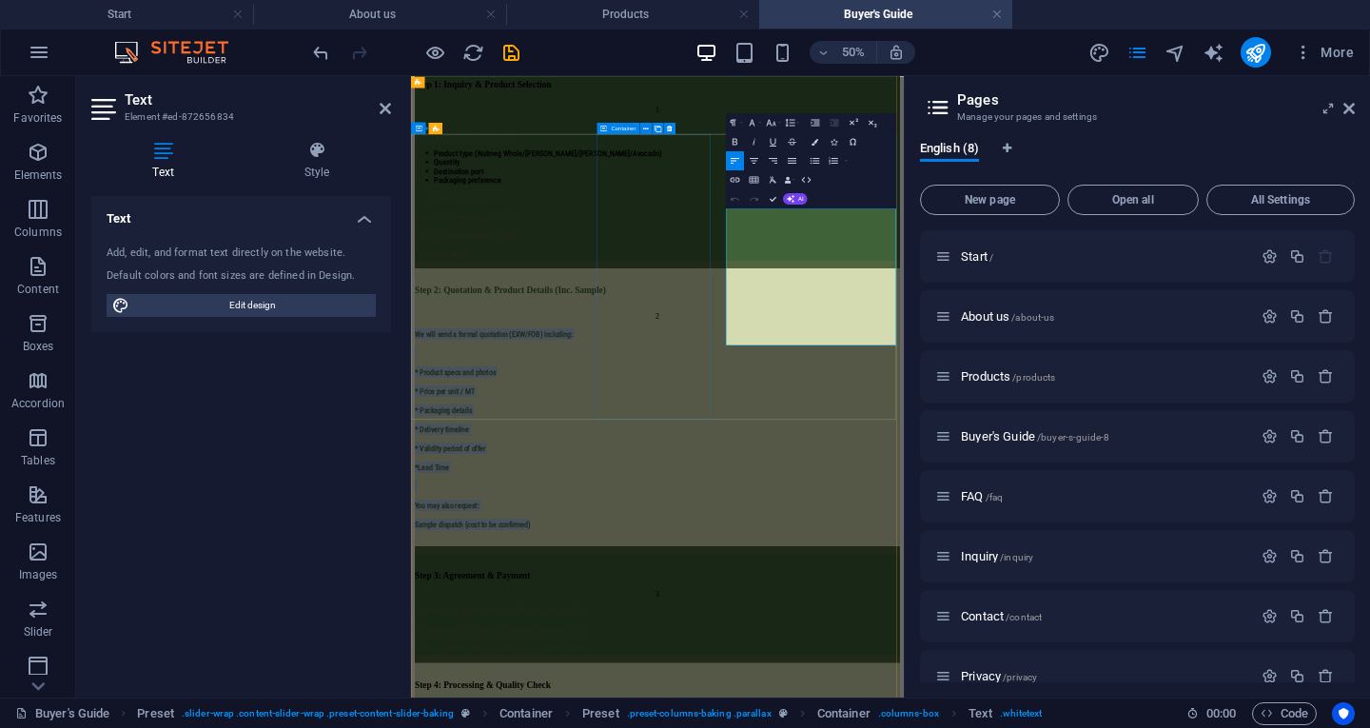
drag, startPoint x: 1301, startPoint y: 580, endPoint x: 1004, endPoint y: 331, distance: 387.7
click at [1004, 461] on div "Step 2: Quotation & Product Details (Inc. Sample) 2 We will send a formal quota…" at bounding box center [904, 738] width 971 height 555
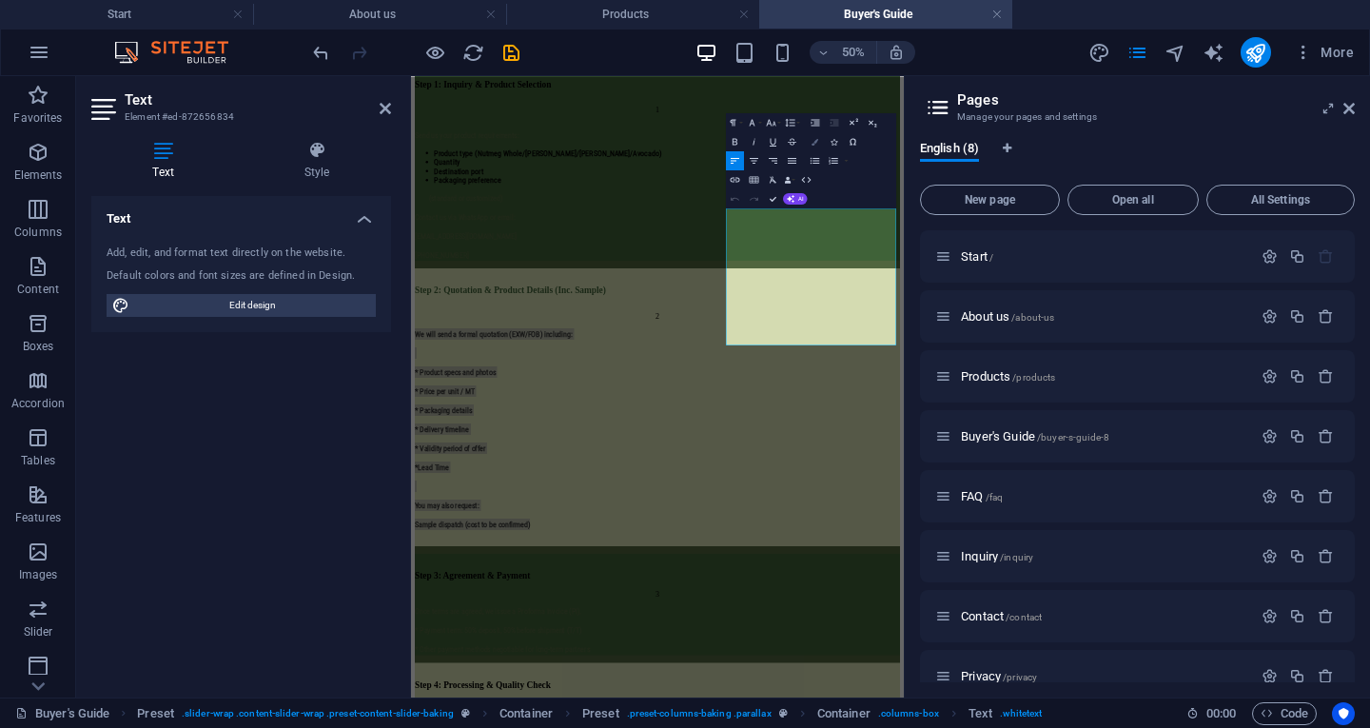
click at [814, 145] on icon "button" at bounding box center [815, 141] width 7 height 7
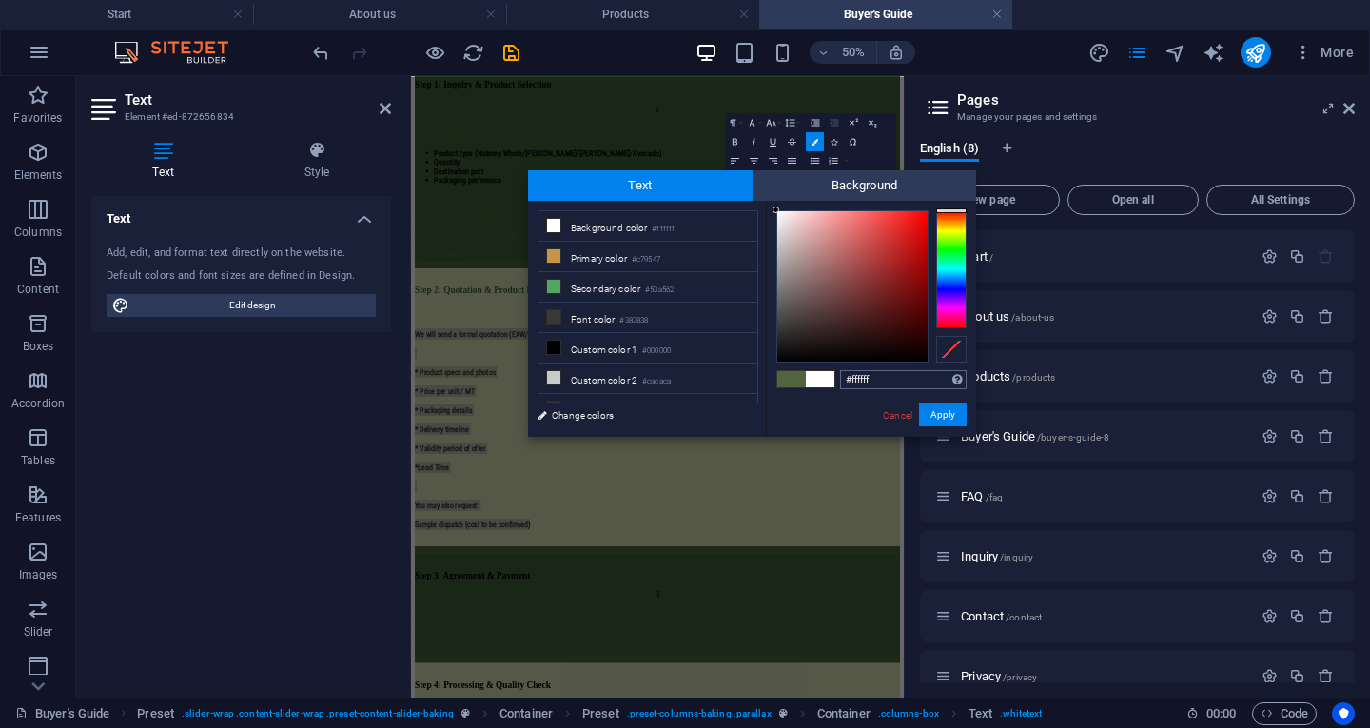
click at [882, 373] on input "#ffffff" at bounding box center [903, 379] width 127 height 19
type input "#3f6238"
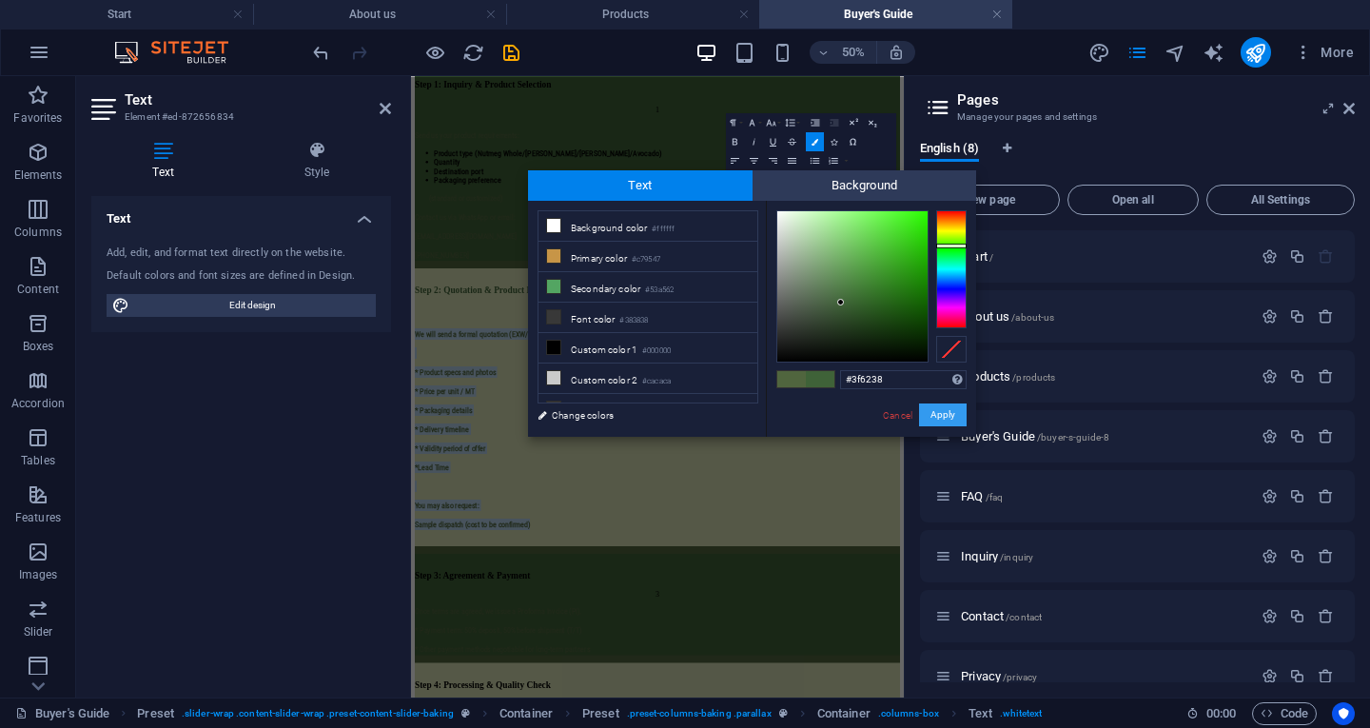
click at [933, 410] on button "Apply" at bounding box center [943, 414] width 48 height 23
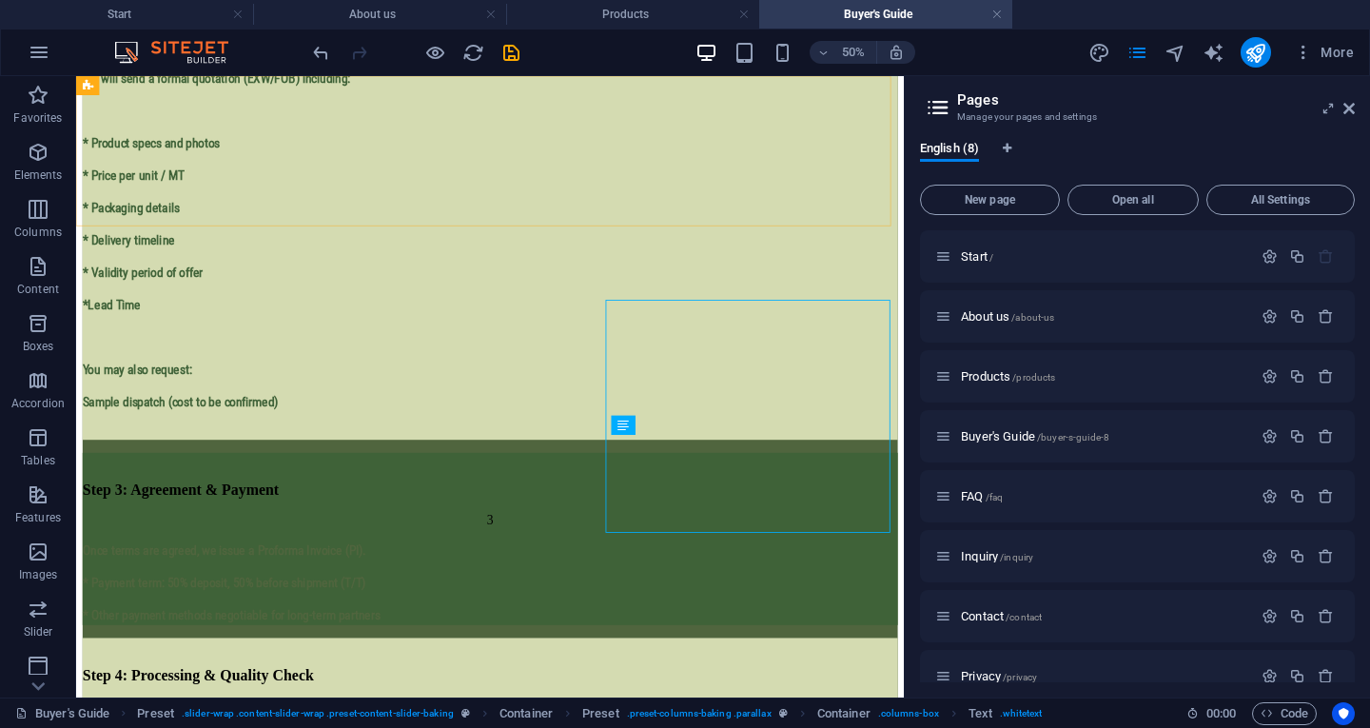
scroll to position [1161, 0]
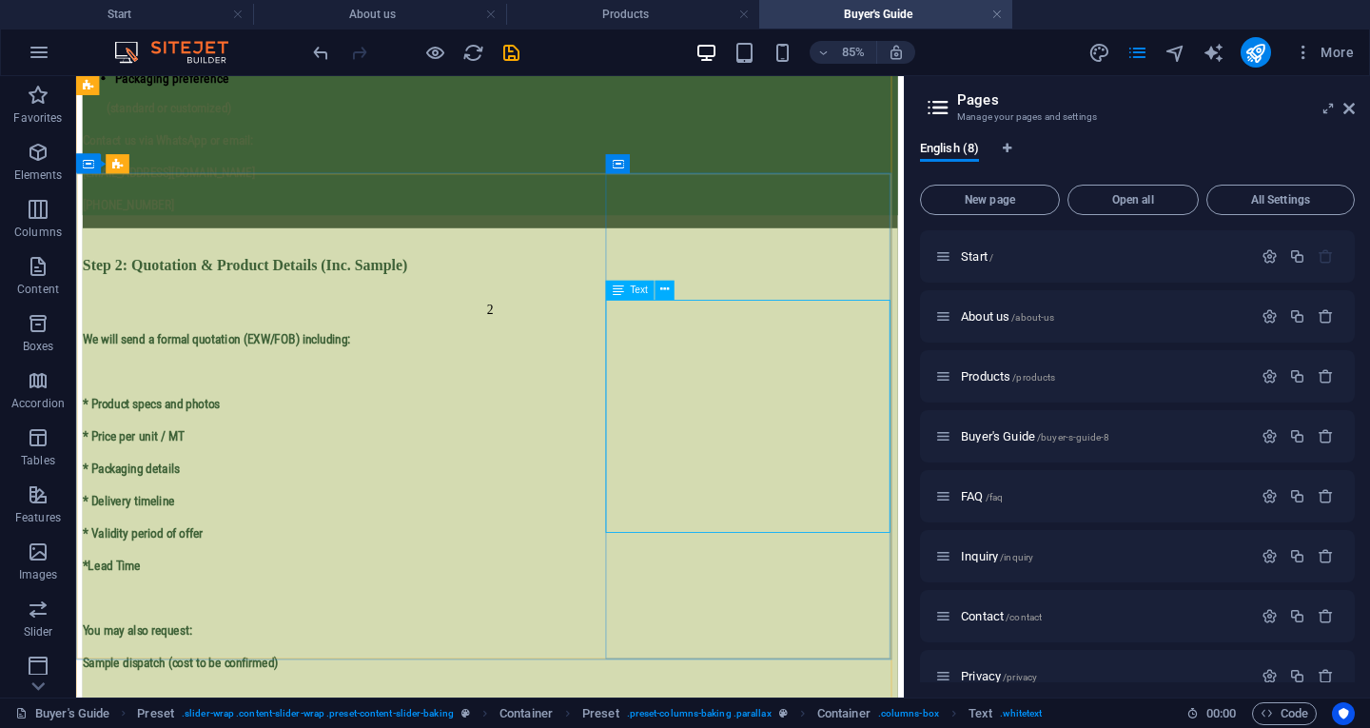
click at [842, 566] on div "We will send a formal quotation (EXW/FOB) including: * Product specs and photos…" at bounding box center [563, 593] width 959 height 436
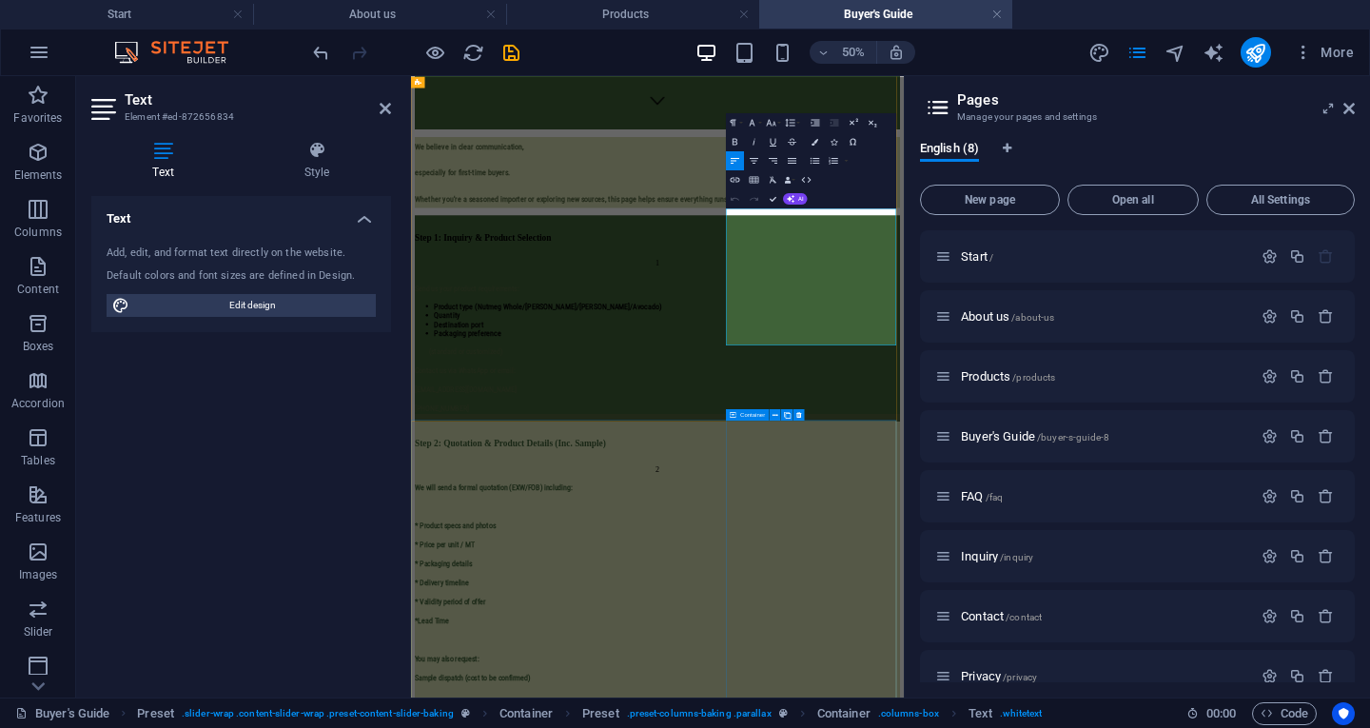
scroll to position [1467, 0]
